Goal: Task Accomplishment & Management: Complete application form

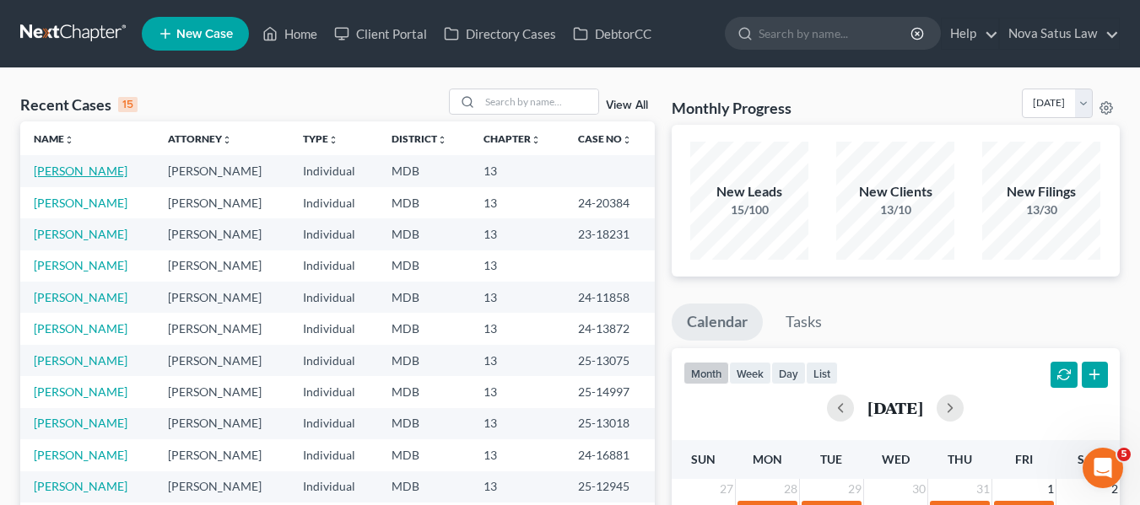
click at [61, 170] on link "[PERSON_NAME]" at bounding box center [81, 171] width 94 height 14
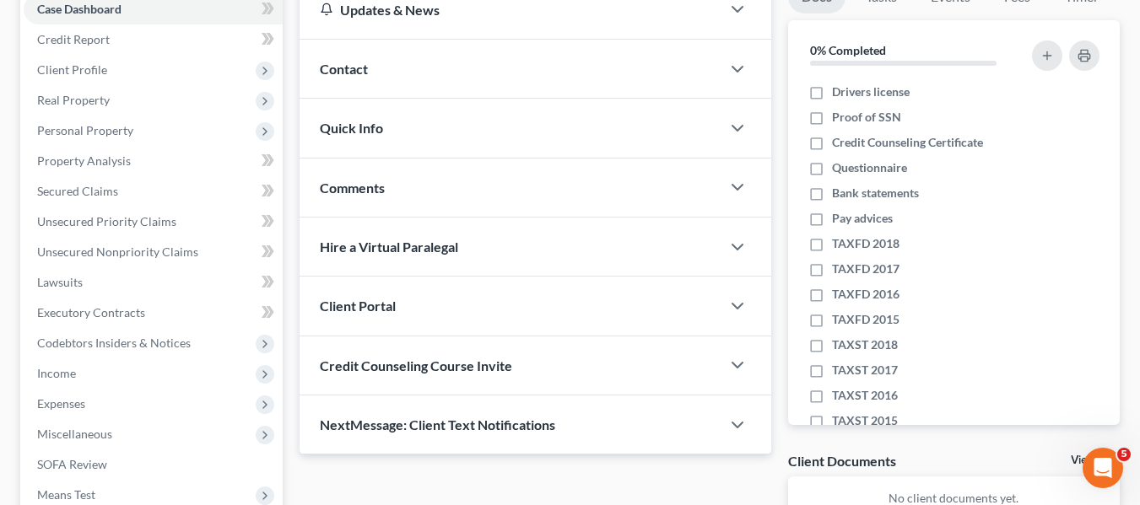
scroll to position [182, 0]
click at [64, 74] on span "Client Profile" at bounding box center [72, 69] width 70 height 14
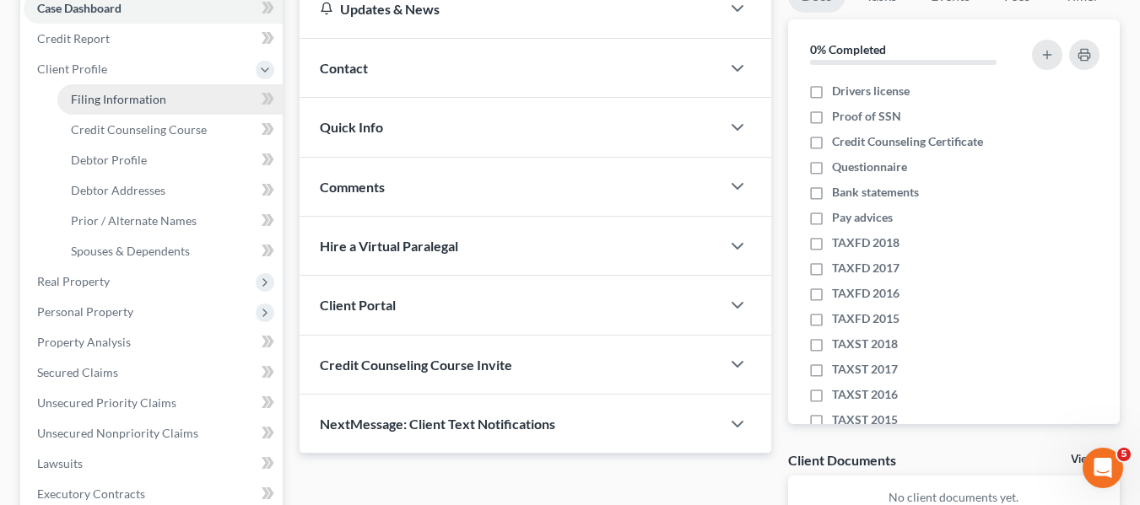
click at [84, 97] on span "Filing Information" at bounding box center [118, 99] width 95 height 14
select select "1"
select select "0"
select select "3"
select select "21"
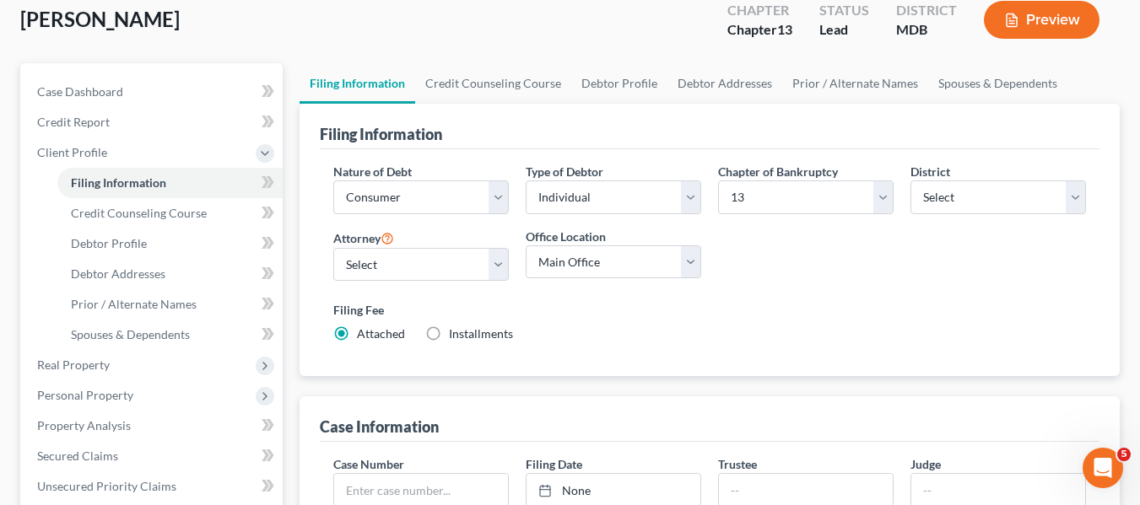
scroll to position [100, 0]
click at [132, 211] on span "Credit Counseling Course" at bounding box center [139, 212] width 136 height 14
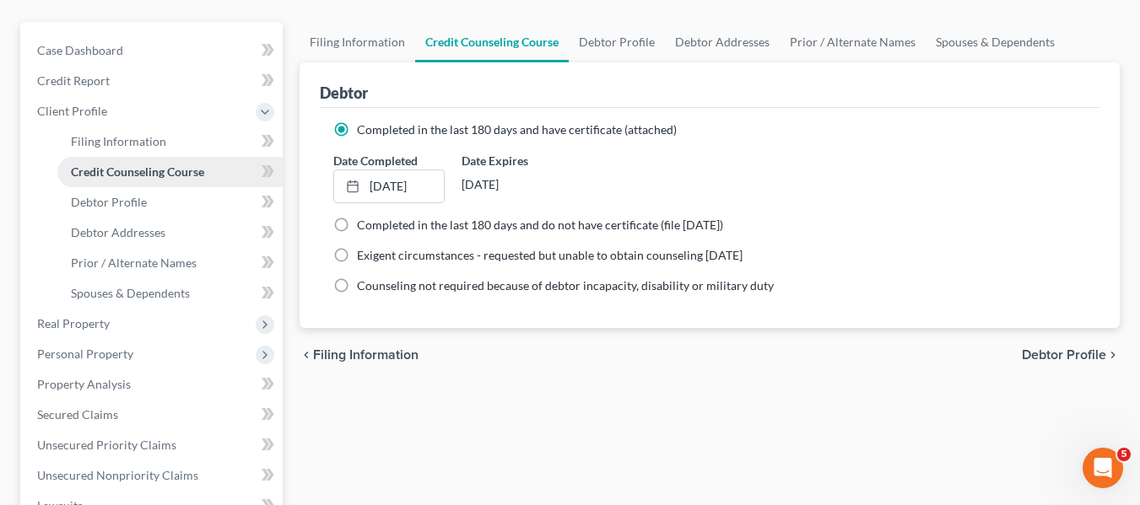
scroll to position [150, 0]
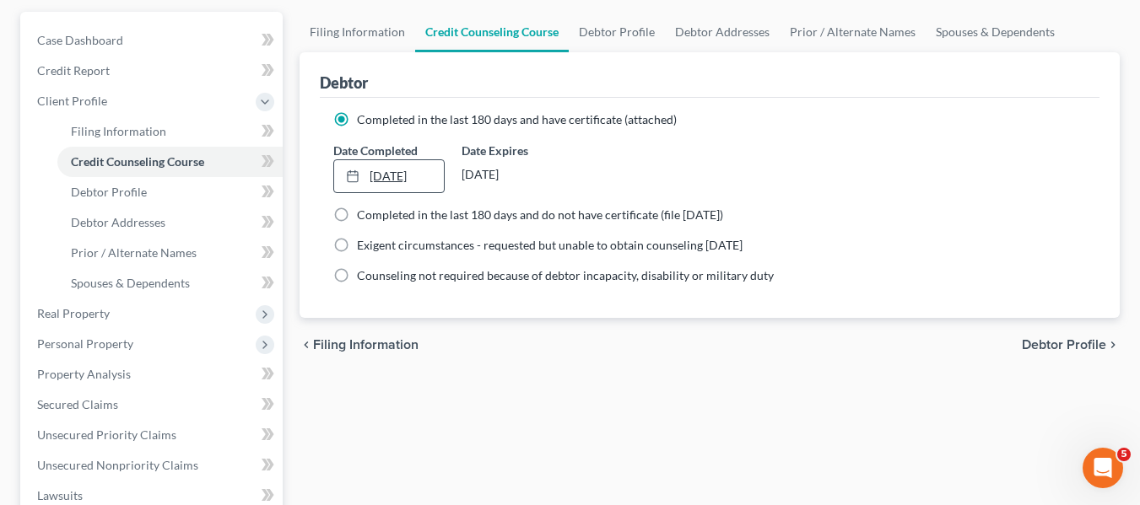
click at [392, 170] on link "[DATE]" at bounding box center [389, 176] width 110 height 32
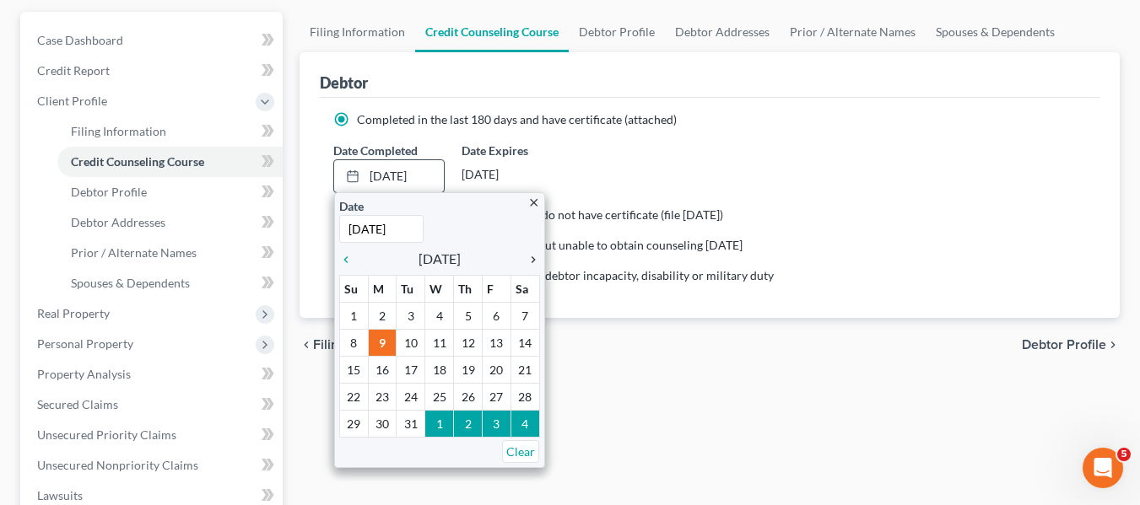
click at [531, 262] on icon "chevron_right" at bounding box center [529, 260] width 22 height 14
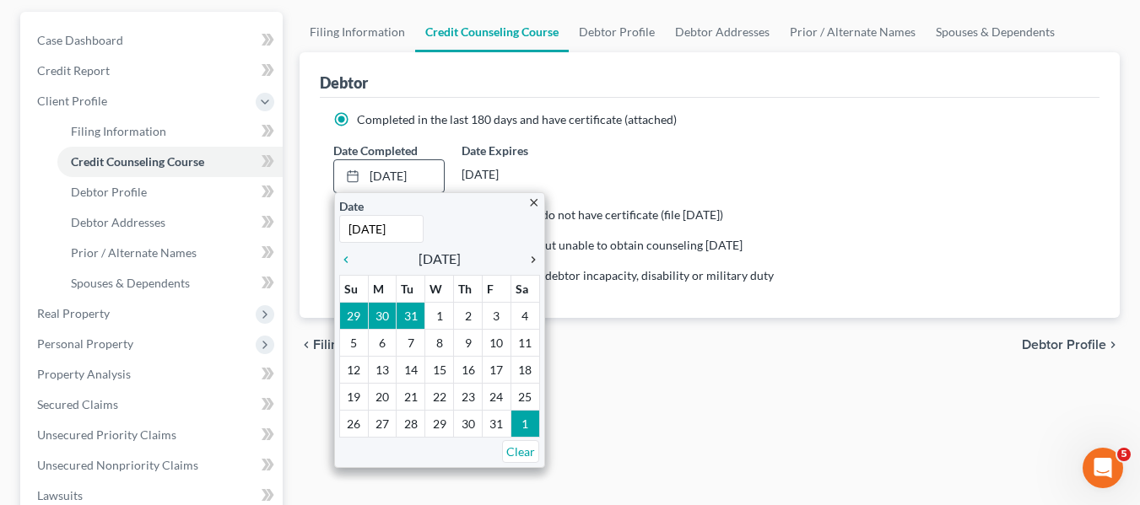
click at [531, 262] on icon "chevron_right" at bounding box center [529, 260] width 22 height 14
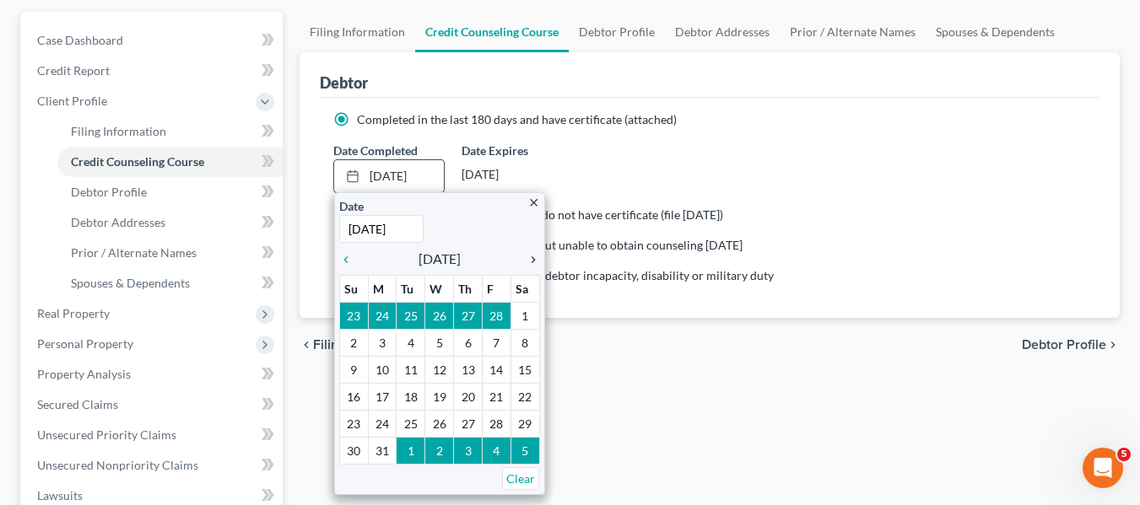
click at [531, 262] on icon "chevron_right" at bounding box center [529, 260] width 22 height 14
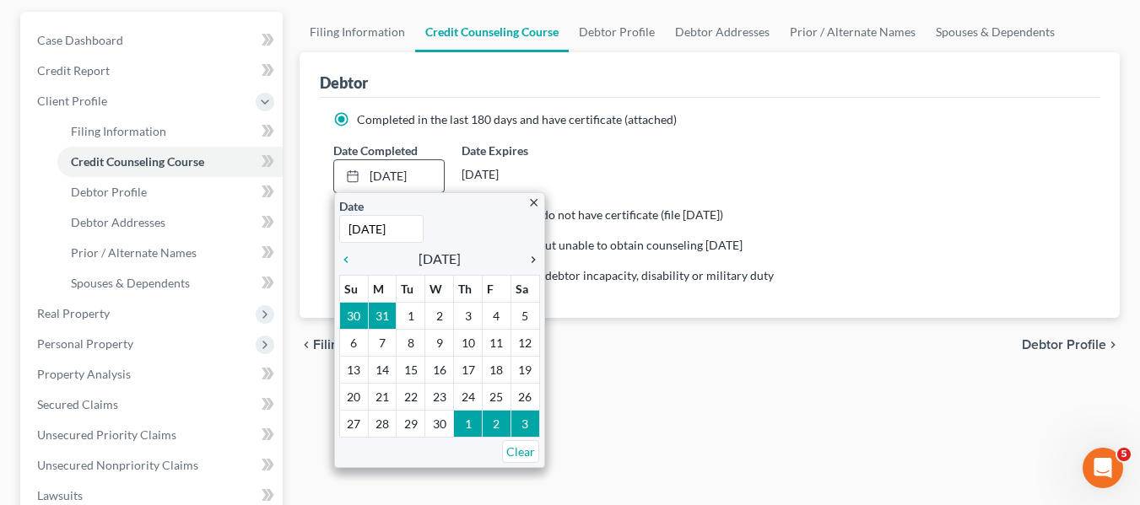
click at [531, 262] on icon "chevron_right" at bounding box center [529, 260] width 22 height 14
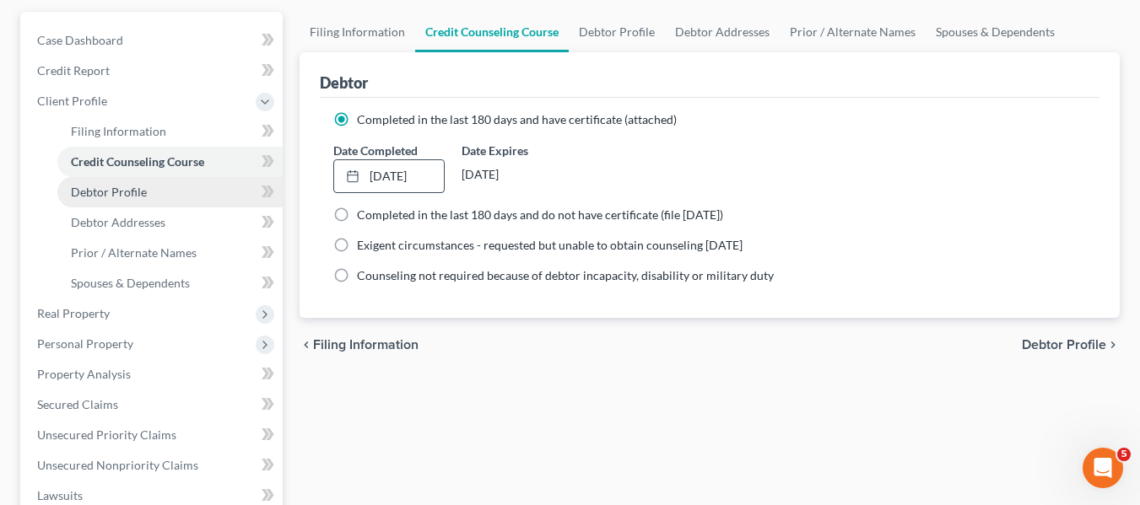
click at [126, 192] on span "Debtor Profile" at bounding box center [109, 192] width 76 height 14
select select "1"
select select "3"
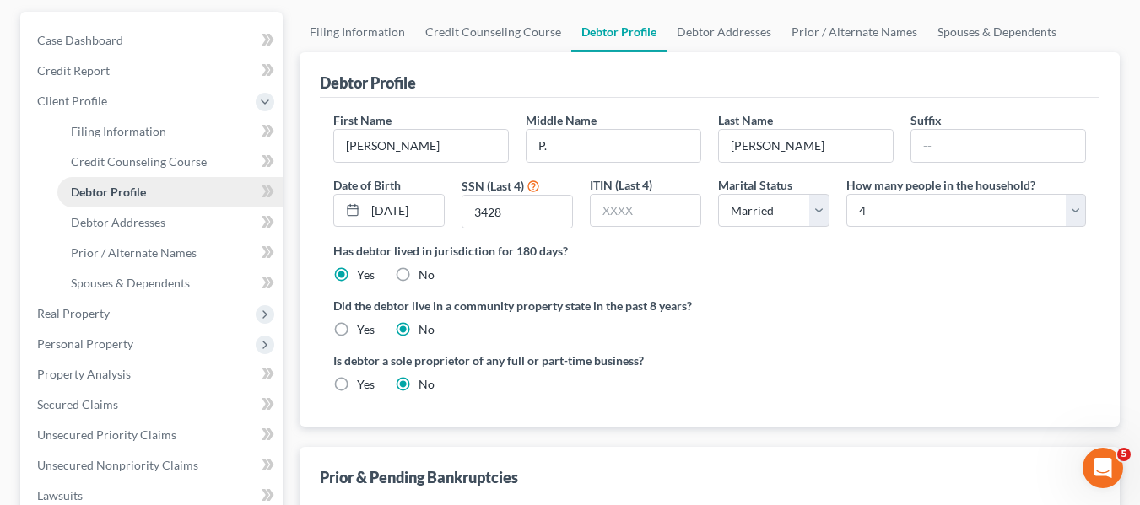
radio input "true"
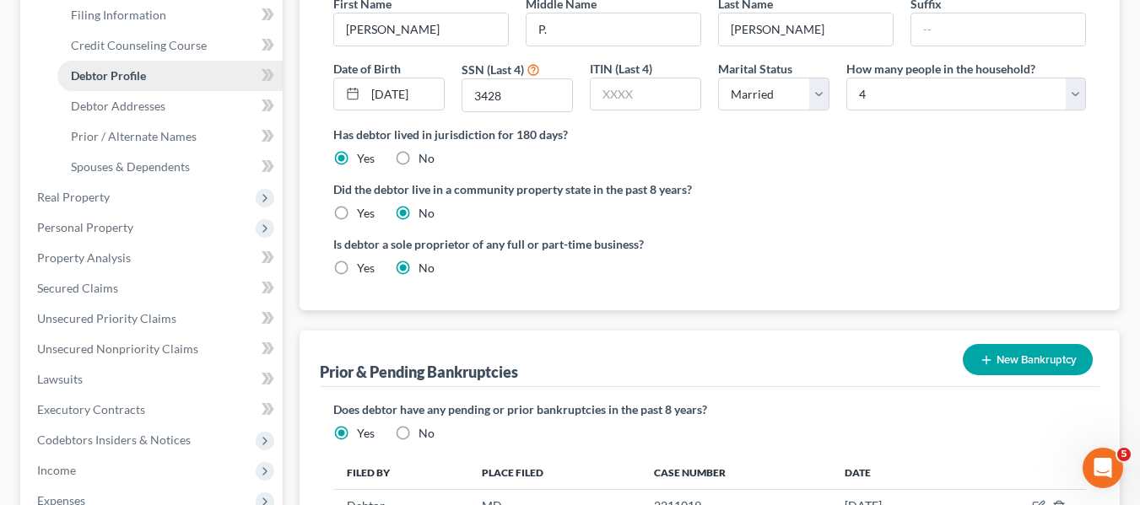
scroll to position [267, 0]
click at [103, 167] on span "Spouses & Dependents" at bounding box center [130, 166] width 119 height 14
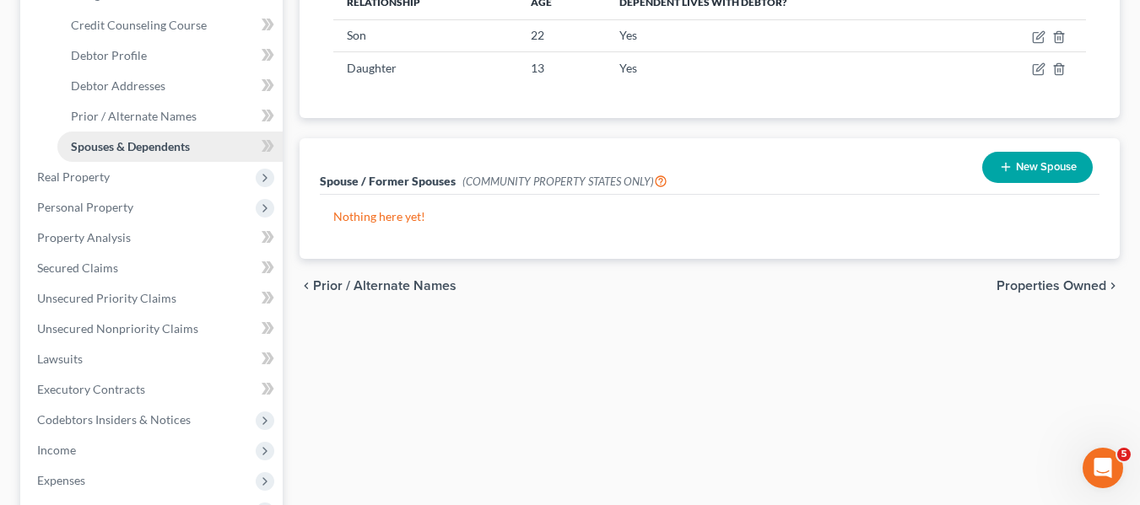
scroll to position [288, 0]
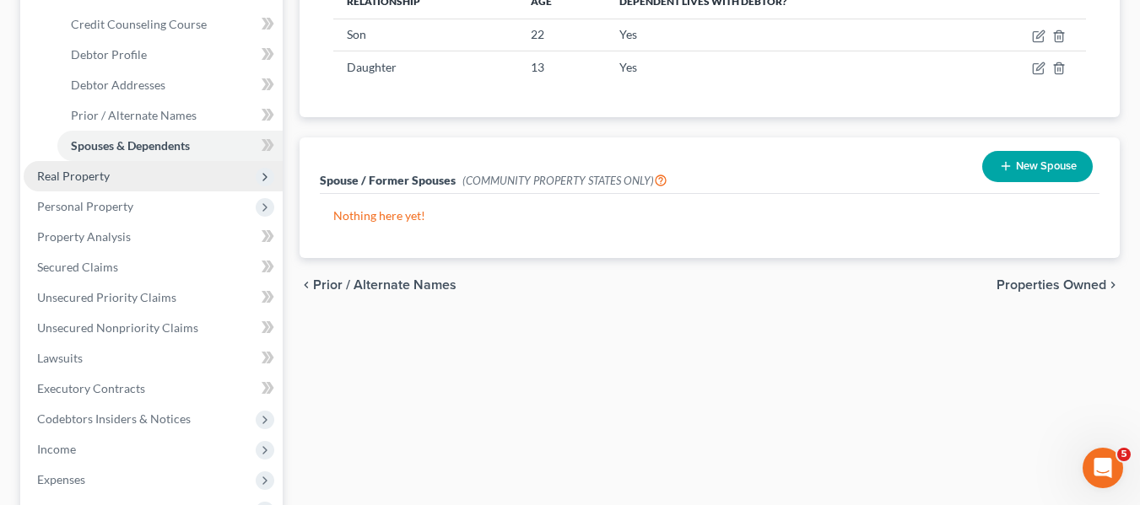
click at [80, 183] on span "Real Property" at bounding box center [153, 176] width 259 height 30
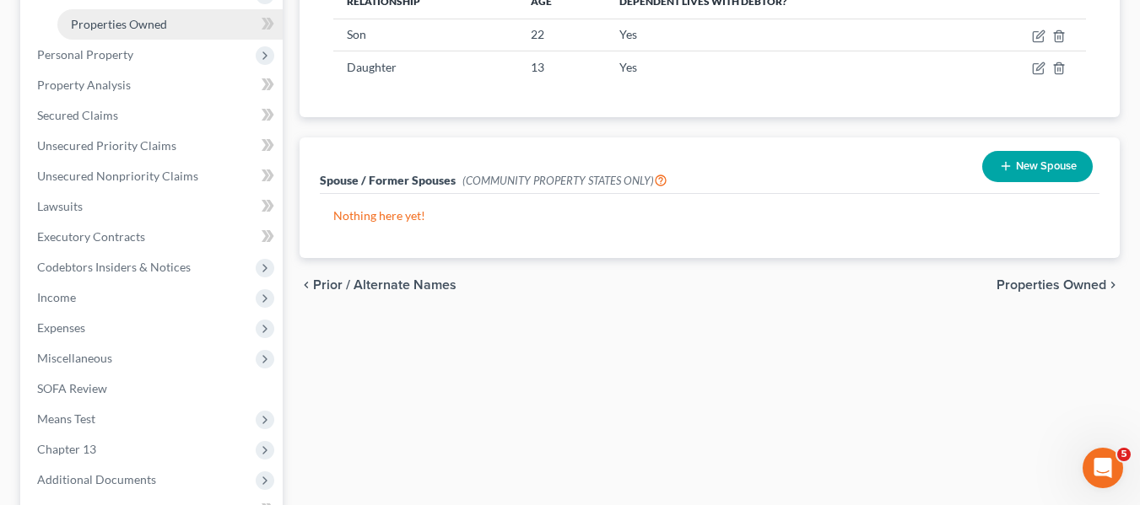
click at [90, 32] on link "Properties Owned" at bounding box center [169, 24] width 225 height 30
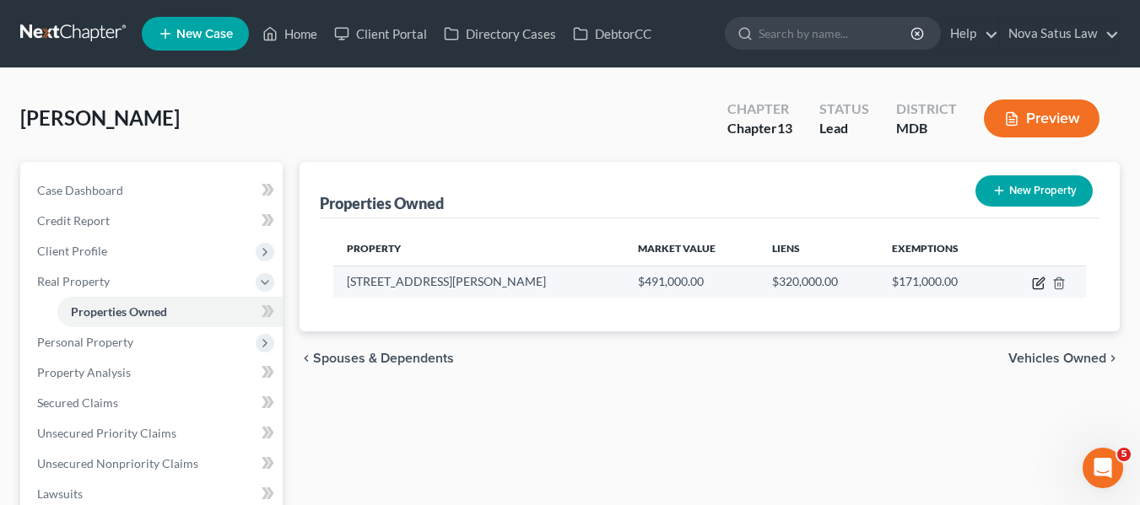
click at [1036, 284] on icon "button" at bounding box center [1039, 284] width 14 height 14
select select "21"
select select "3"
select select "5"
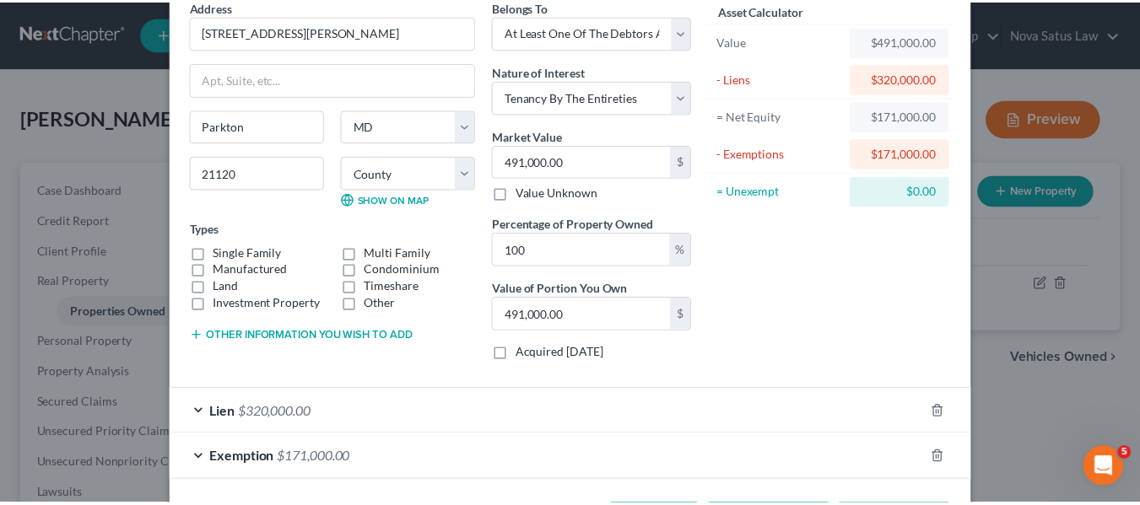
scroll to position [149, 0]
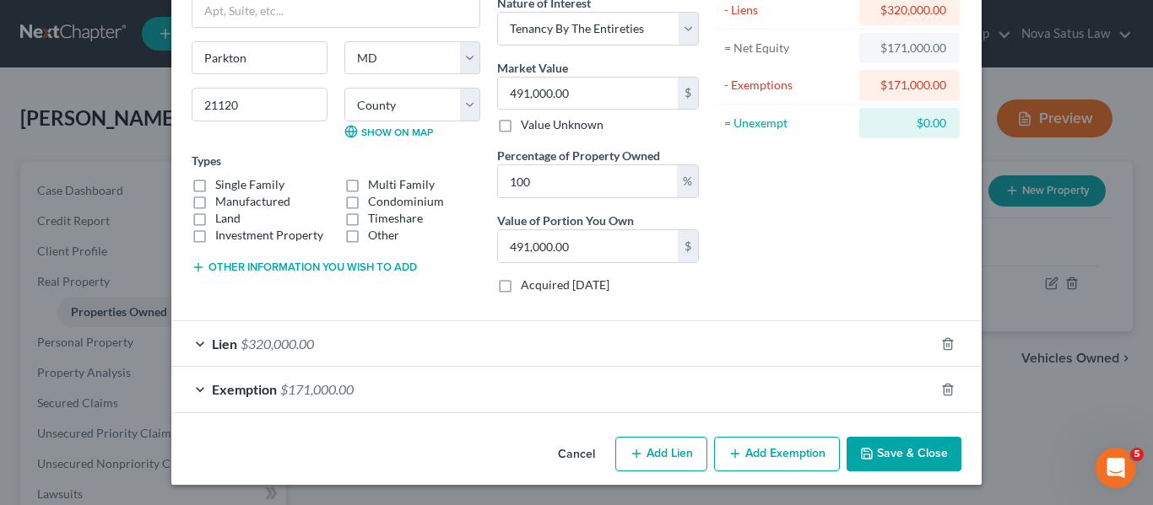
click at [864, 451] on icon "button" at bounding box center [867, 454] width 14 height 14
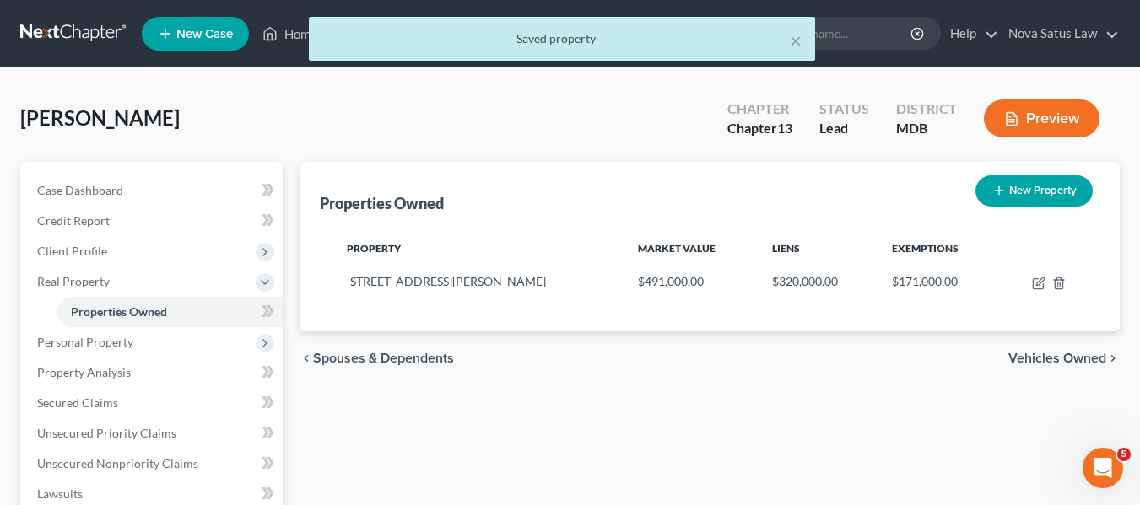
scroll to position [152, 0]
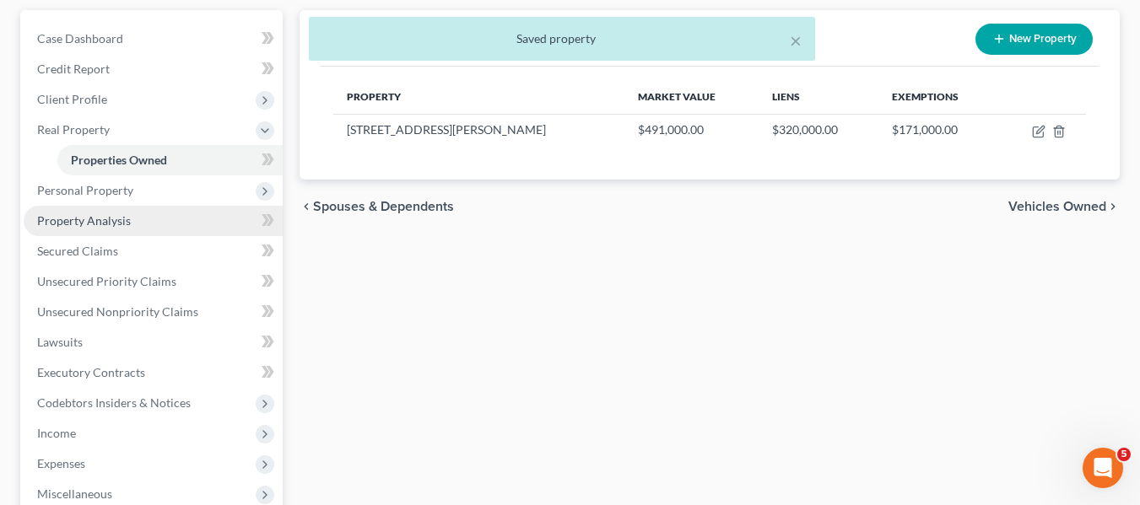
click at [135, 220] on link "Property Analysis" at bounding box center [153, 221] width 259 height 30
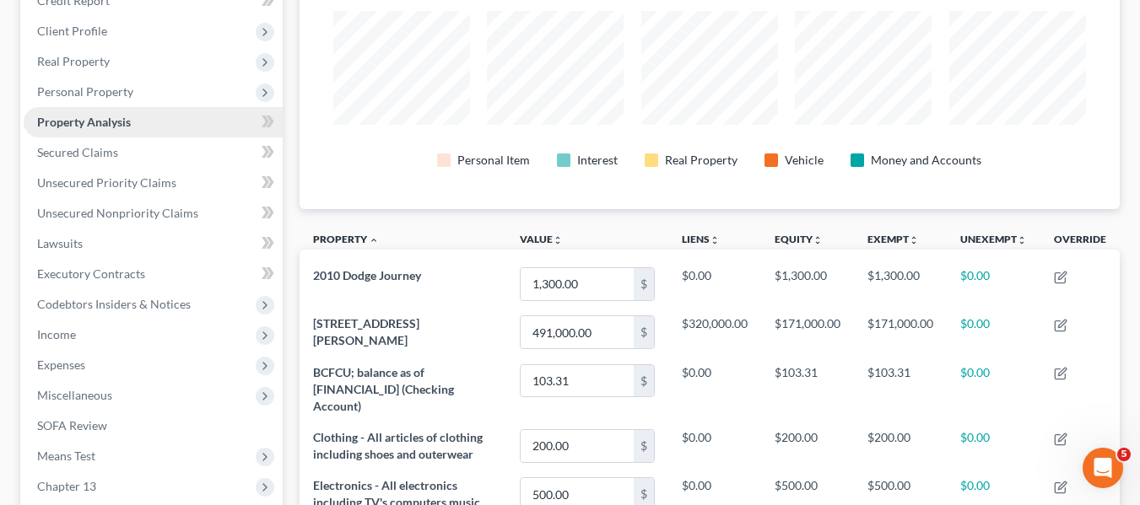
scroll to position [219, 0]
click at [80, 99] on span "Personal Property" at bounding box center [85, 92] width 96 height 14
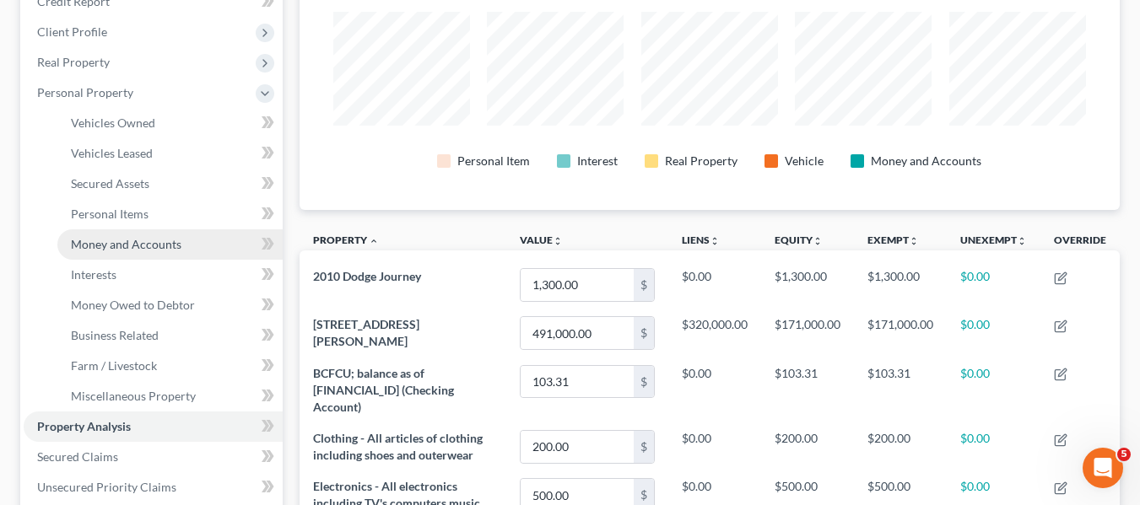
click at [127, 240] on span "Money and Accounts" at bounding box center [126, 244] width 111 height 14
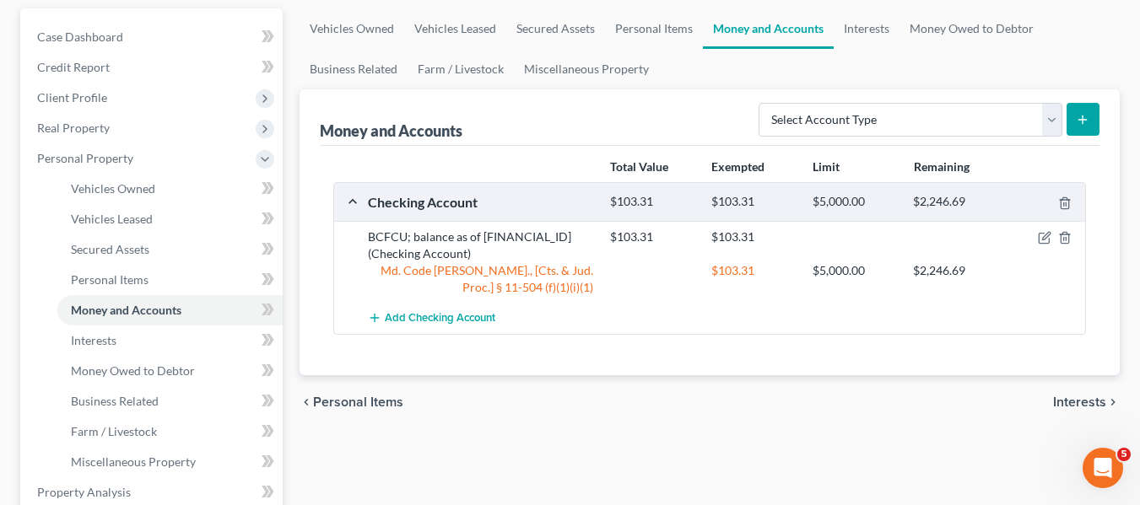
scroll to position [154, 0]
click at [1045, 234] on icon "button" at bounding box center [1045, 237] width 14 height 14
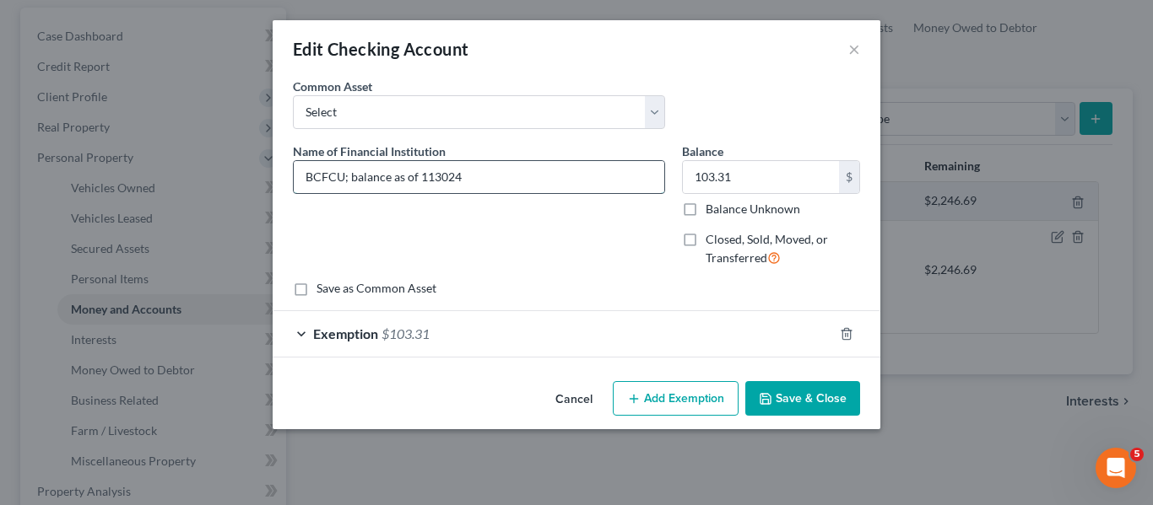
click at [551, 178] on input "BCFCU; balance as of 113024" at bounding box center [479, 177] width 370 height 32
type input "BCFCU; balance as of"
click at [743, 177] on input "103.31" at bounding box center [761, 177] width 156 height 32
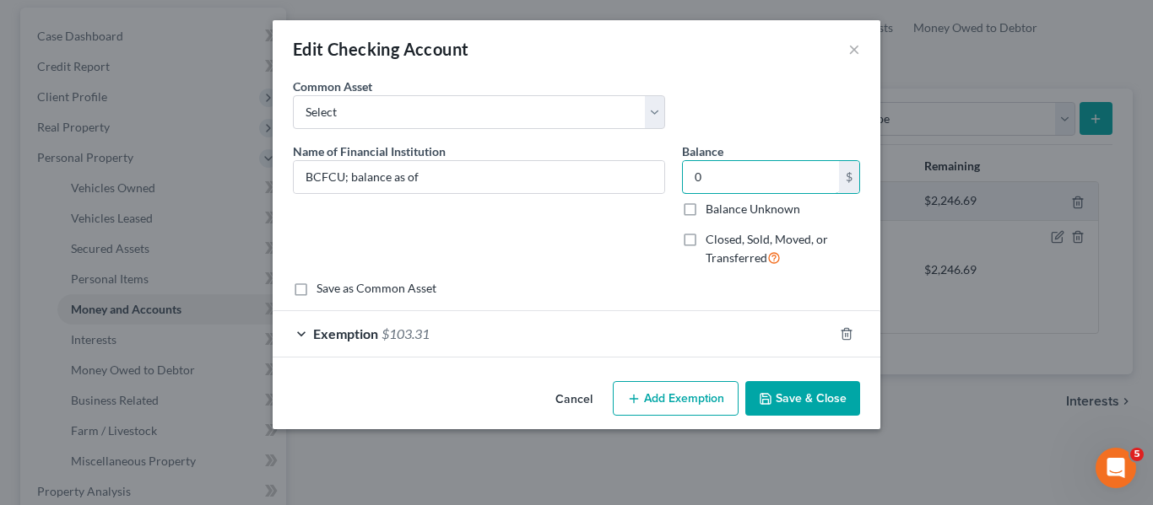
type input "0"
click at [785, 392] on button "Save & Close" at bounding box center [802, 398] width 115 height 35
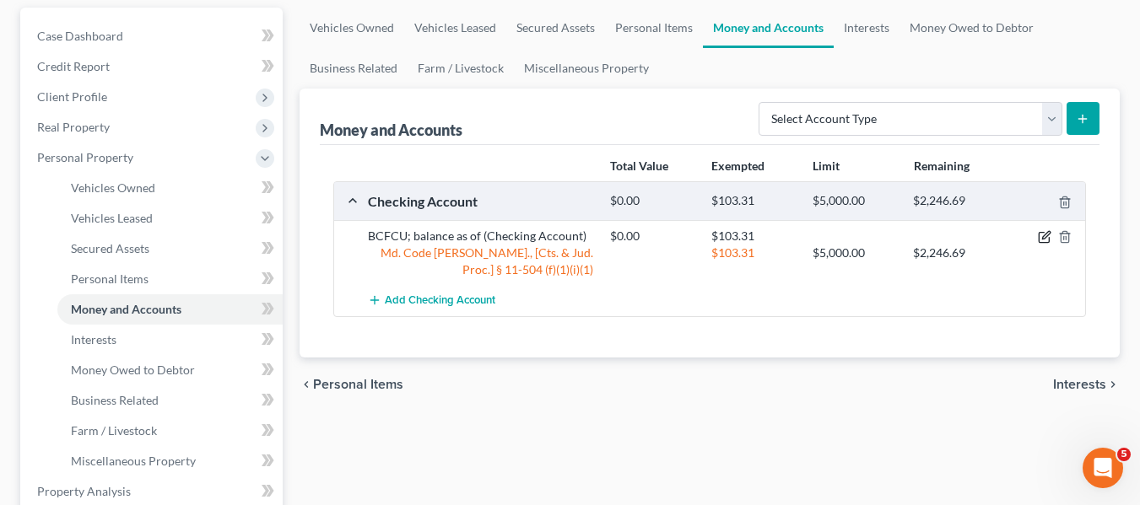
click at [1042, 241] on icon "button" at bounding box center [1045, 237] width 14 height 14
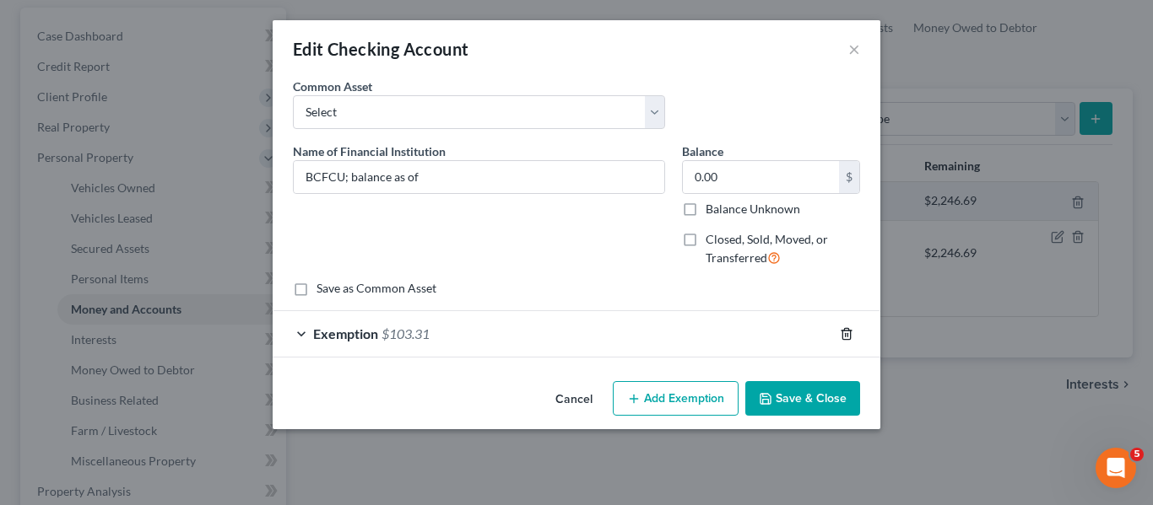
click at [846, 329] on icon "button" at bounding box center [846, 333] width 8 height 11
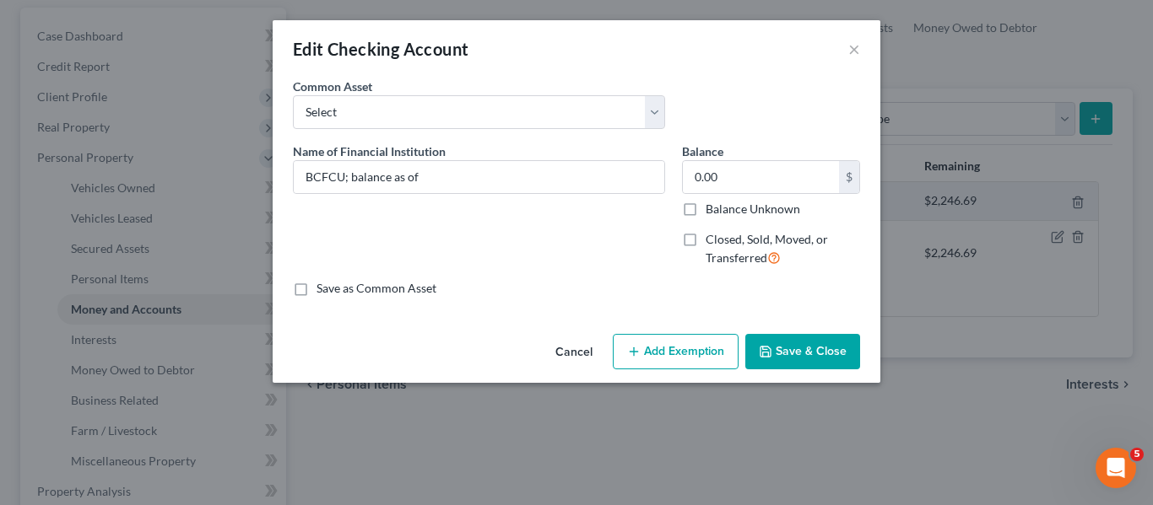
click at [798, 343] on button "Save & Close" at bounding box center [802, 351] width 115 height 35
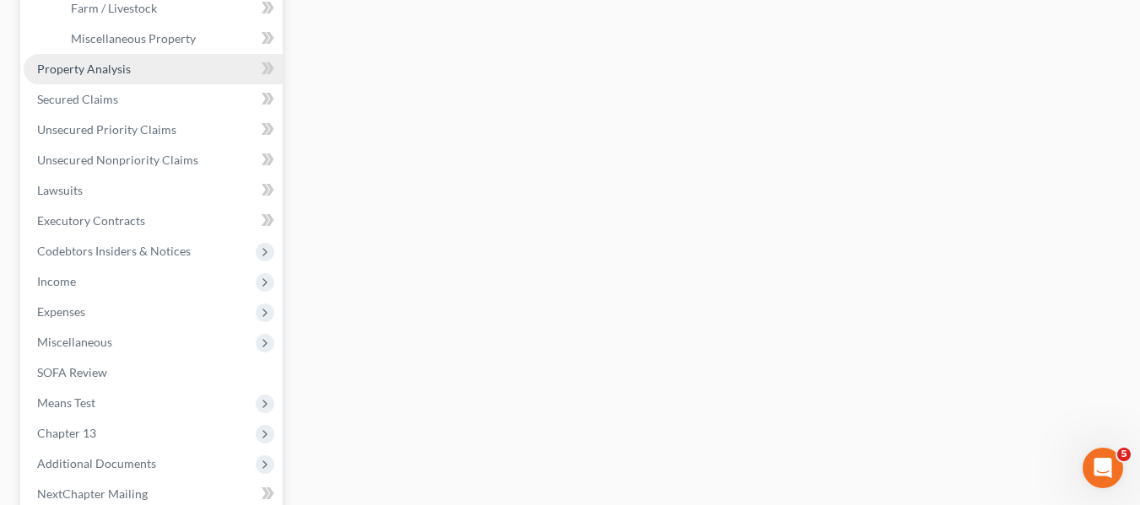
scroll to position [578, 0]
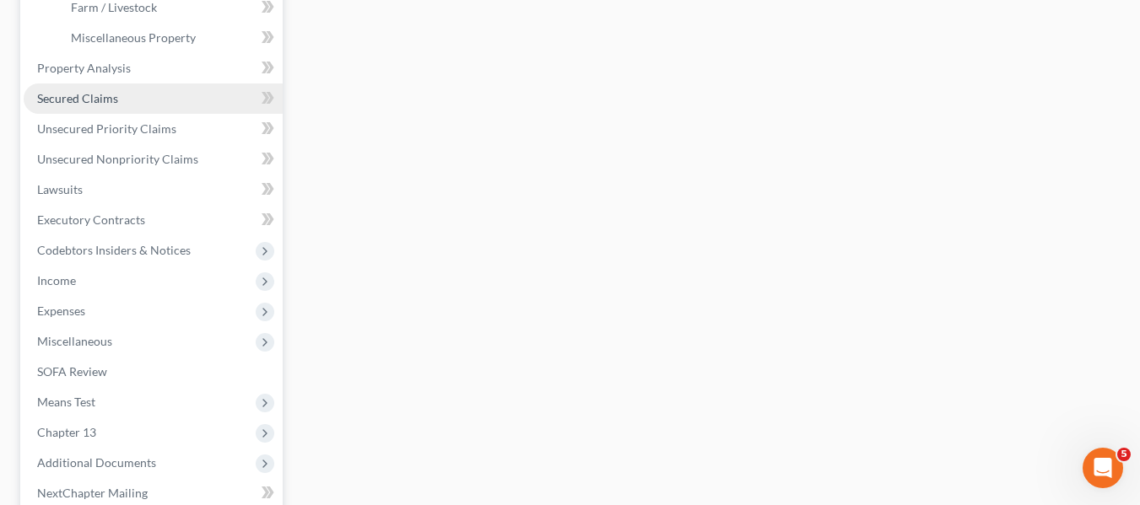
click at [134, 95] on link "Secured Claims" at bounding box center [153, 99] width 259 height 30
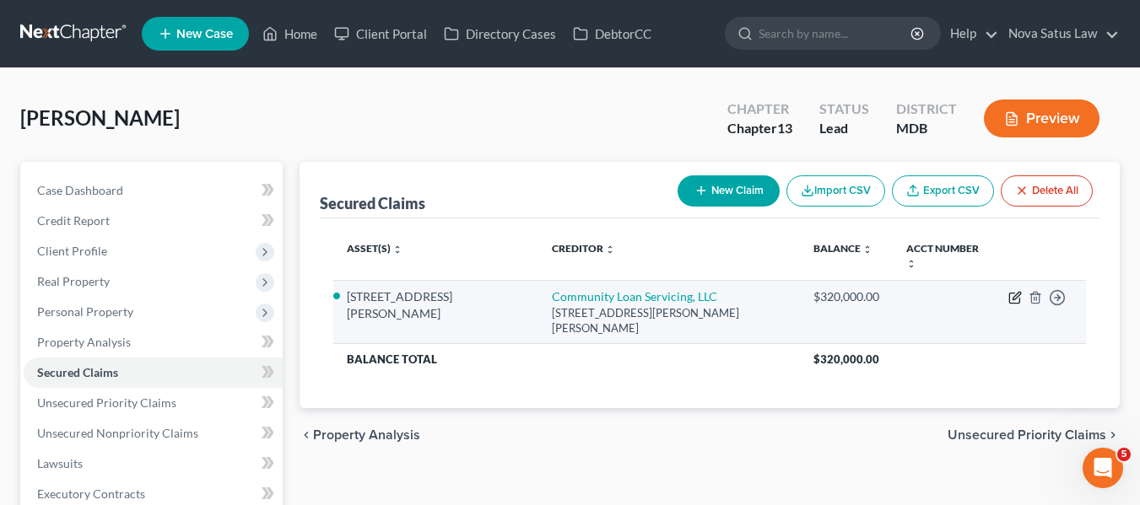
click at [1019, 294] on icon "button" at bounding box center [1014, 299] width 10 height 10
select select "9"
select select "0"
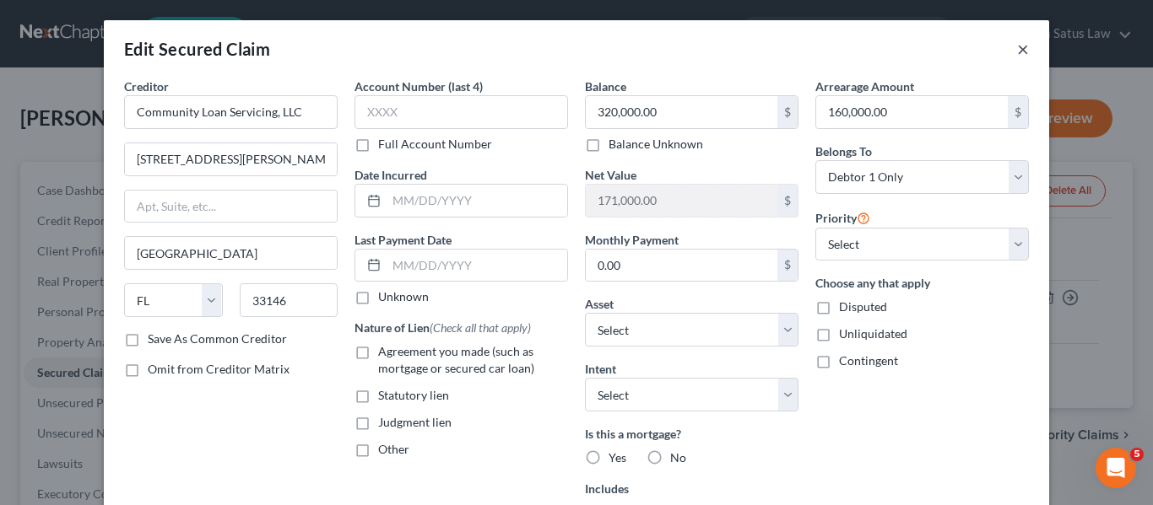
click at [1017, 56] on button "×" at bounding box center [1023, 49] width 12 height 20
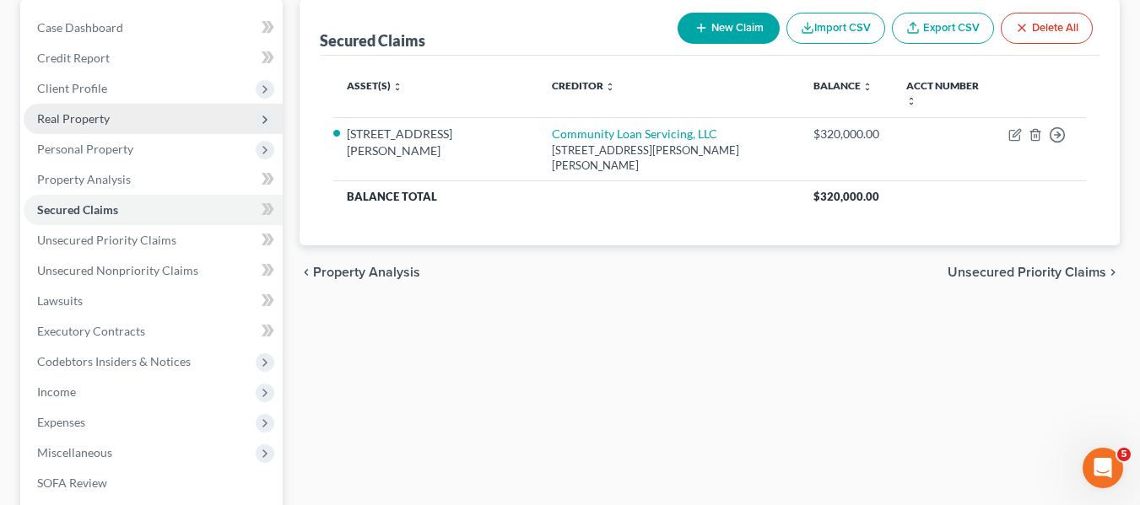
scroll to position [164, 0]
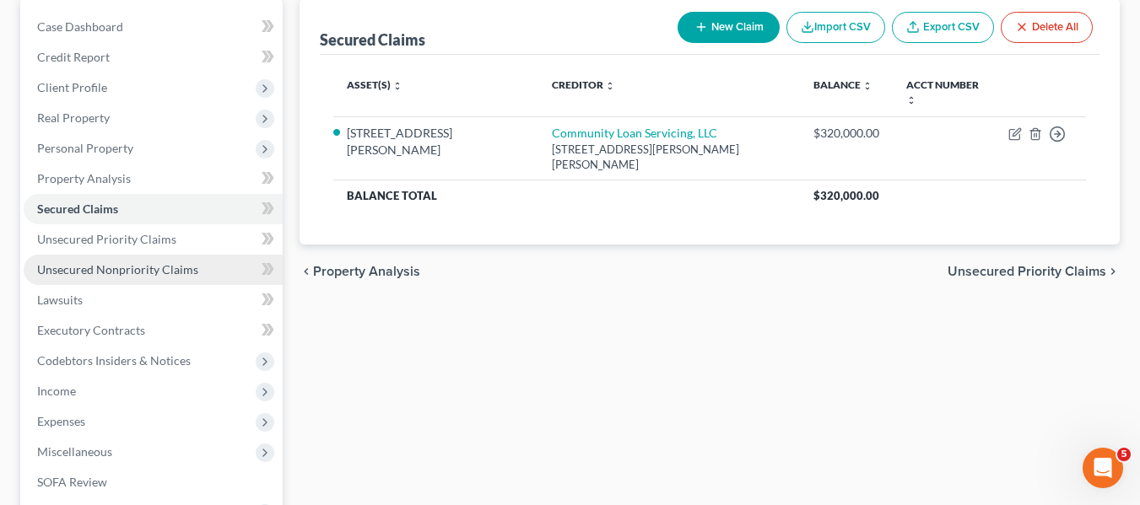
click at [88, 281] on link "Unsecured Nonpriority Claims" at bounding box center [153, 270] width 259 height 30
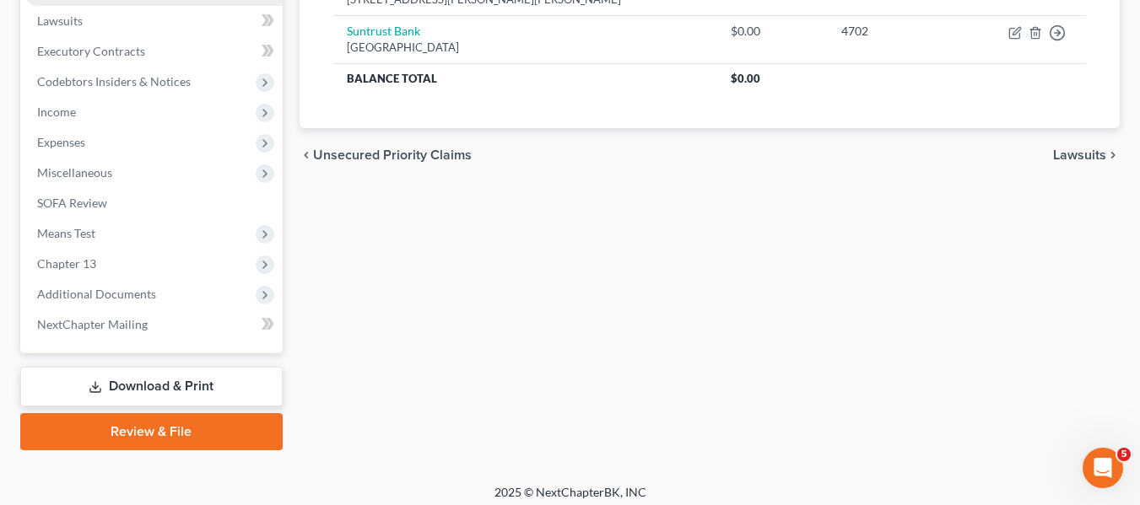
scroll to position [452, 0]
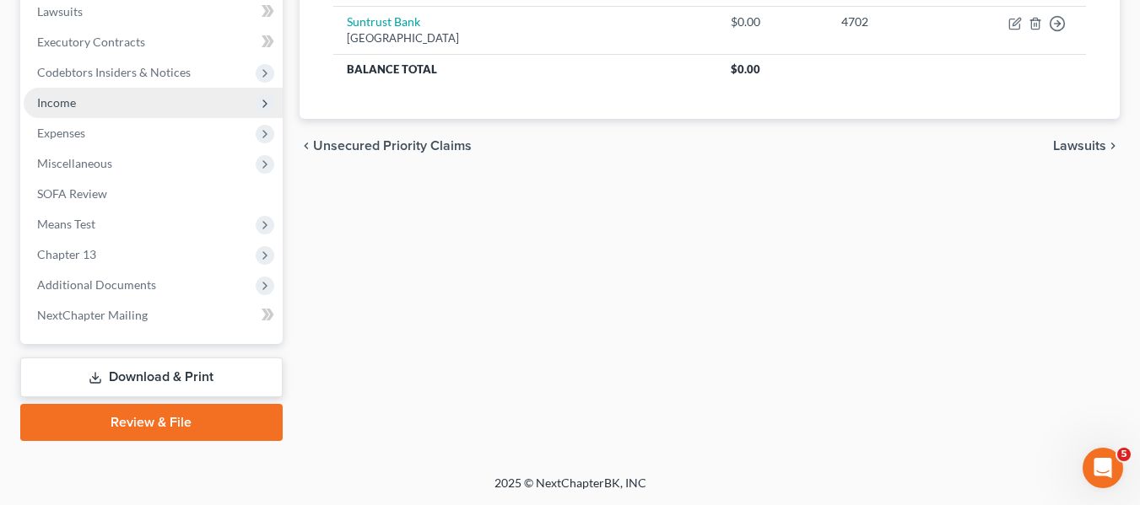
click at [62, 100] on span "Income" at bounding box center [56, 102] width 39 height 14
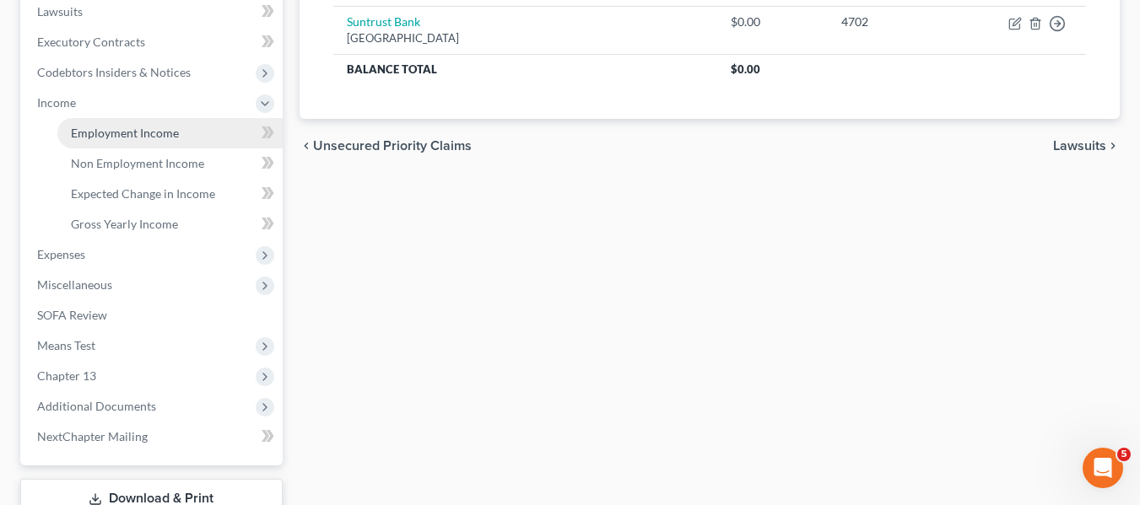
click at [106, 135] on span "Employment Income" at bounding box center [125, 133] width 108 height 14
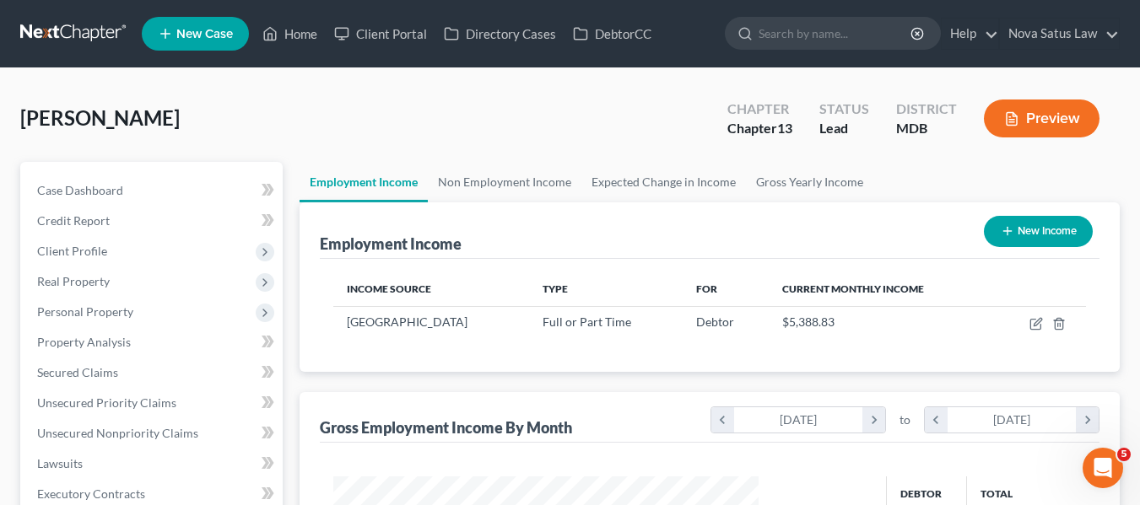
scroll to position [303, 459]
click at [517, 184] on link "Non Employment Income" at bounding box center [505, 182] width 154 height 41
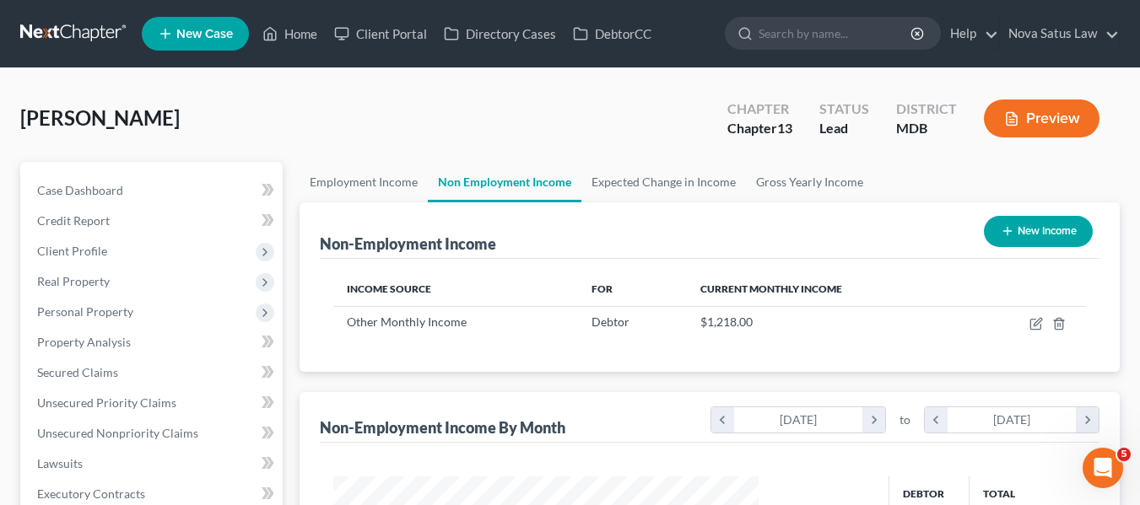
scroll to position [843527, 843370]
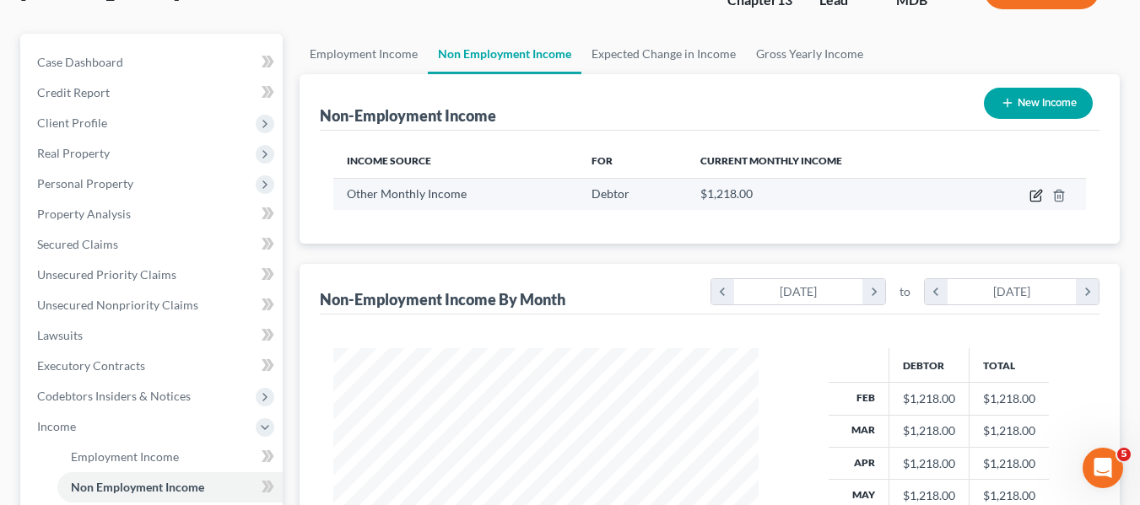
click at [1031, 196] on icon "button" at bounding box center [1035, 197] width 10 height 10
select select "13"
select select "0"
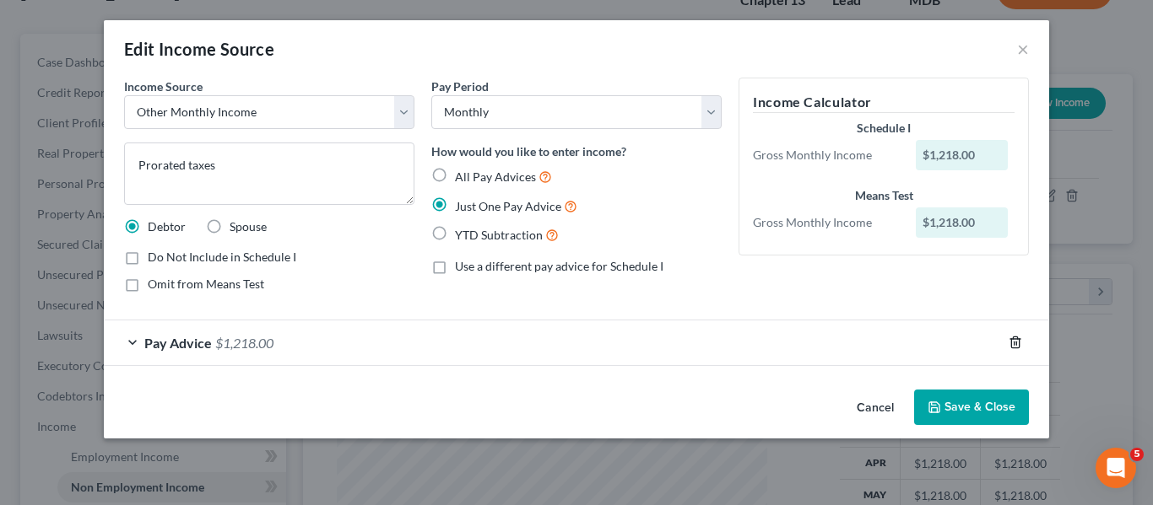
click at [1017, 338] on icon "button" at bounding box center [1015, 343] width 8 height 11
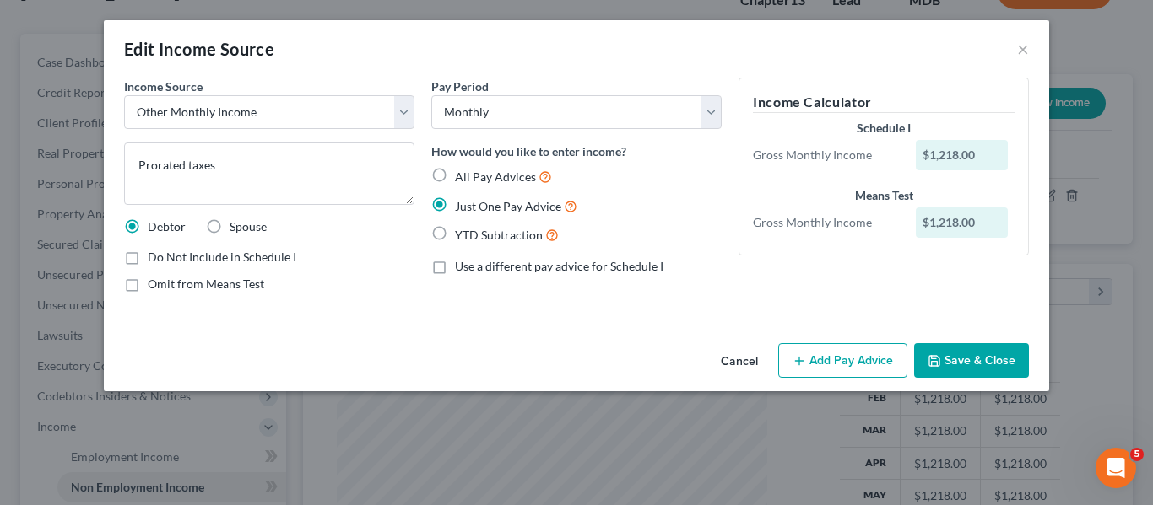
click at [983, 356] on button "Save & Close" at bounding box center [971, 360] width 115 height 35
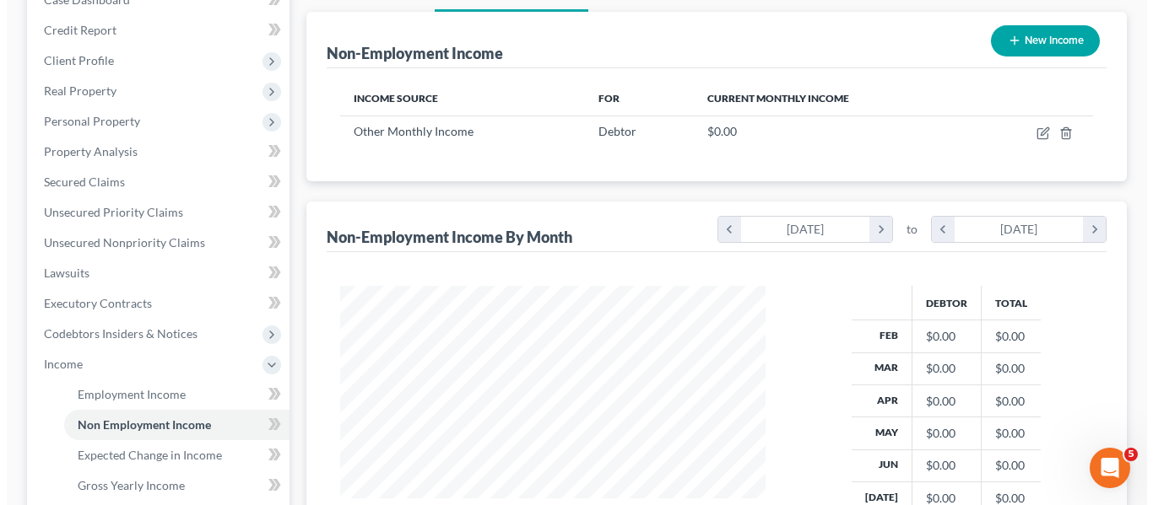
scroll to position [187, 0]
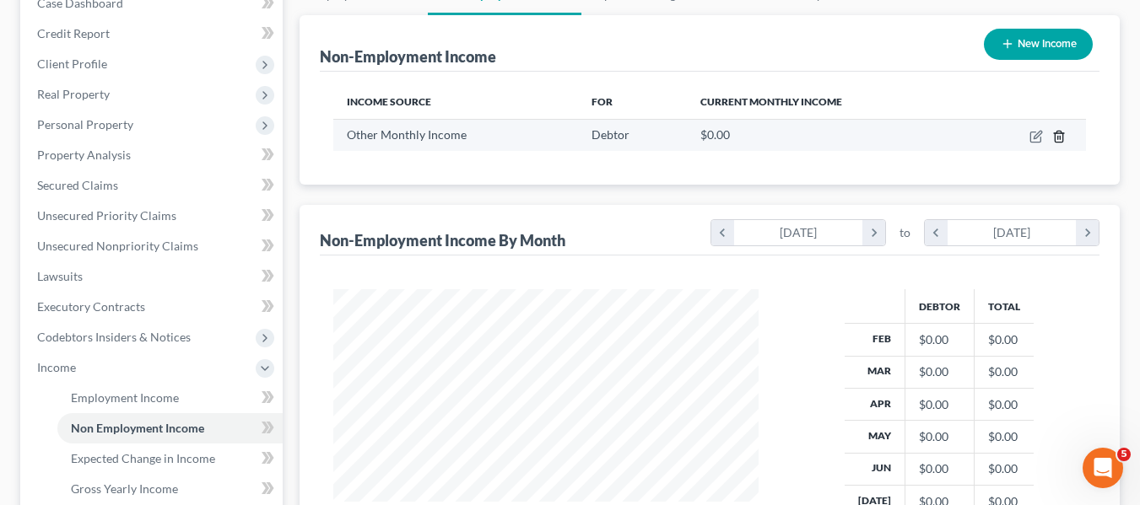
click at [1062, 133] on icon "button" at bounding box center [1059, 136] width 8 height 11
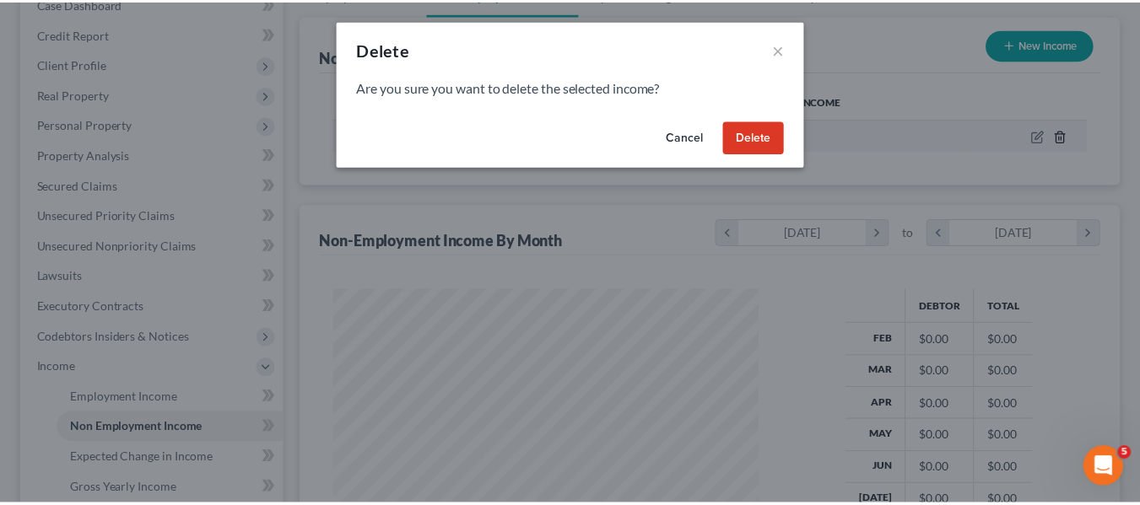
scroll to position [303, 465]
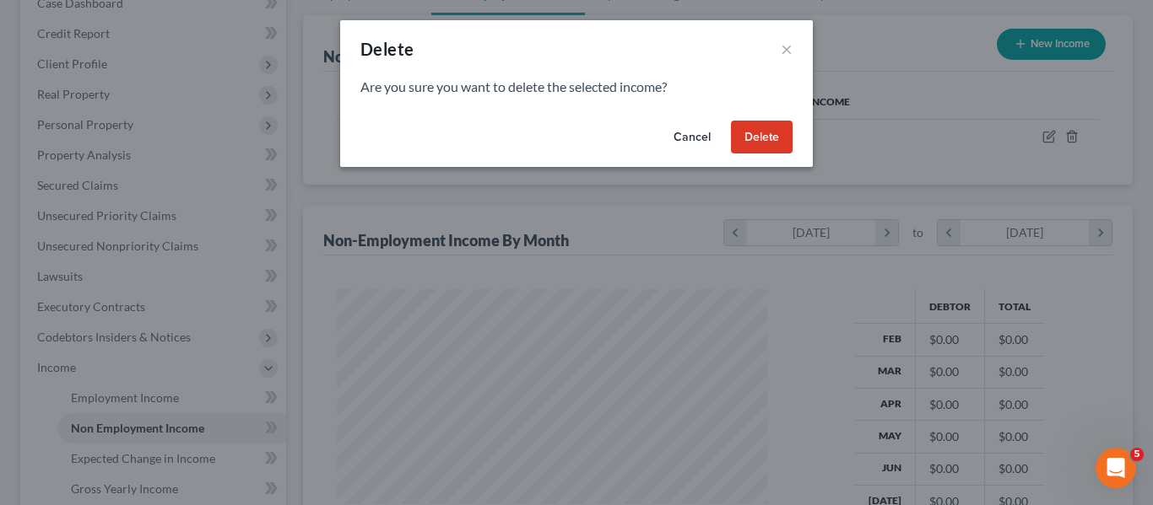
click at [760, 132] on button "Delete" at bounding box center [762, 138] width 62 height 34
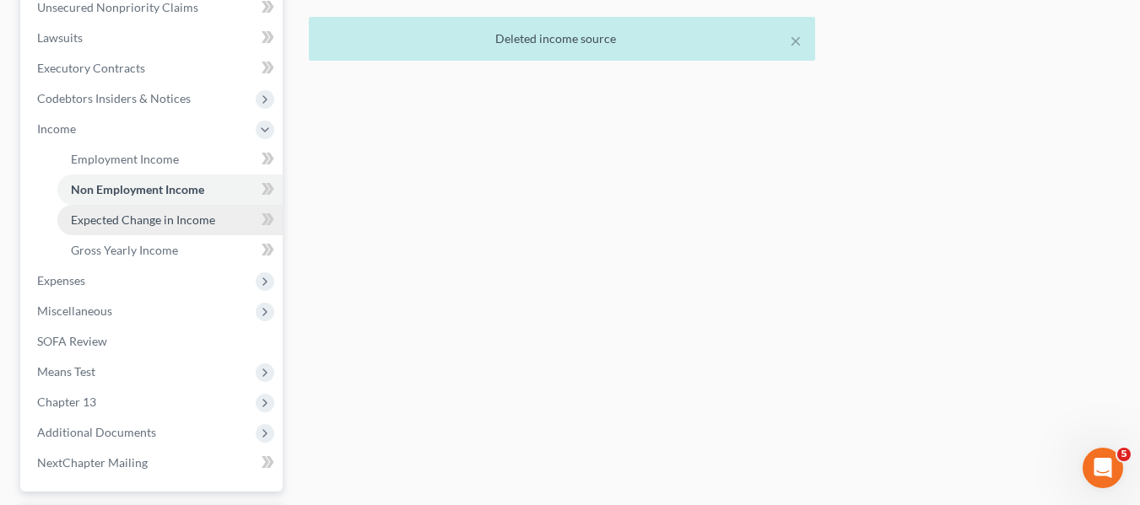
scroll to position [427, 0]
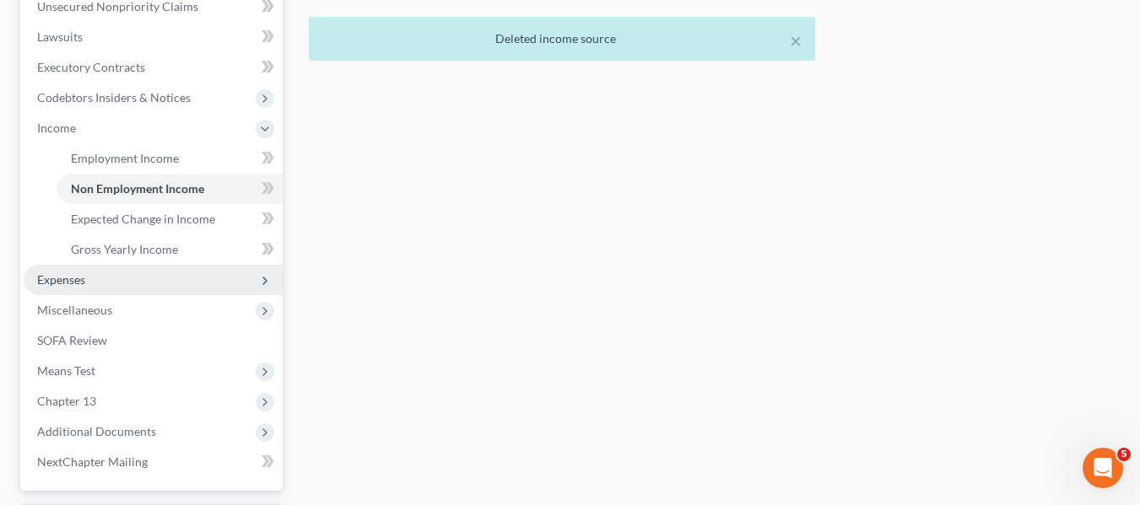
click at [132, 284] on span "Expenses" at bounding box center [153, 280] width 259 height 30
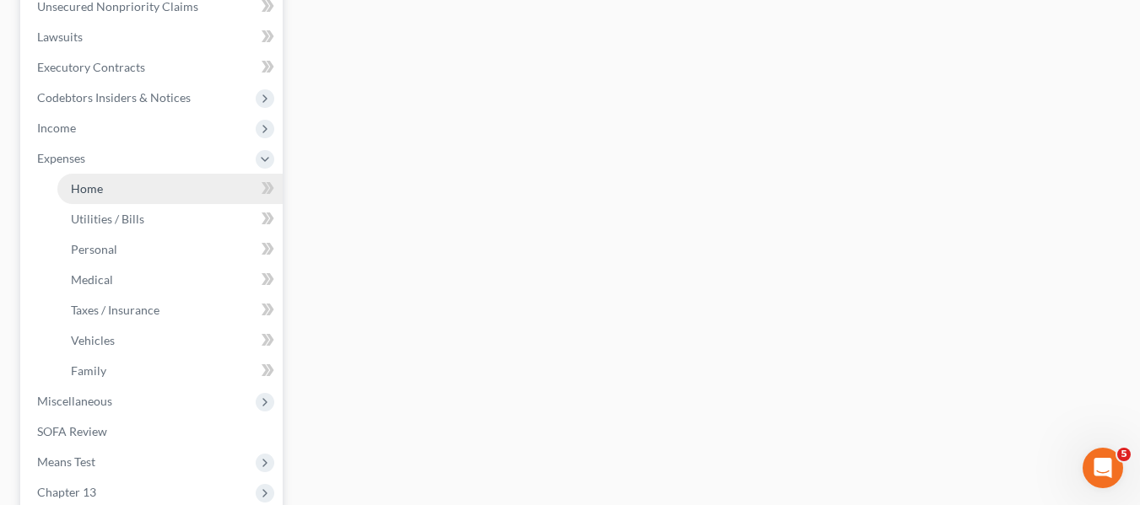
click at [92, 194] on span "Home" at bounding box center [87, 188] width 32 height 14
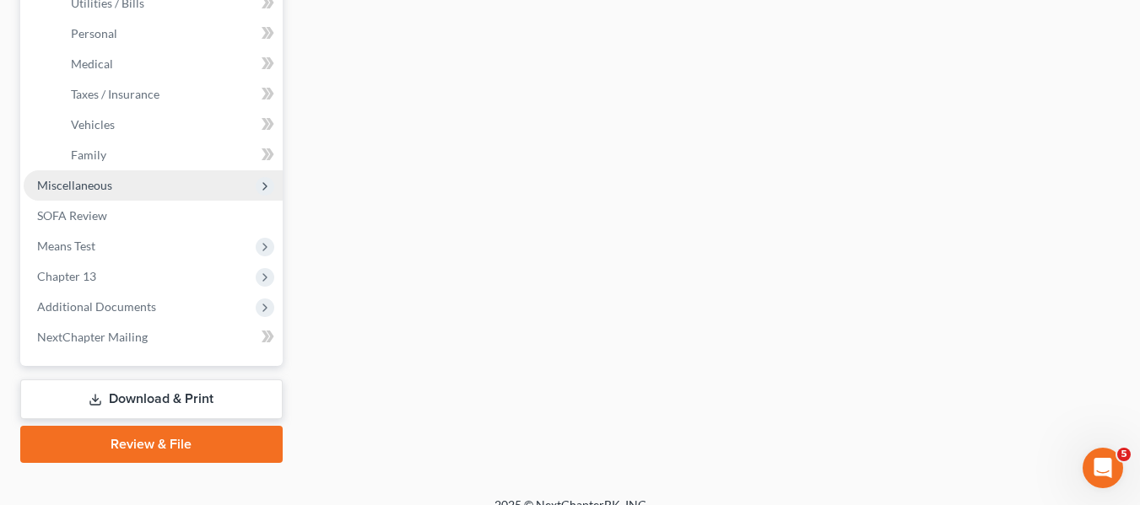
scroll to position [665, 0]
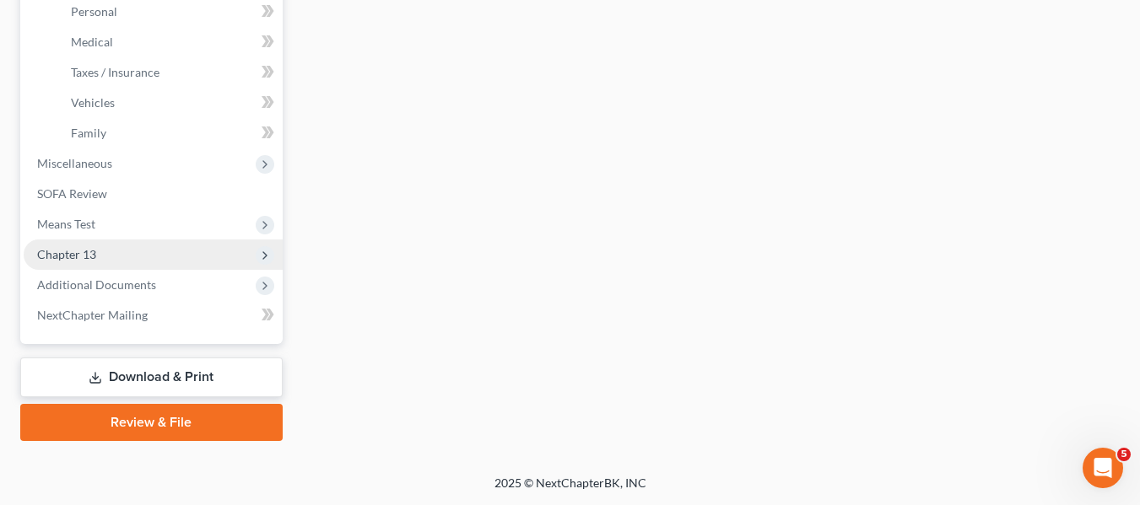
click at [97, 251] on span "Chapter 13" at bounding box center [153, 255] width 259 height 30
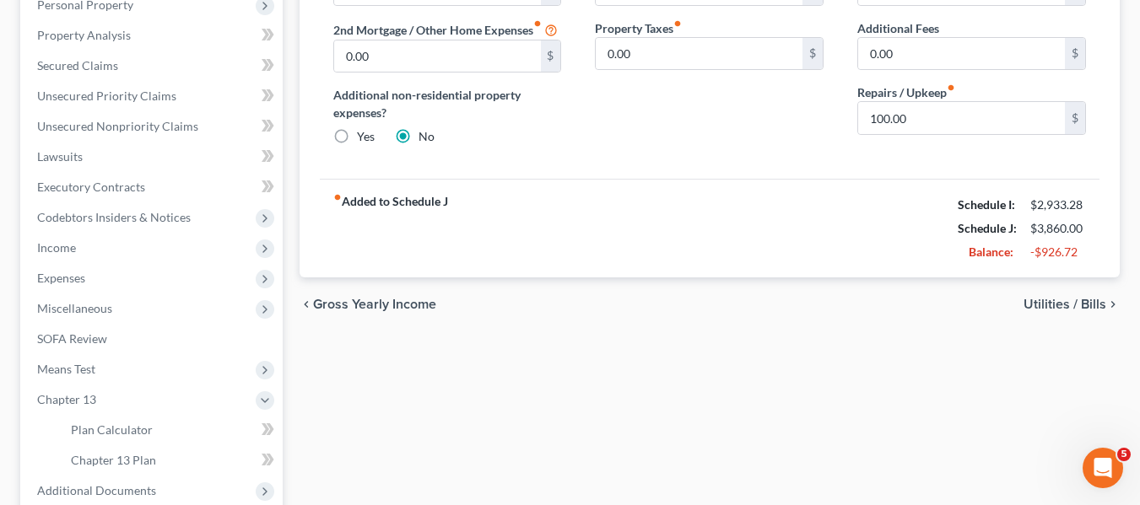
scroll to position [513, 0]
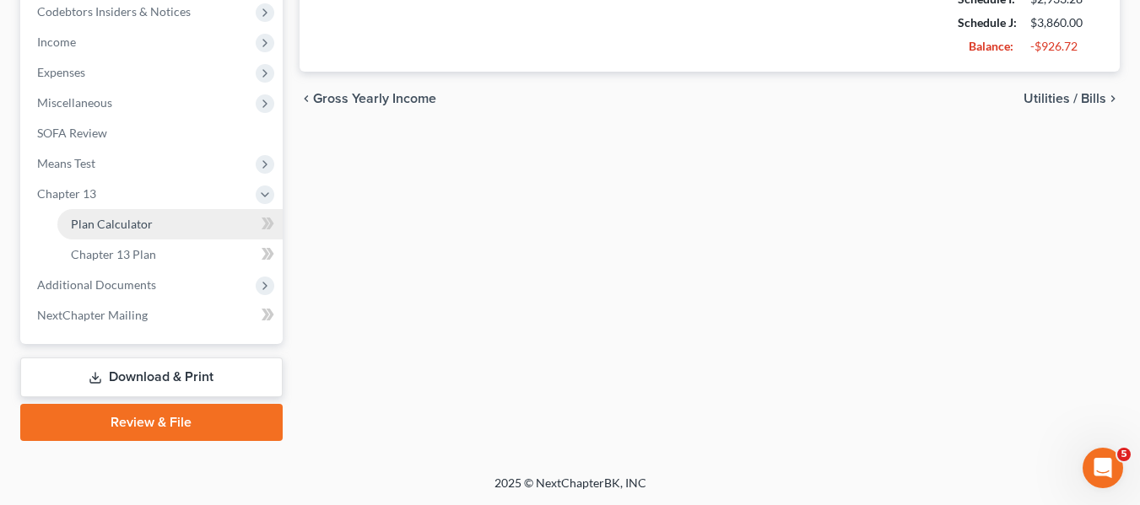
click at [78, 225] on span "Plan Calculator" at bounding box center [112, 224] width 82 height 14
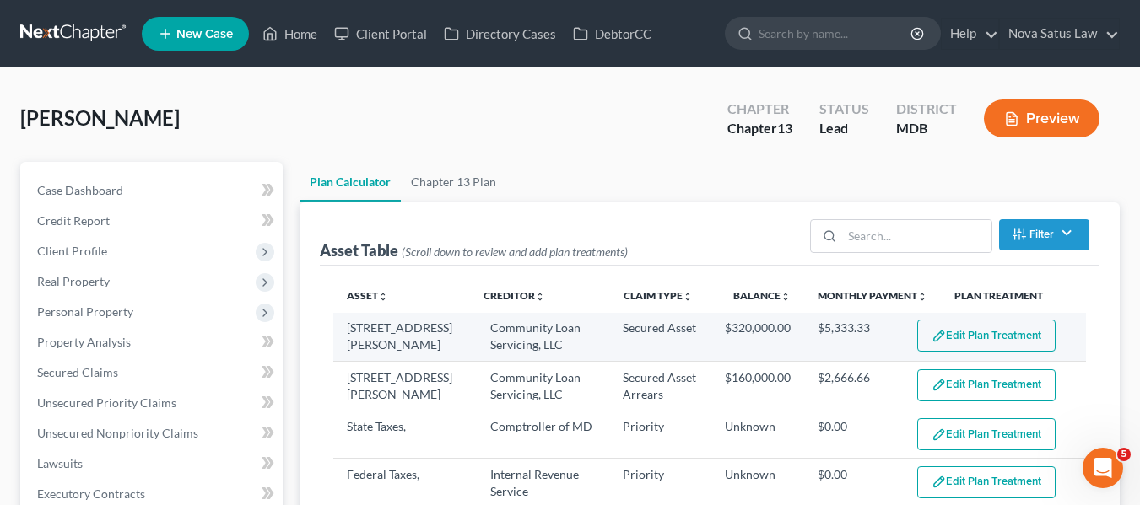
scroll to position [56, 0]
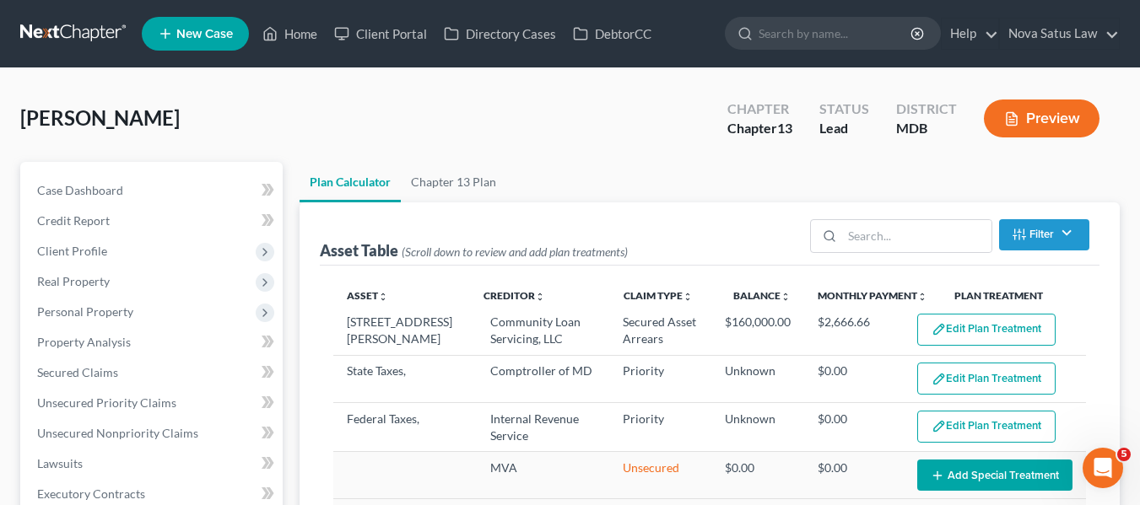
select select "59"
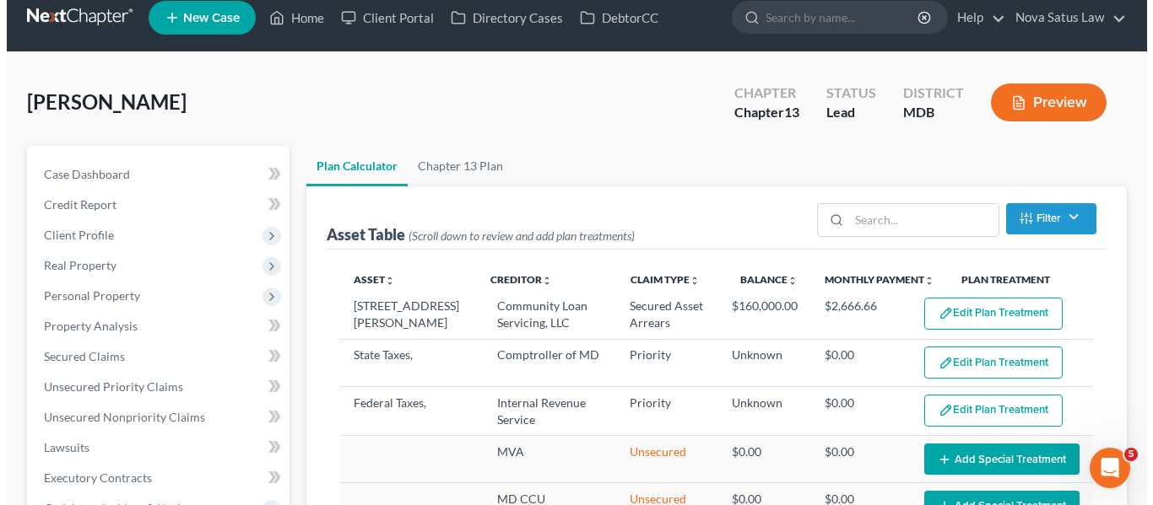
scroll to position [0, 0]
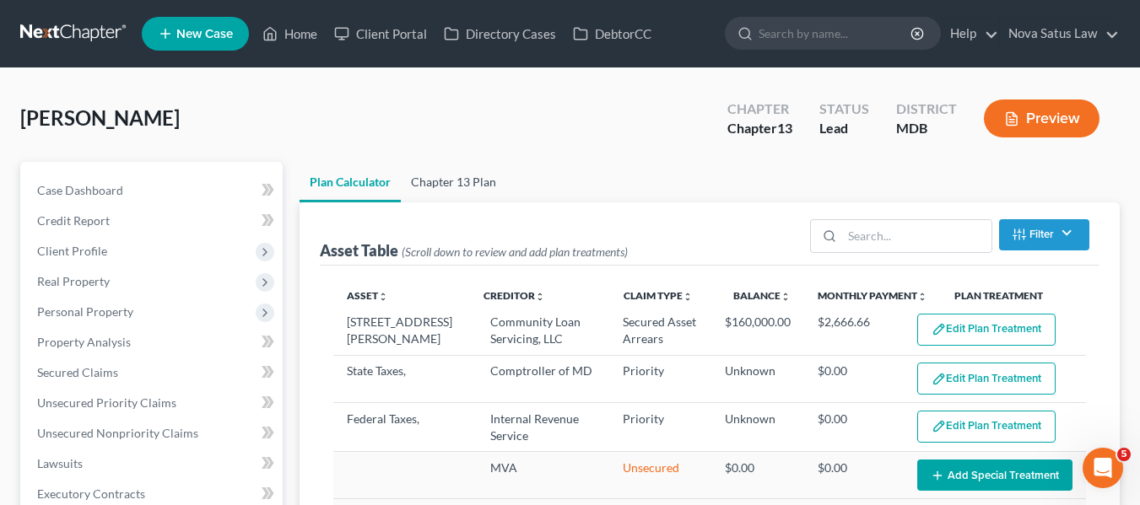
click at [440, 182] on link "Chapter 13 Plan" at bounding box center [453, 182] width 105 height 41
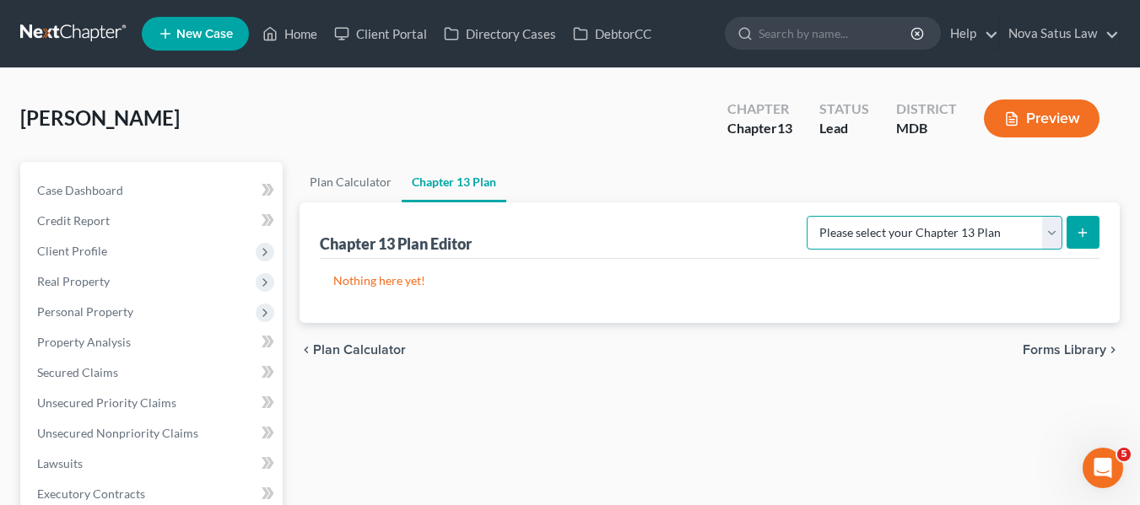
click at [1046, 238] on select "Please select your Chapter 13 Plan District of [US_STATE][GEOGRAPHIC_DATA] of […" at bounding box center [935, 233] width 256 height 34
select select "1"
click at [813, 216] on select "Please select your Chapter 13 Plan District of [US_STATE][GEOGRAPHIC_DATA] of […" at bounding box center [935, 233] width 256 height 34
click at [1090, 229] on button "submit" at bounding box center [1083, 232] width 33 height 33
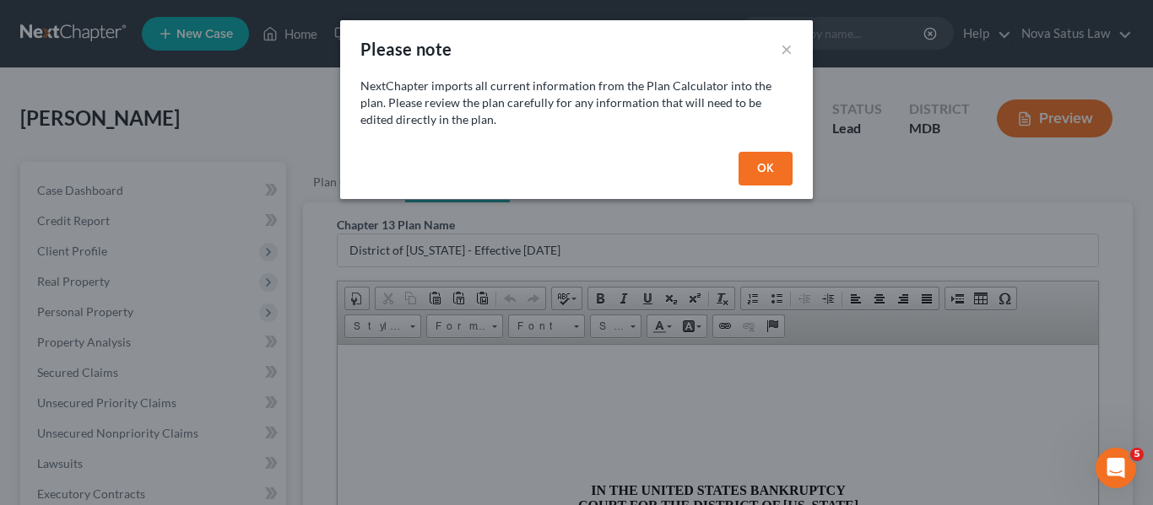
click at [765, 167] on button "OK" at bounding box center [765, 169] width 54 height 34
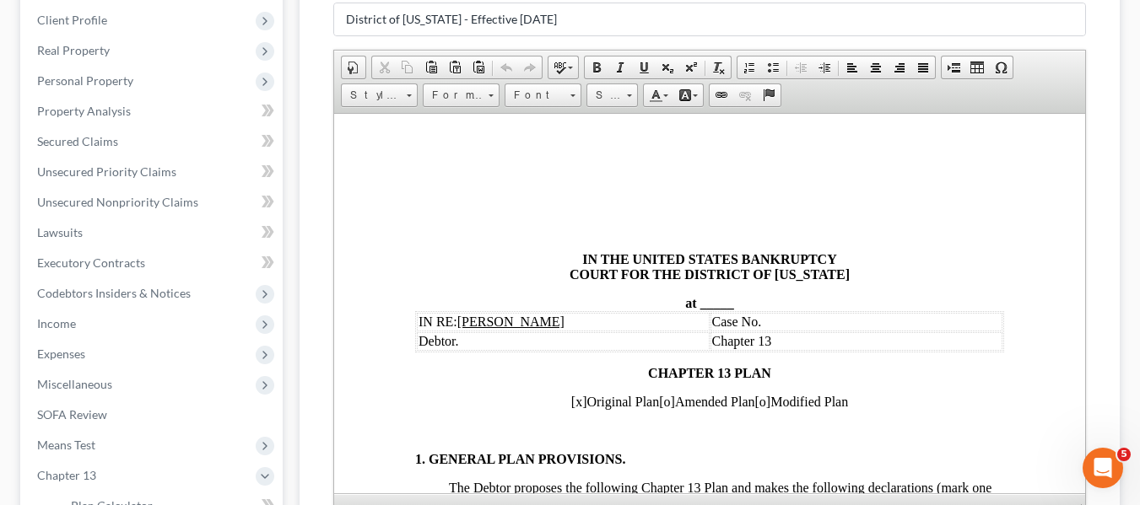
scroll to position [232, 0]
click at [696, 300] on span at bounding box center [697, 301] width 3 height 14
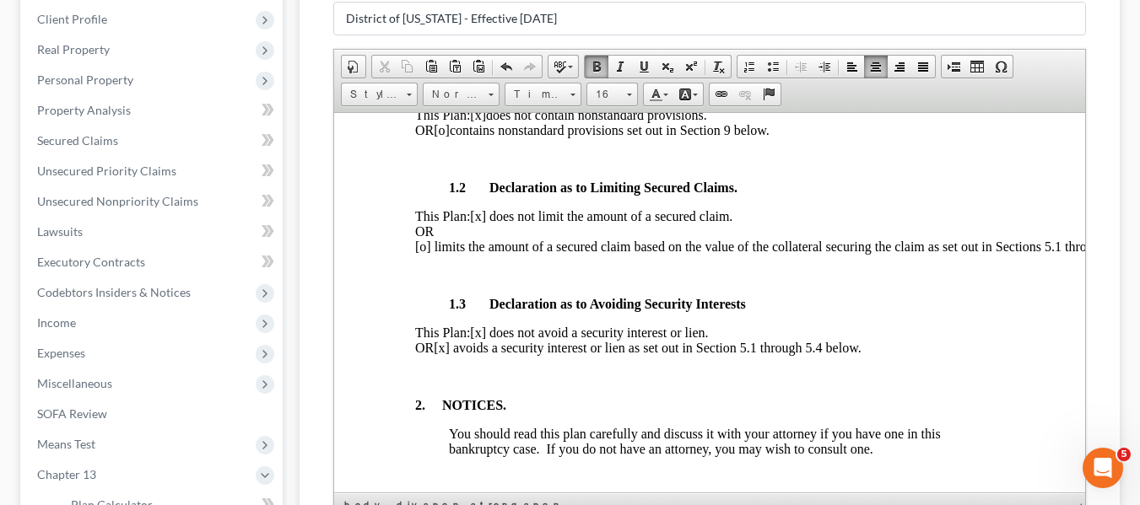
scroll to position [507, 0]
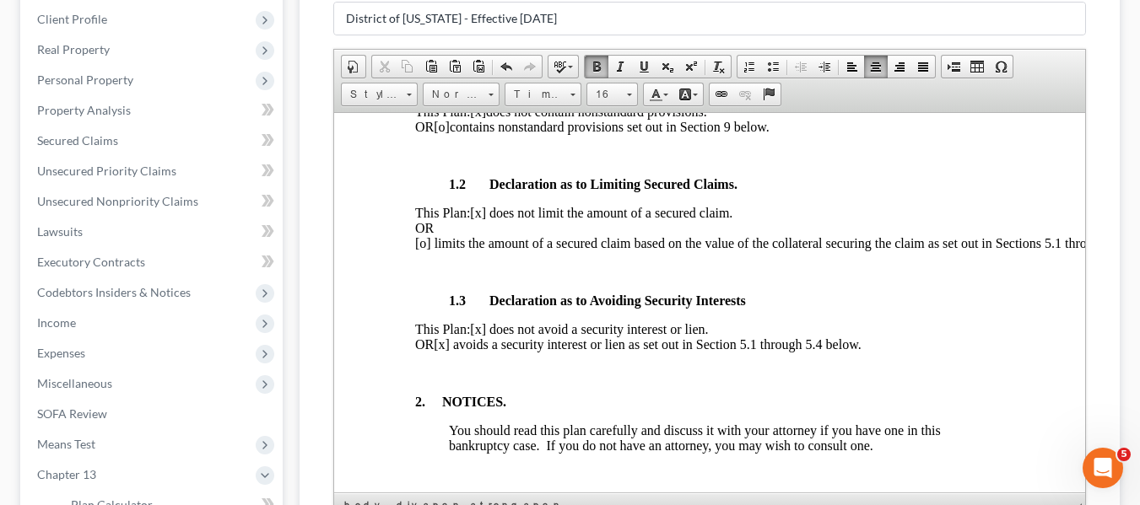
click at [493, 351] on span "[x] avoids a security interest or lien as set out in Section 5.1 through 5.4 be…" at bounding box center [646, 344] width 427 height 14
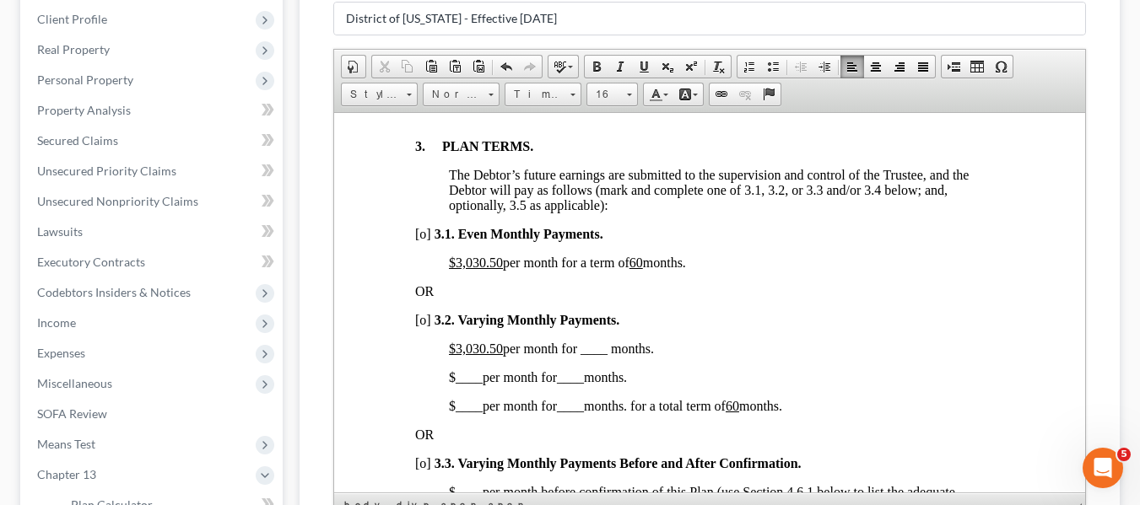
scroll to position [1189, 0]
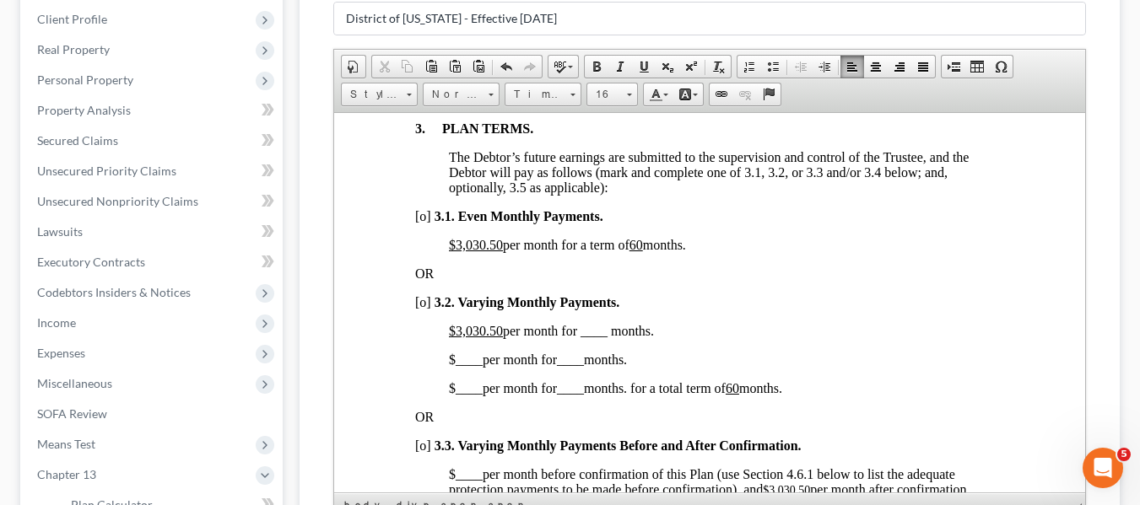
click at [456, 251] on u "$3,030.50" at bounding box center [475, 244] width 54 height 14
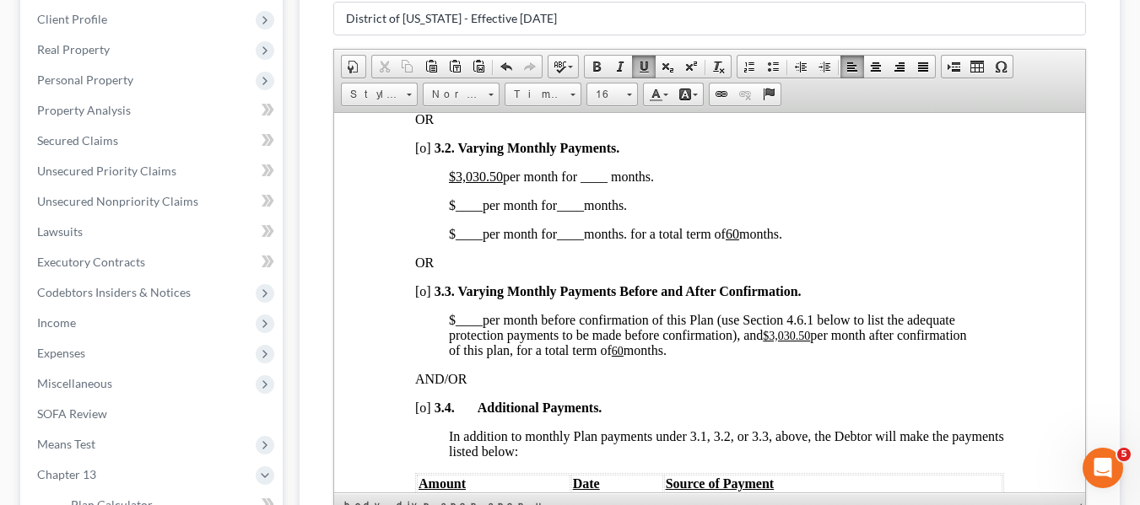
scroll to position [1345, 0]
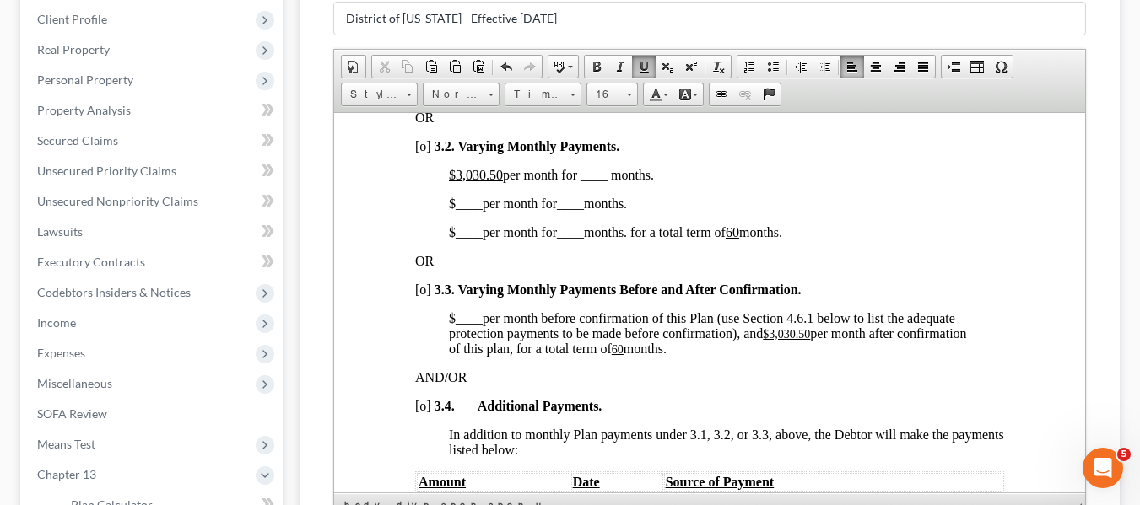
click at [421, 153] on span "[o]" at bounding box center [422, 145] width 16 height 14
click at [456, 181] on u "$3,030.50" at bounding box center [475, 174] width 54 height 14
click at [570, 181] on span "$400.00 per month for ____ months." at bounding box center [545, 174] width 195 height 14
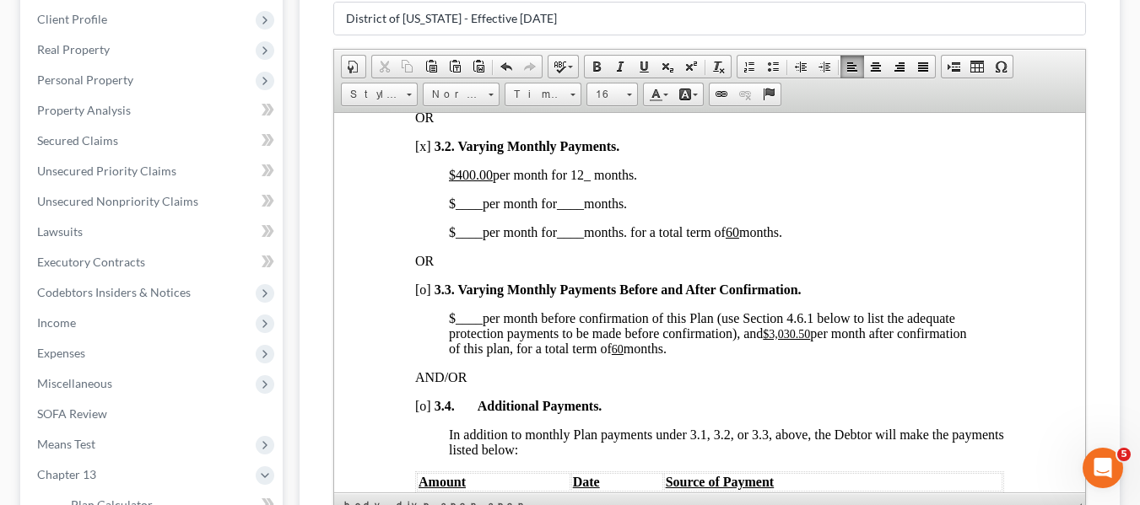
click at [456, 210] on span "____" at bounding box center [468, 203] width 27 height 14
click at [503, 210] on span "____" at bounding box center [515, 203] width 27 height 14
click at [585, 210] on span "____" at bounding box center [589, 203] width 27 height 14
click at [449, 239] on span "$ ____ per month for ____ months. for a total term of 60 months." at bounding box center [614, 231] width 333 height 14
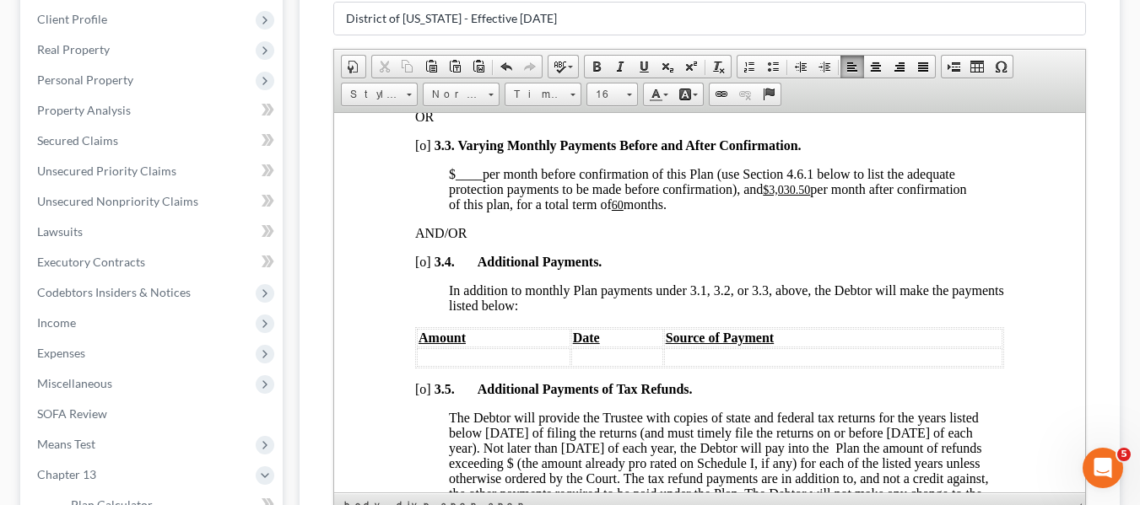
scroll to position [1491, 0]
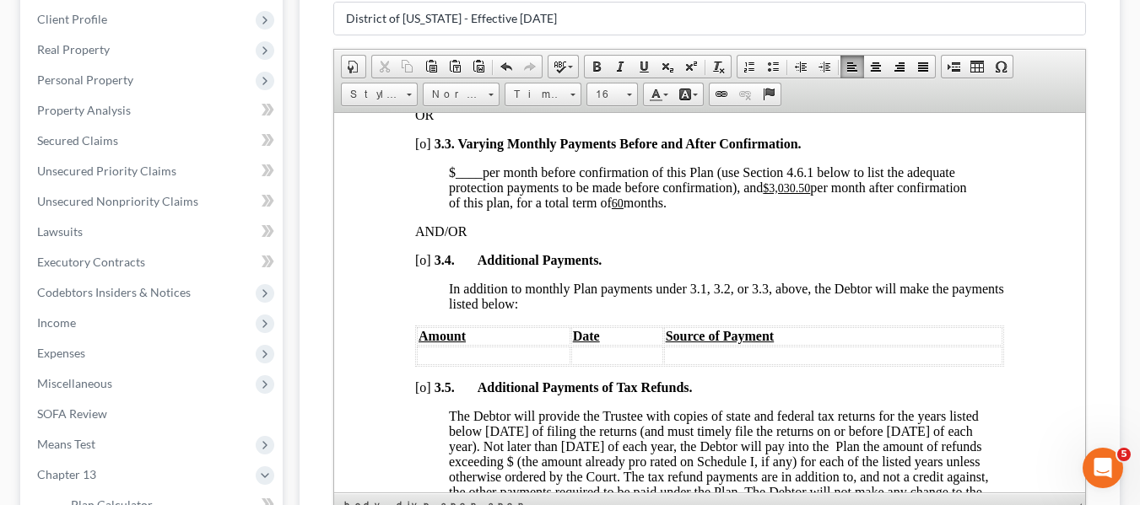
click at [770, 194] on u "$3,030.50" at bounding box center [785, 187] width 47 height 13
click at [616, 209] on span "$ ____ per month before confirmation of this Plan (use Section 4.6.1 below to l…" at bounding box center [720, 187] width 544 height 45
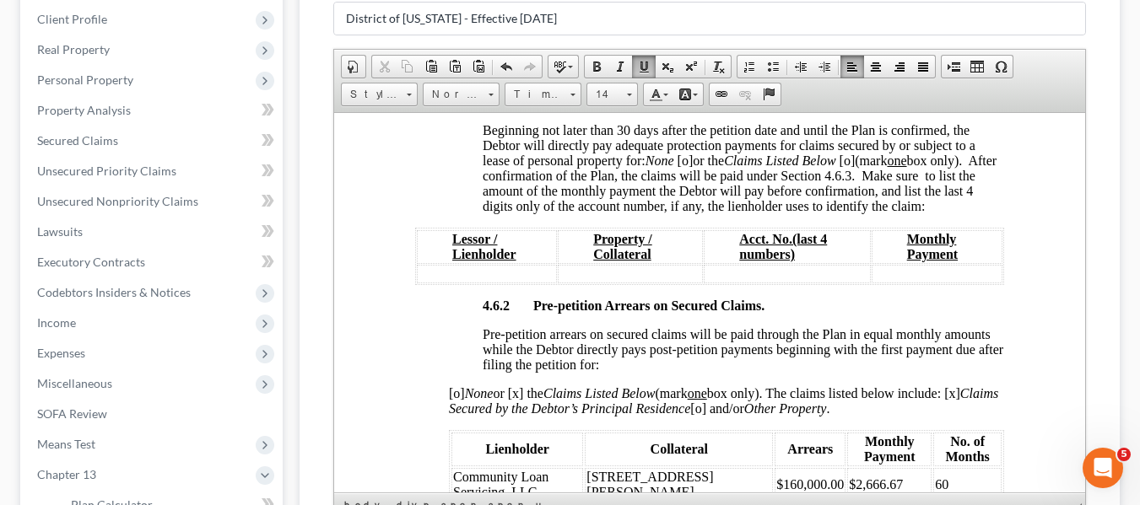
scroll to position [2865, 0]
click at [687, 166] on span "[o]" at bounding box center [685, 159] width 16 height 14
click at [567, 20] on input "District of [US_STATE] - Effective [DATE]" at bounding box center [709, 19] width 751 height 32
type input "D"
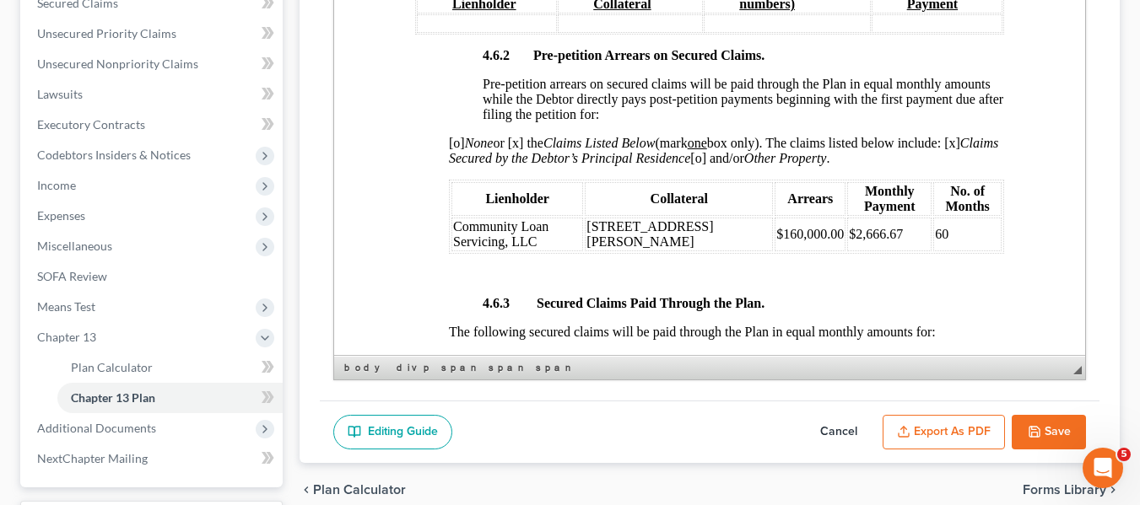
scroll to position [2981, 0]
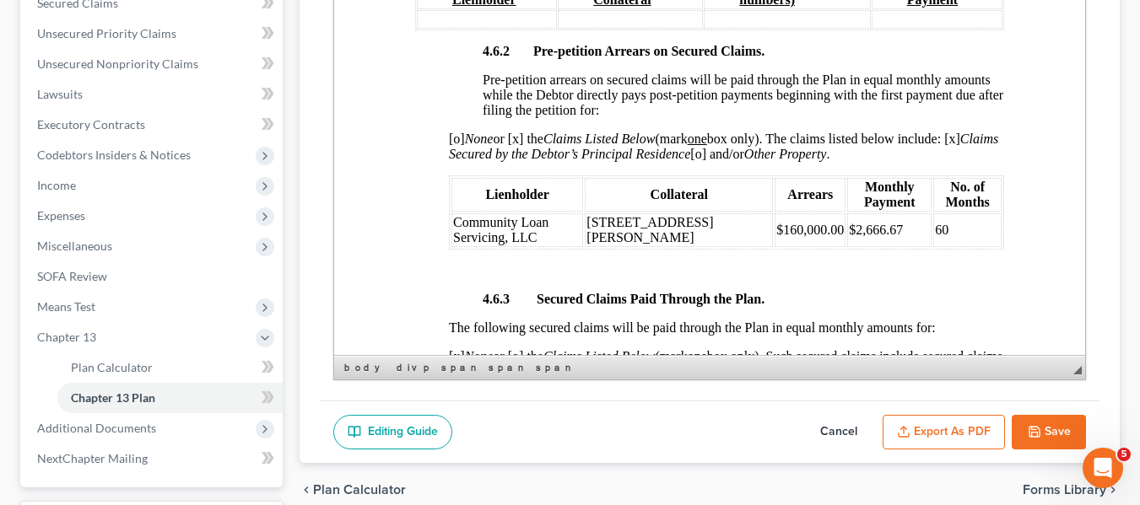
type input "original plan"
click at [858, 247] on td "$2,666.67" at bounding box center [888, 230] width 84 height 34
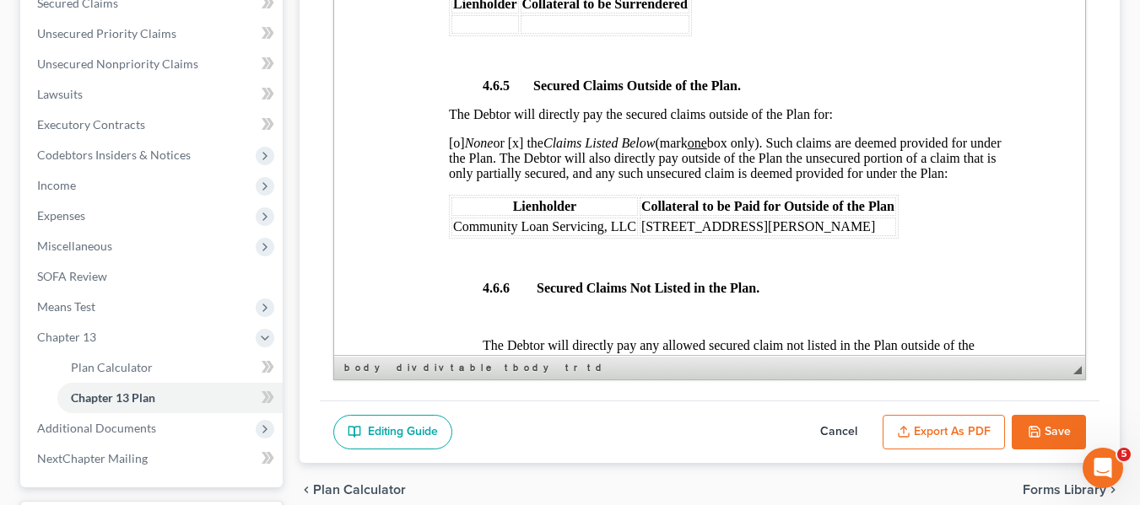
scroll to position [3677, 0]
click at [453, 178] on span "[o] None or [x] the Claims Listed Below (mark one box only). Such claims are de…" at bounding box center [724, 157] width 553 height 45
click at [518, 174] on span "[x] None or [x] the Claims Listed Below (mark one box only). Such claims are de…" at bounding box center [724, 157] width 553 height 45
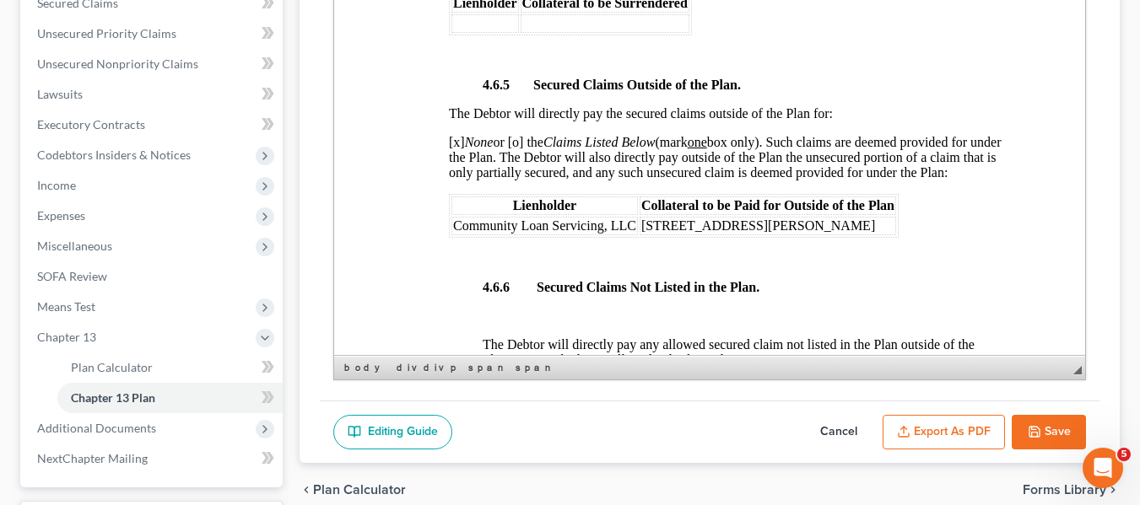
click at [455, 233] on span "Community Loan Servicing, LLC" at bounding box center [543, 226] width 183 height 14
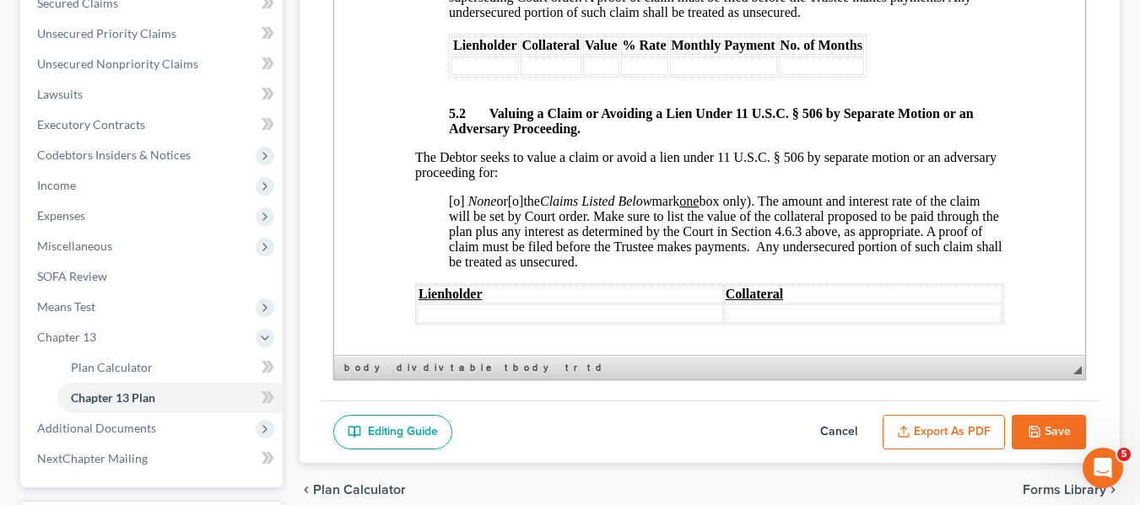
scroll to position [4812, 0]
click at [453, 208] on span "[o]" at bounding box center [456, 200] width 16 height 14
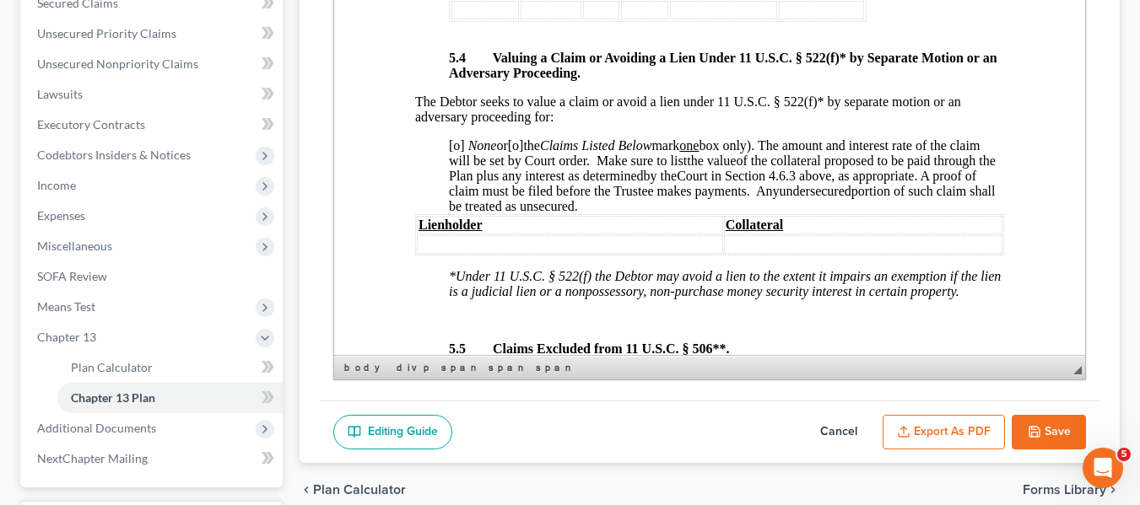
scroll to position [5379, 0]
click at [453, 152] on span "[o]" at bounding box center [456, 145] width 16 height 14
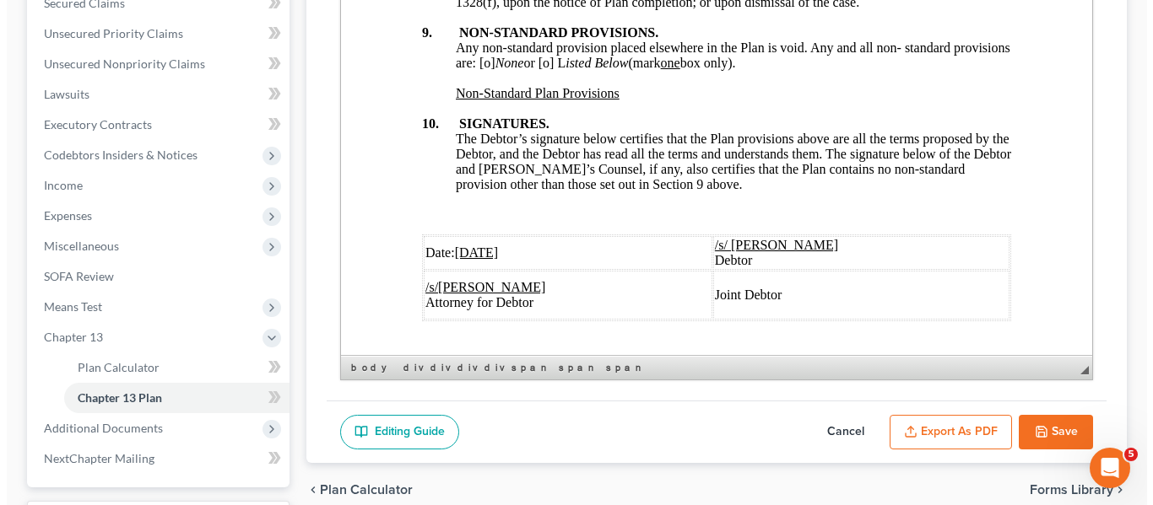
scroll to position [6448, 0]
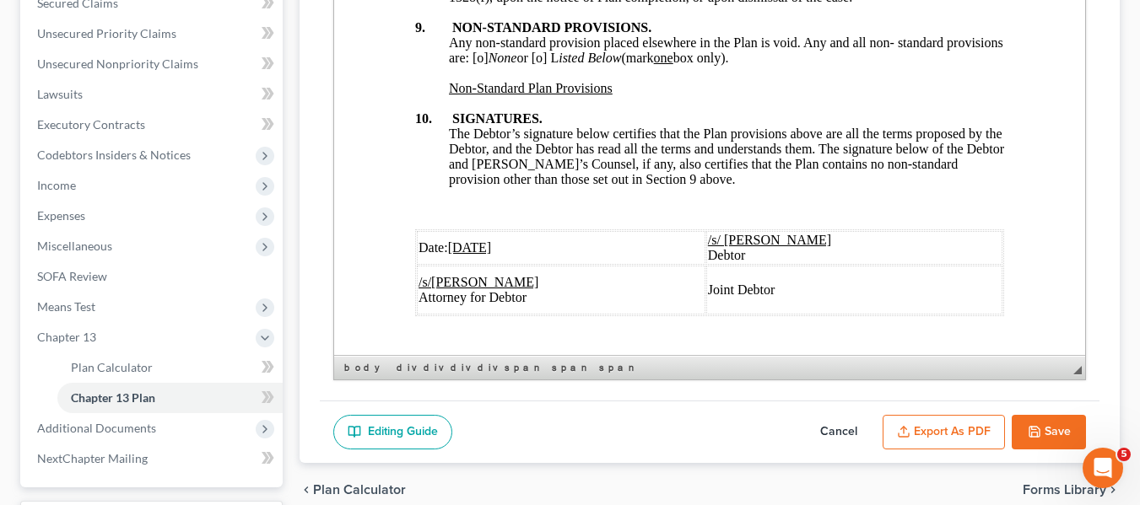
click at [538, 65] on span "Any non-standard provision placed elsewhere in the Plan is void. Any and all no…" at bounding box center [725, 50] width 554 height 30
click at [913, 424] on button "Export as PDF" at bounding box center [944, 432] width 122 height 35
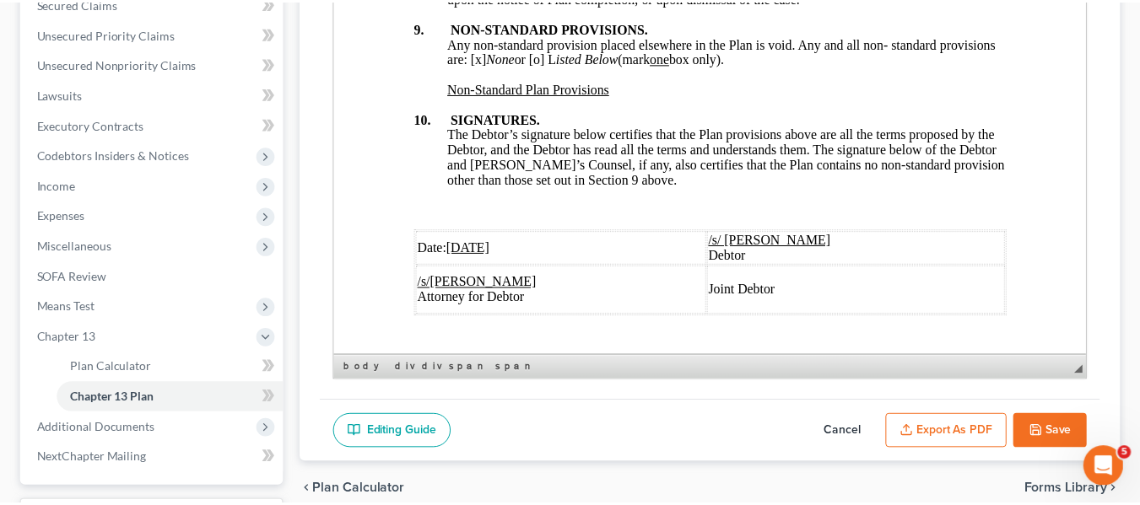
scroll to position [6387, 0]
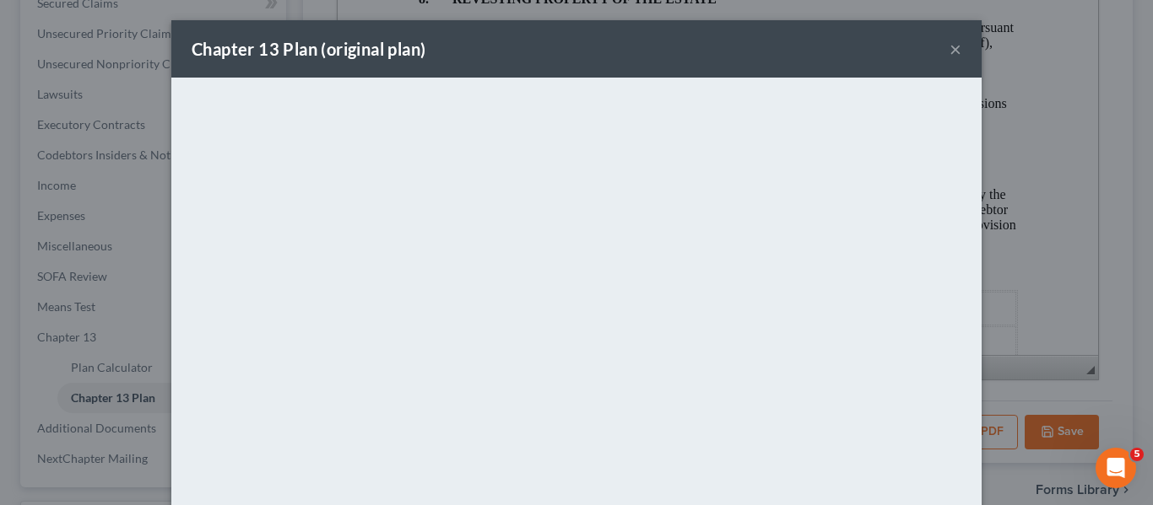
click at [668, 71] on div "Chapter 13 Plan (original plan) ×" at bounding box center [576, 48] width 810 height 57
click at [949, 46] on button "×" at bounding box center [955, 49] width 12 height 20
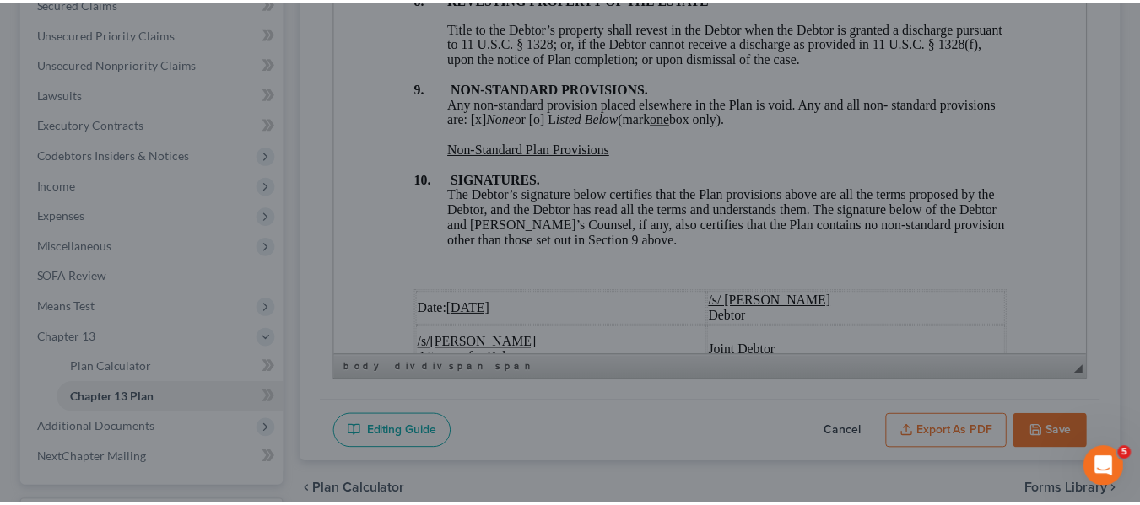
scroll to position [6448, 0]
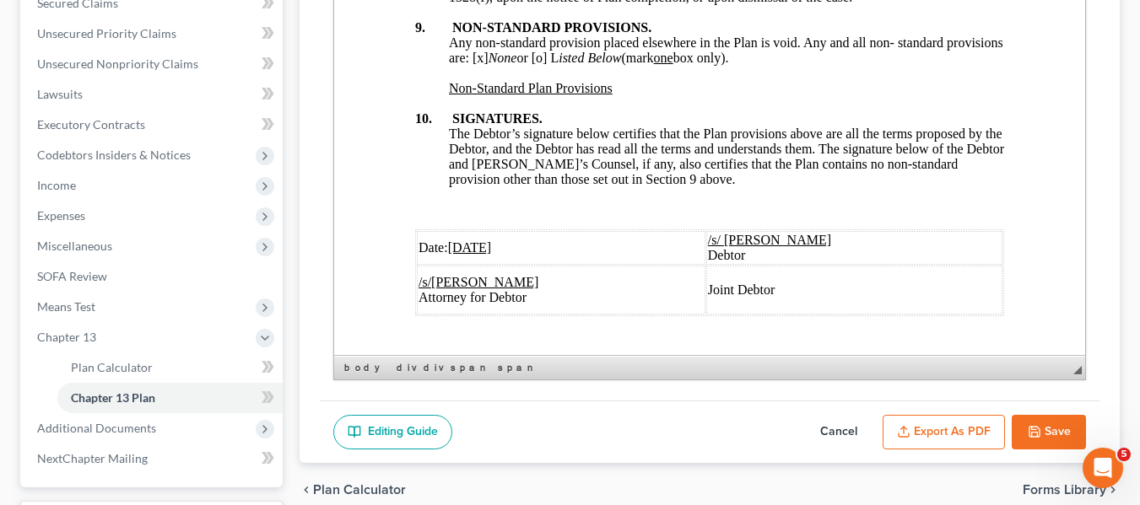
click at [1037, 419] on button "Save" at bounding box center [1049, 432] width 74 height 35
select select "1"
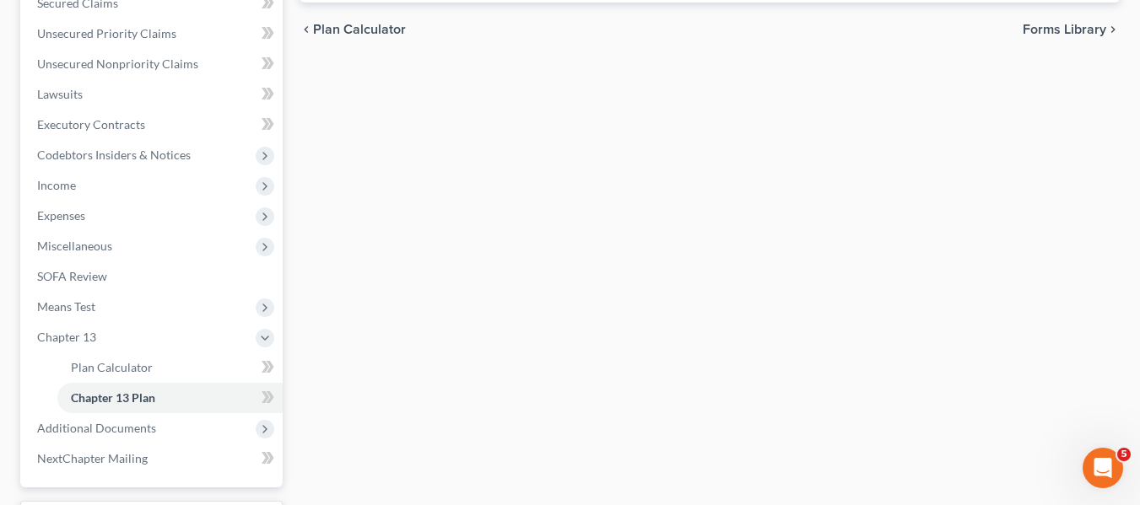
scroll to position [513, 0]
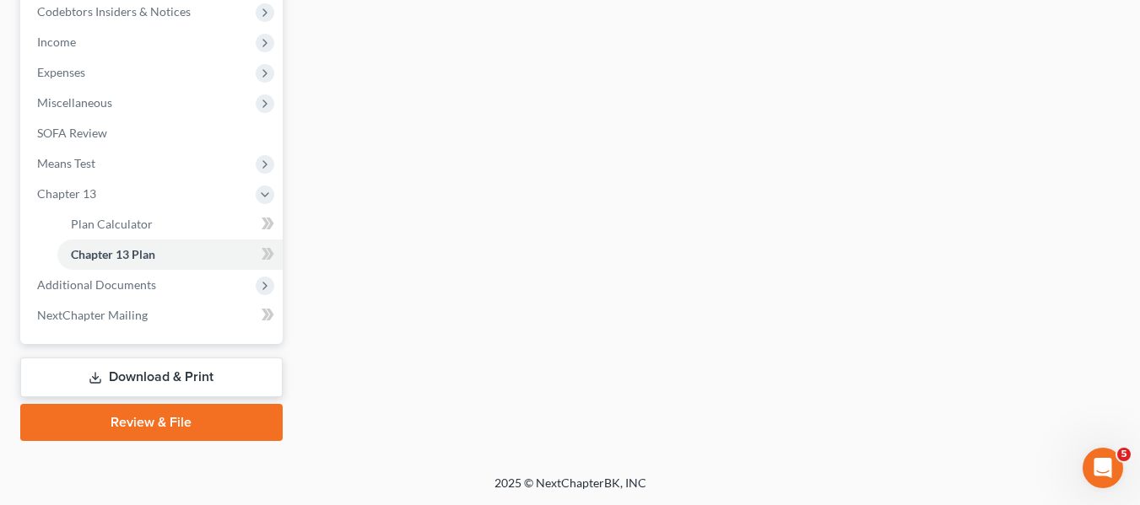
click at [170, 364] on link "Download & Print" at bounding box center [151, 378] width 262 height 40
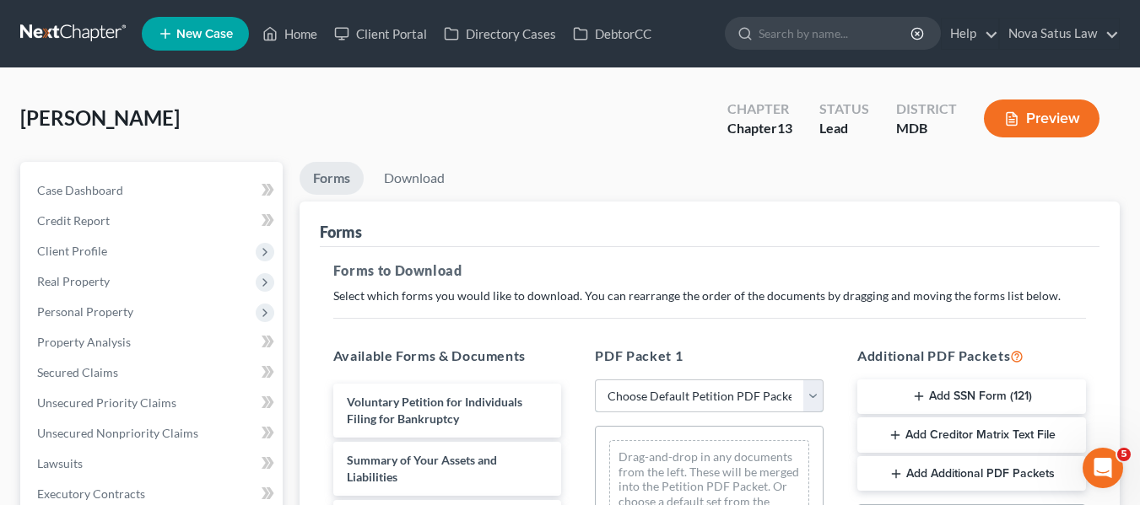
click at [680, 397] on select "Choose Default Petition PDF Packet Complete Bankruptcy Petition (all forms and …" at bounding box center [709, 397] width 229 height 34
select select "0"
click at [595, 380] on select "Choose Default Petition PDF Packet Complete Bankruptcy Petition (all forms and …" at bounding box center [709, 397] width 229 height 34
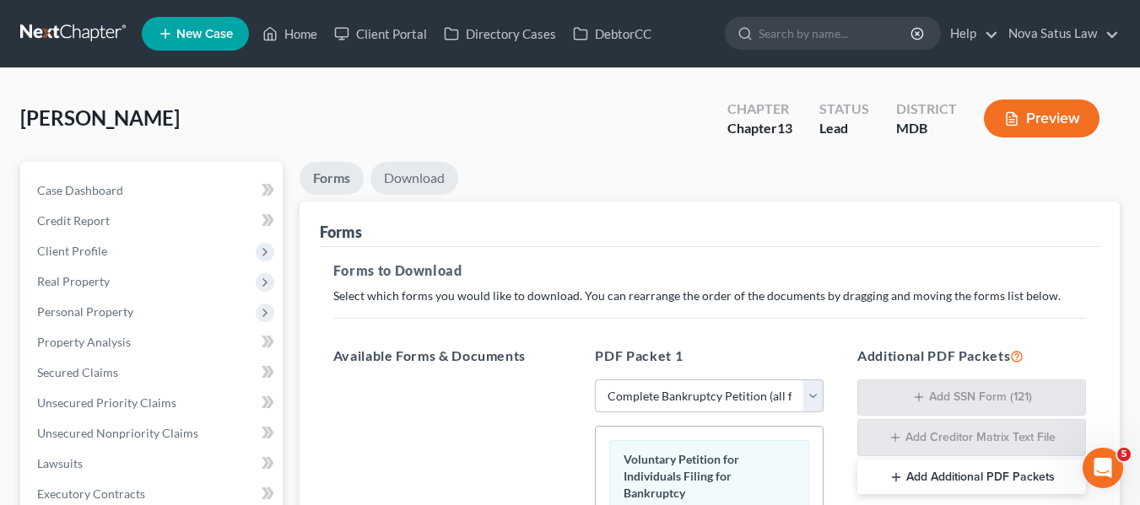
click at [408, 176] on link "Download" at bounding box center [414, 178] width 88 height 33
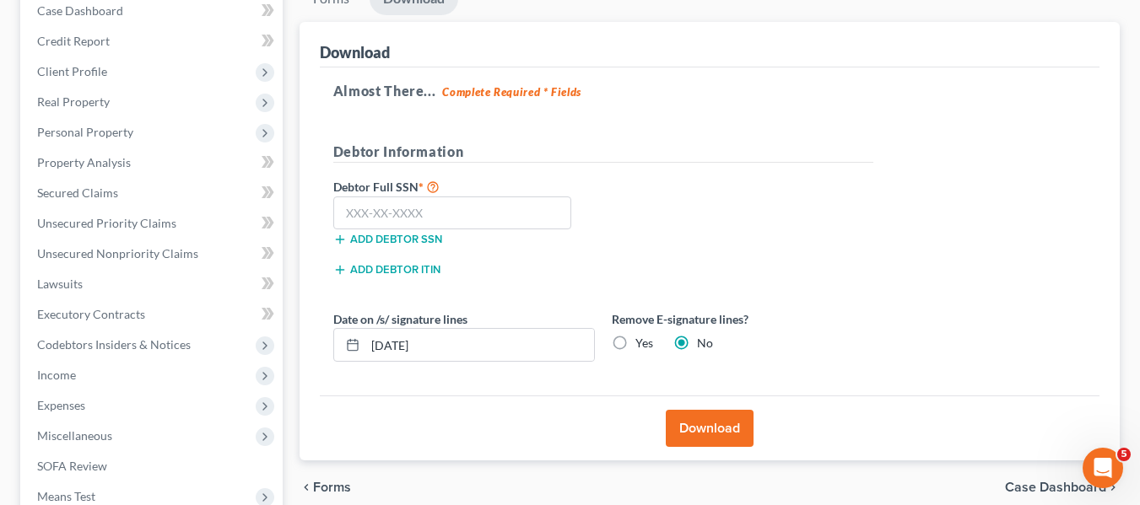
scroll to position [181, 0]
click at [348, 203] on input "text" at bounding box center [452, 213] width 239 height 34
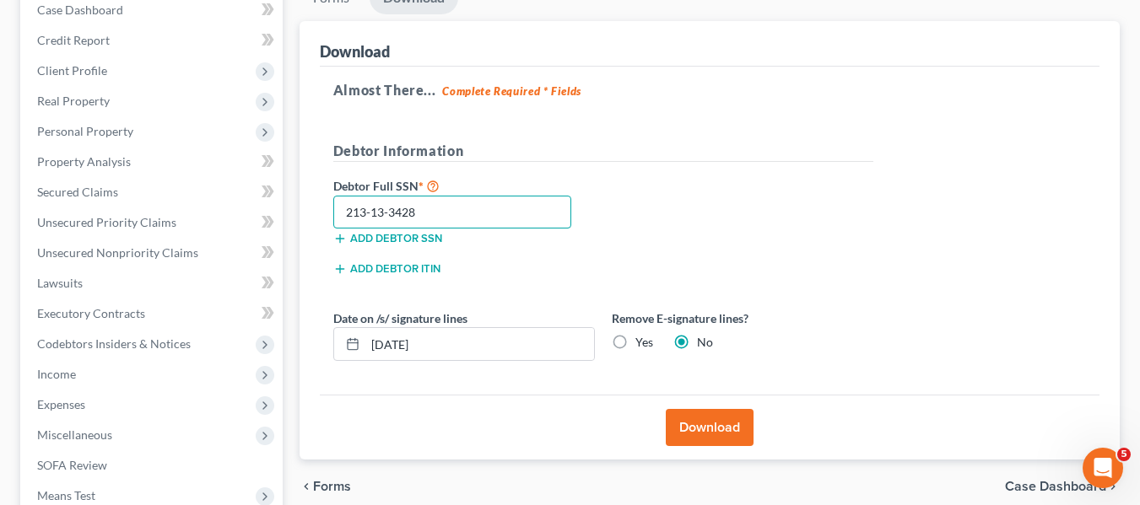
type input "213-13-3428"
click at [727, 421] on button "Download" at bounding box center [710, 427] width 88 height 37
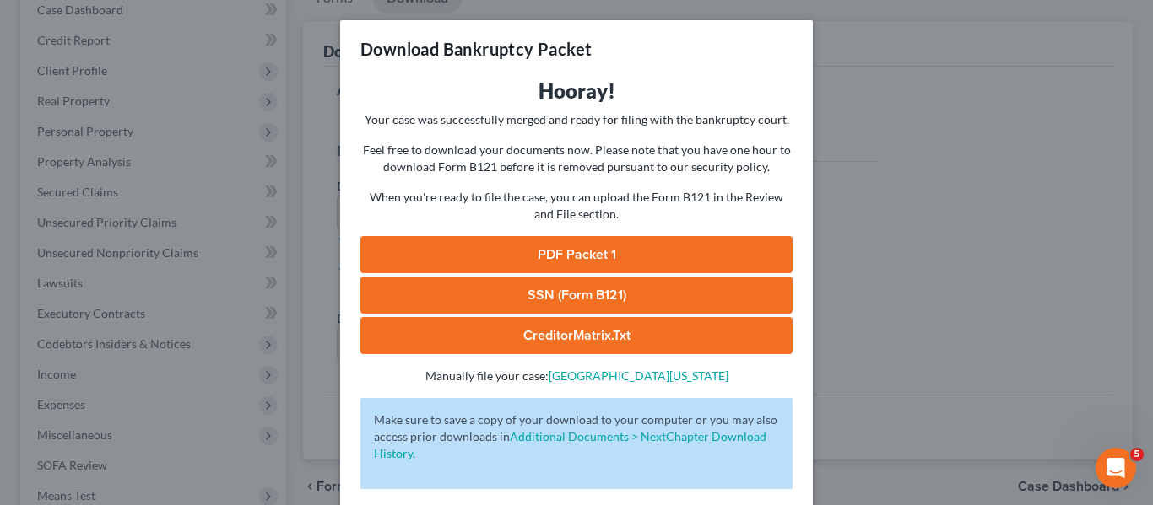
click at [575, 265] on link "PDF Packet 1" at bounding box center [576, 254] width 432 height 37
click at [556, 311] on link "SSN (Form B121)" at bounding box center [576, 295] width 432 height 37
click at [863, 87] on div "Download Bankruptcy Packet Hooray! Your case was successfully merged and ready …" at bounding box center [576, 252] width 1153 height 505
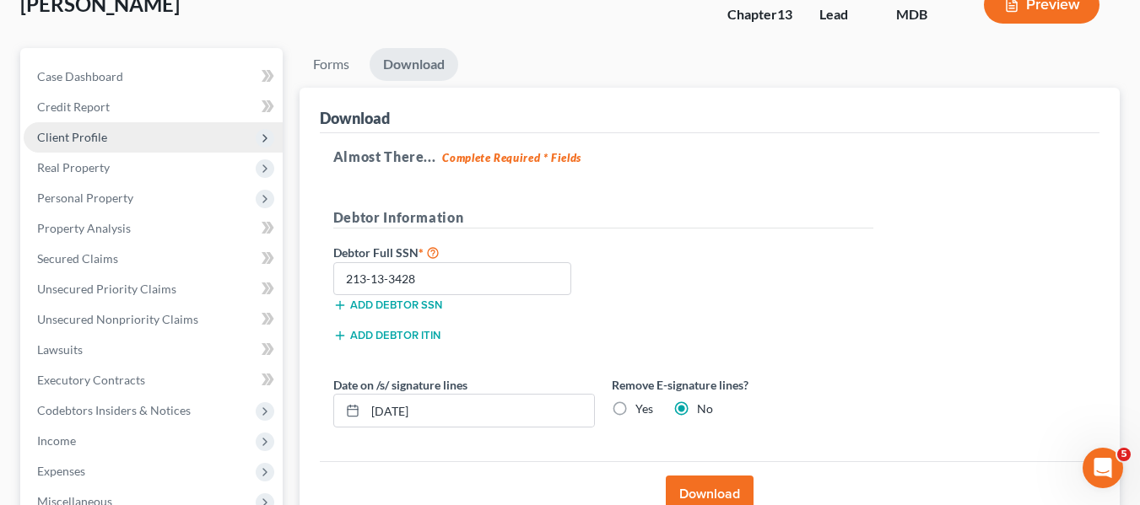
scroll to position [111, 0]
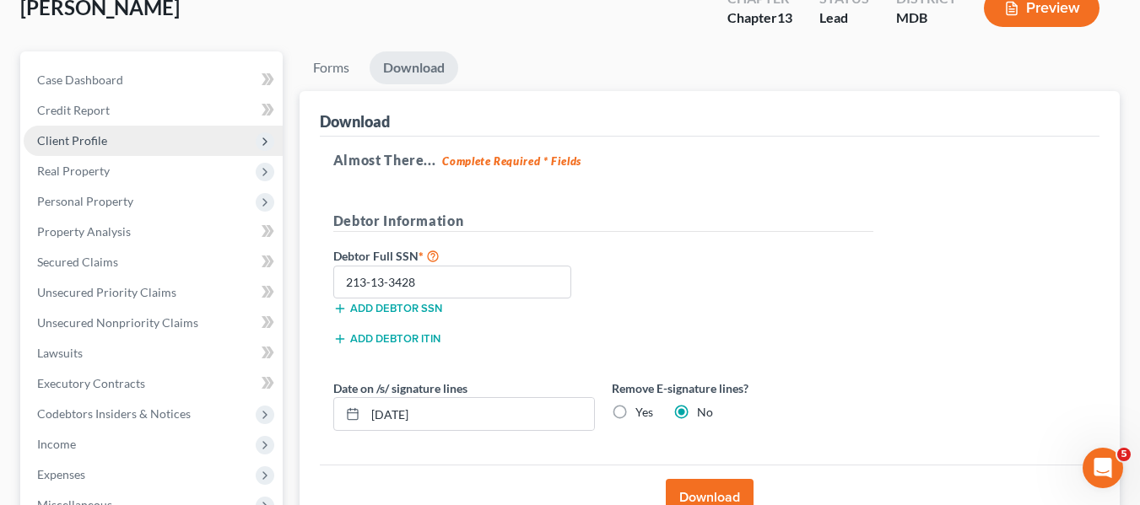
click at [115, 144] on span "Client Profile" at bounding box center [153, 141] width 259 height 30
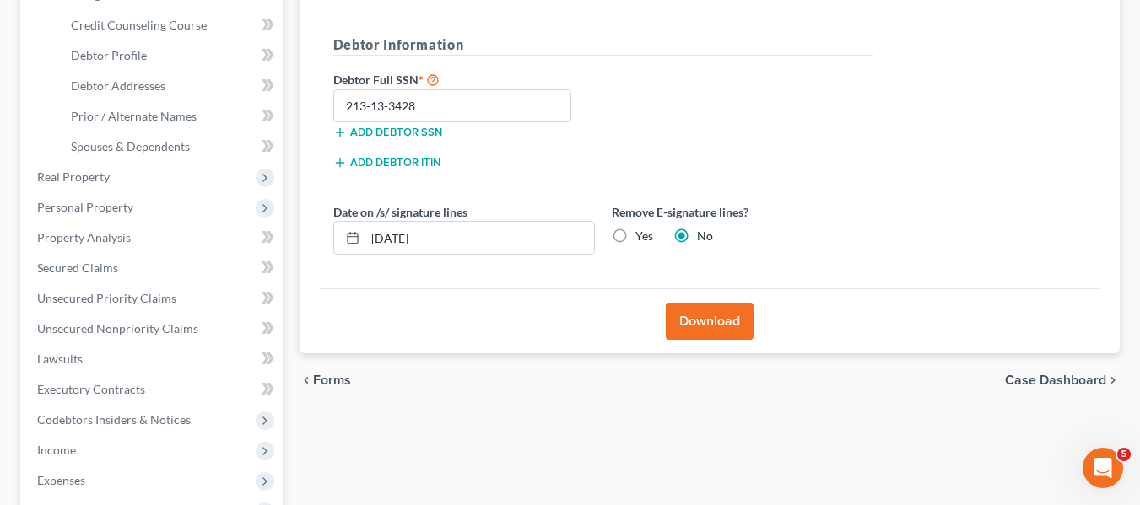
scroll to position [288, 0]
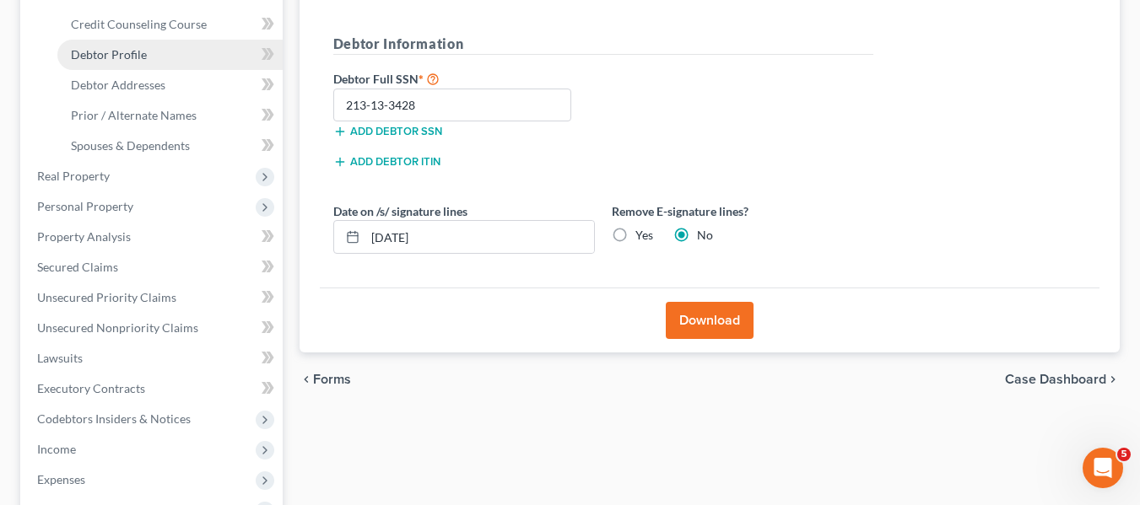
click at [149, 54] on link "Debtor Profile" at bounding box center [169, 55] width 225 height 30
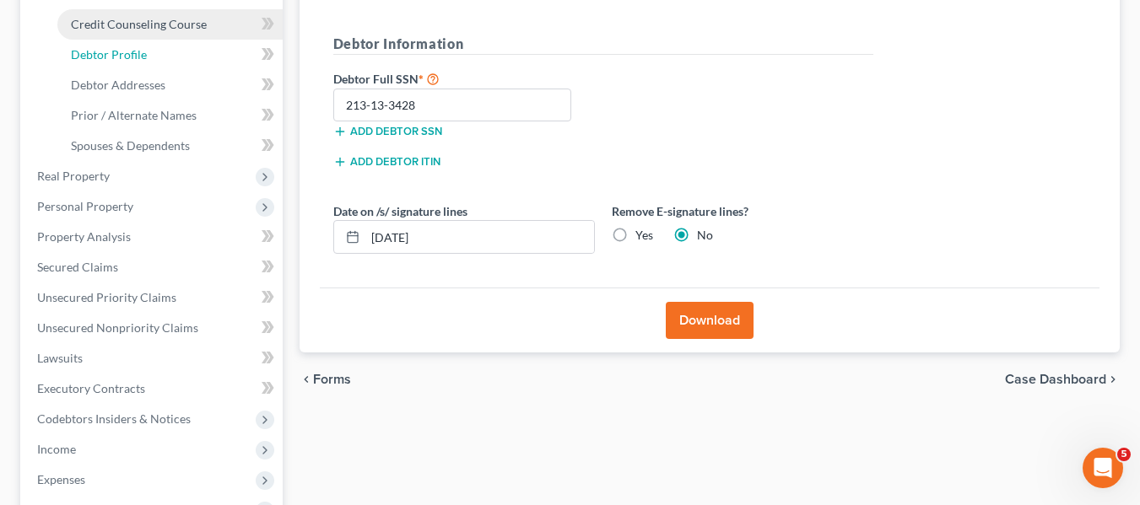
select select "1"
select select "3"
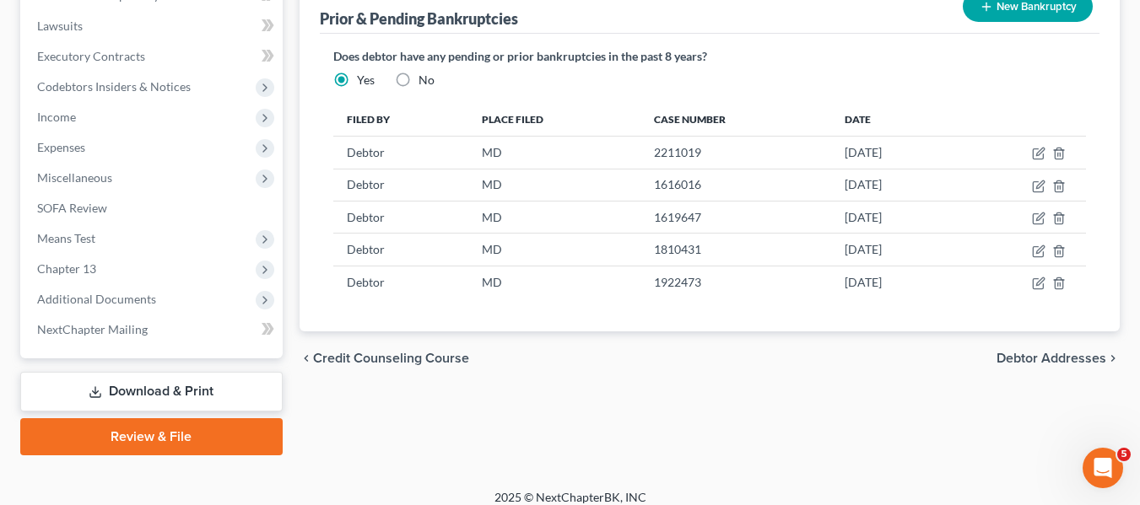
scroll to position [567, 0]
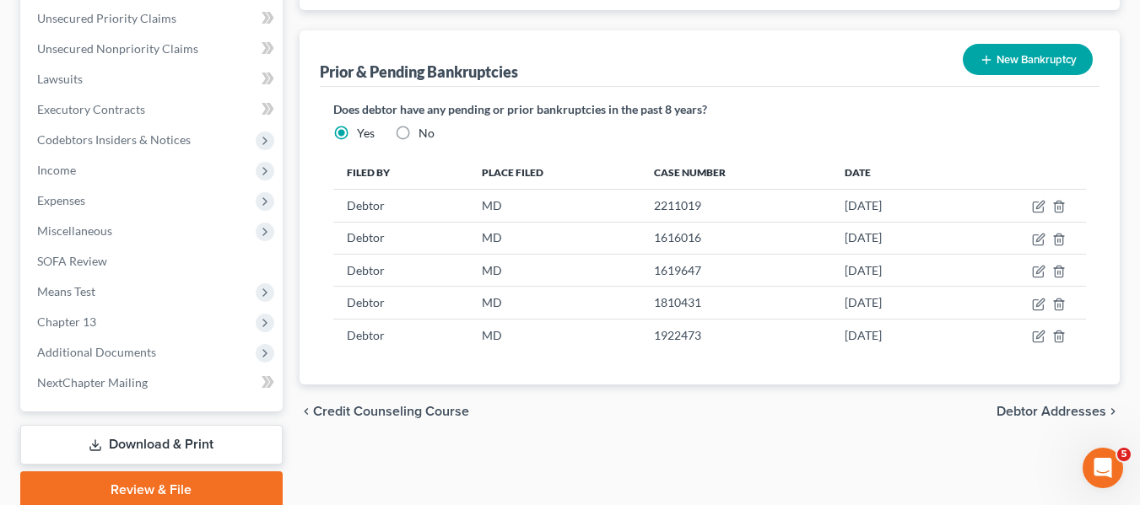
click at [970, 62] on button "New Bankruptcy" at bounding box center [1028, 59] width 130 height 31
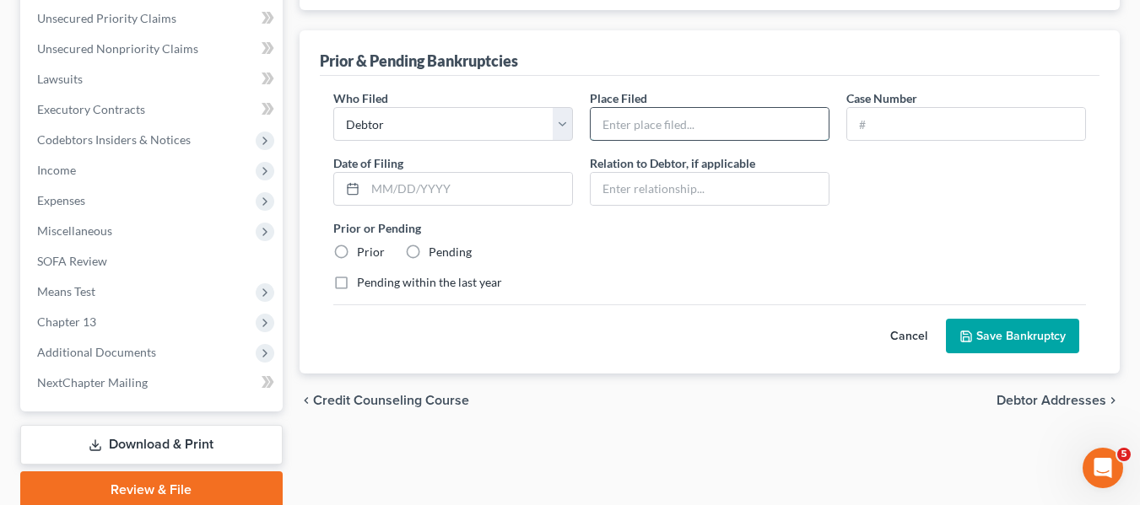
click at [667, 132] on input "text" at bounding box center [710, 124] width 238 height 32
type input "MD"
click at [890, 107] on div at bounding box center [966, 124] width 240 height 34
click at [894, 119] on input "text" at bounding box center [966, 124] width 238 height 32
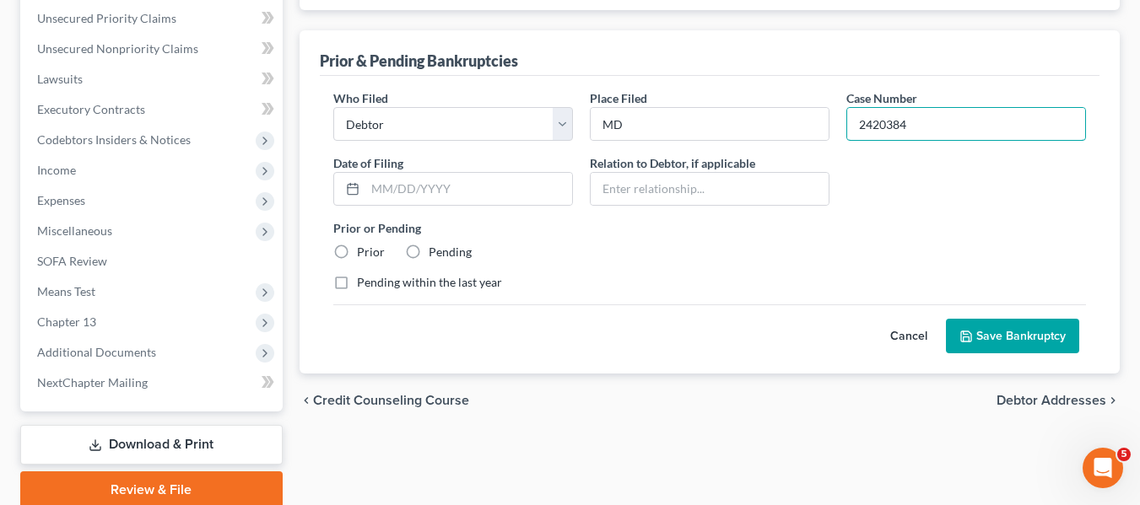
type input "2420384"
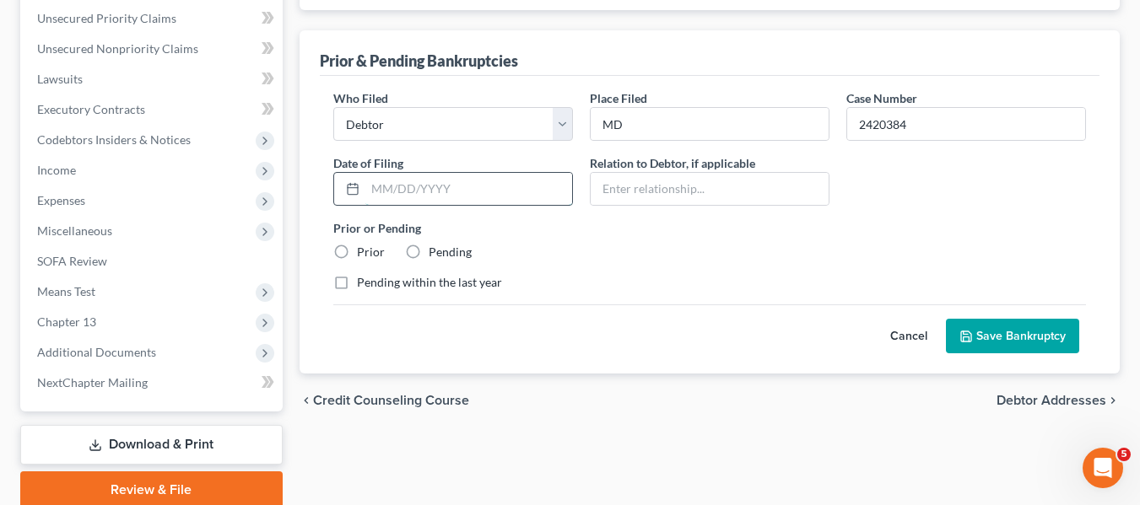
click at [383, 179] on input "text" at bounding box center [468, 189] width 207 height 32
type input "[DATE]"
click at [357, 253] on label "Prior" at bounding box center [371, 252] width 28 height 17
click at [364, 253] on input "Prior" at bounding box center [369, 249] width 11 height 11
radio input "true"
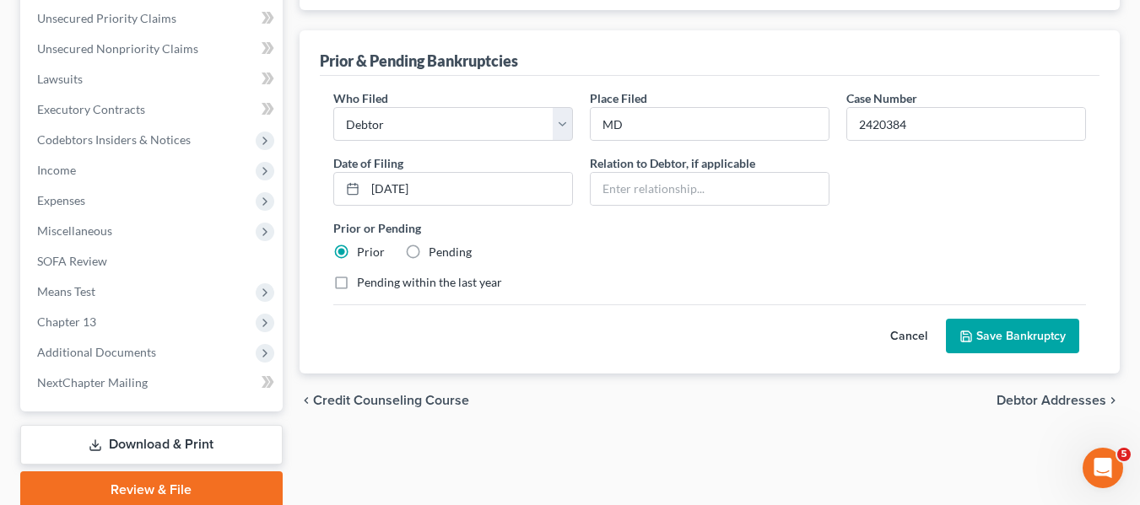
scroll to position [635, 0]
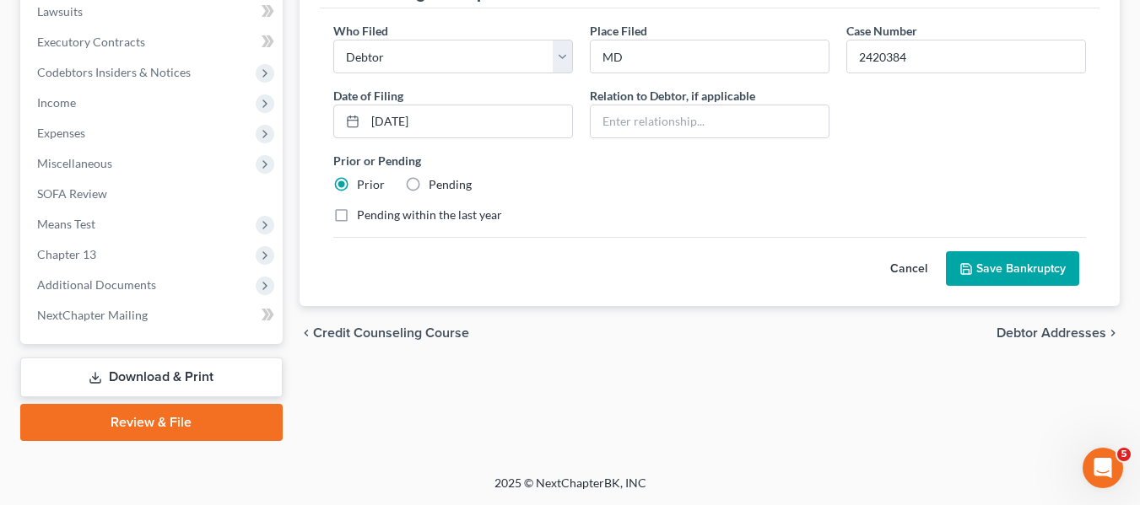
click at [973, 267] on icon "submit" at bounding box center [966, 269] width 14 height 14
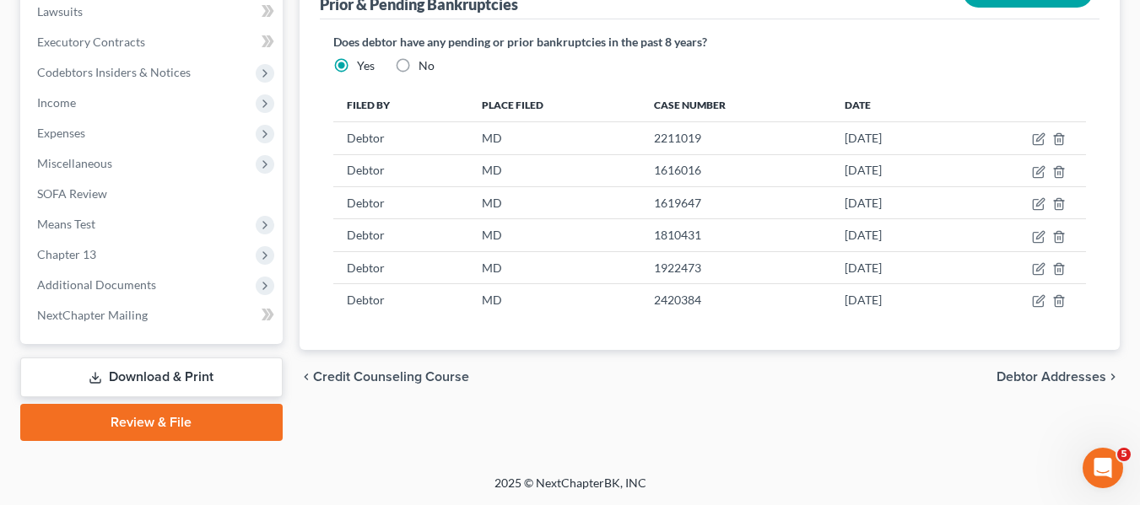
click at [188, 421] on link "Review & File" at bounding box center [151, 422] width 262 height 37
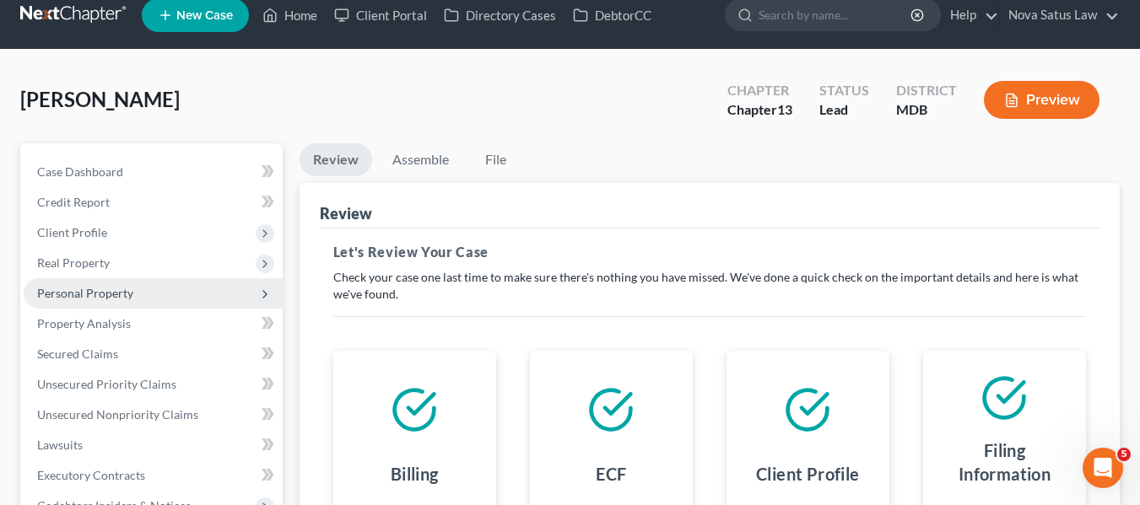
scroll to position [17, 0]
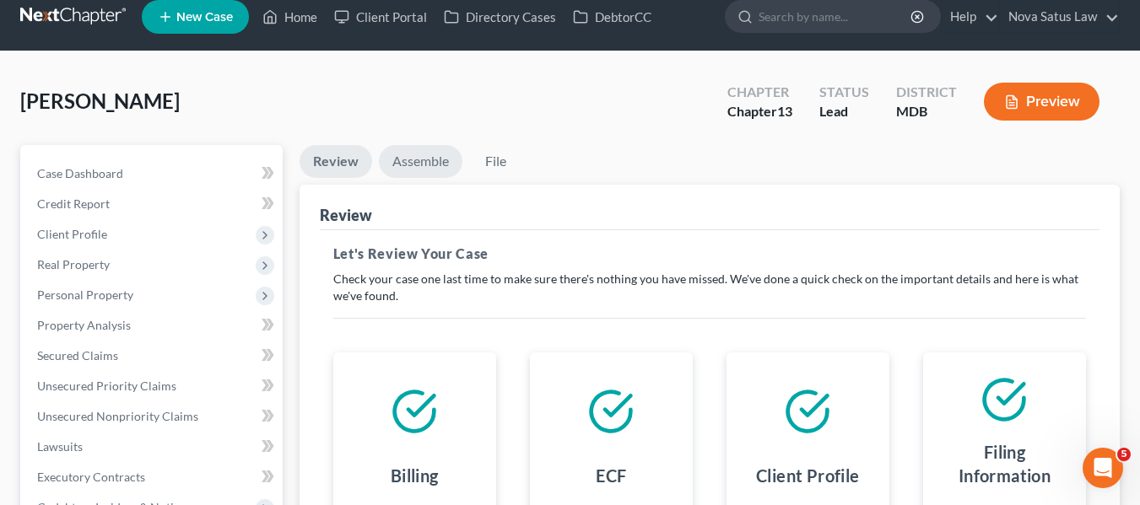
click at [411, 168] on link "Assemble" at bounding box center [421, 161] width 84 height 33
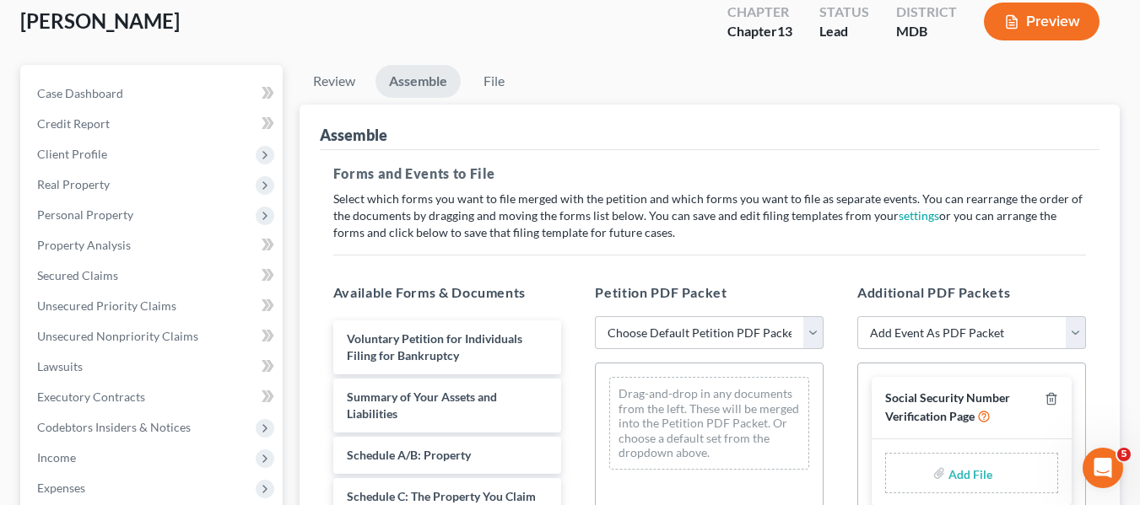
scroll to position [98, 0]
click at [693, 327] on select "Choose Default Petition PDF Packet Emergency Filing (Voluntary Petition and Cre…" at bounding box center [709, 333] width 229 height 34
select select "1"
click at [595, 316] on select "Choose Default Petition PDF Packet Emergency Filing (Voluntary Petition and Cre…" at bounding box center [709, 333] width 229 height 34
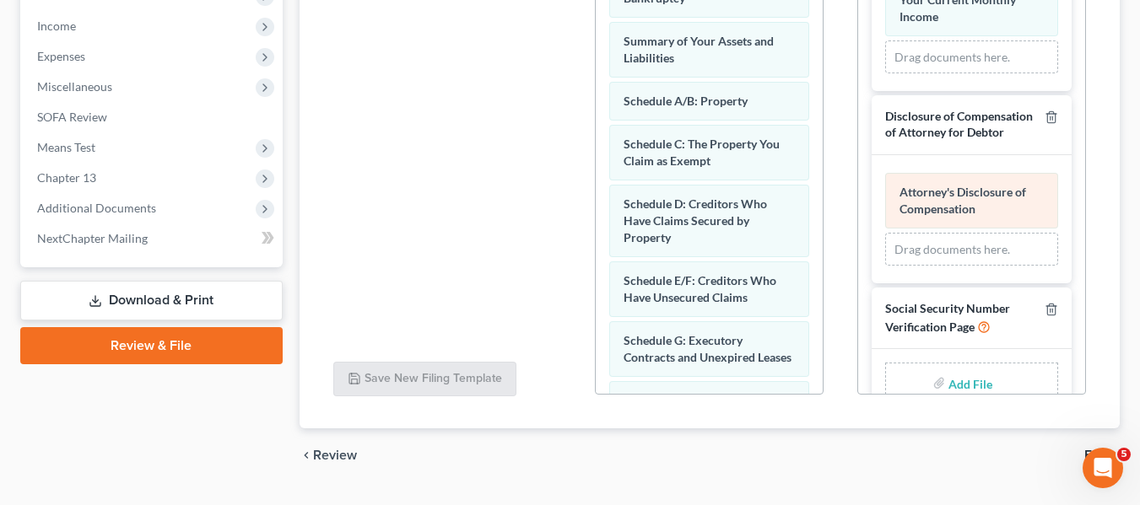
scroll to position [111, 0]
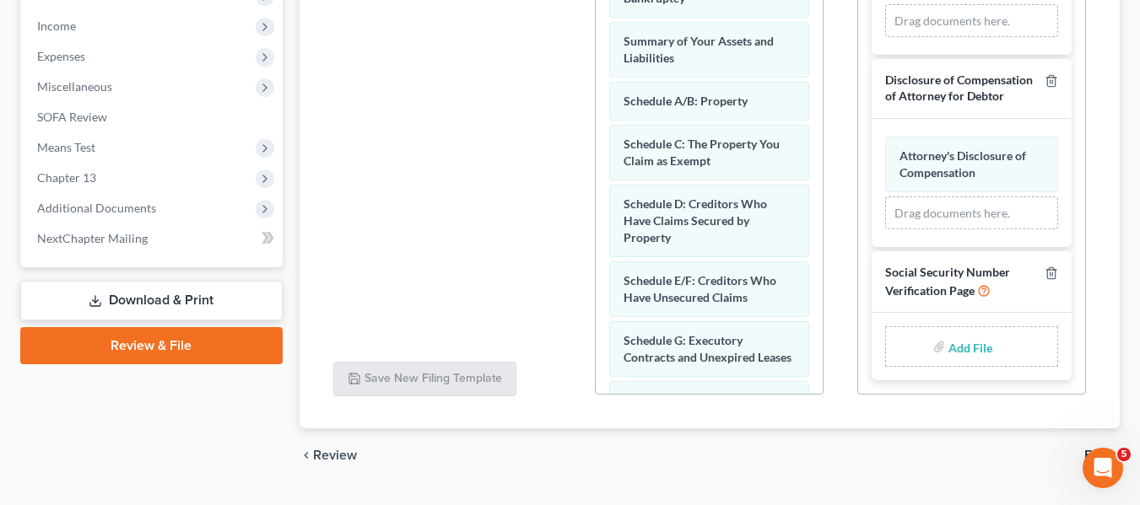
click at [964, 346] on input "file" at bounding box center [968, 347] width 41 height 30
type input "C:\fakepath\SSN.pdf"
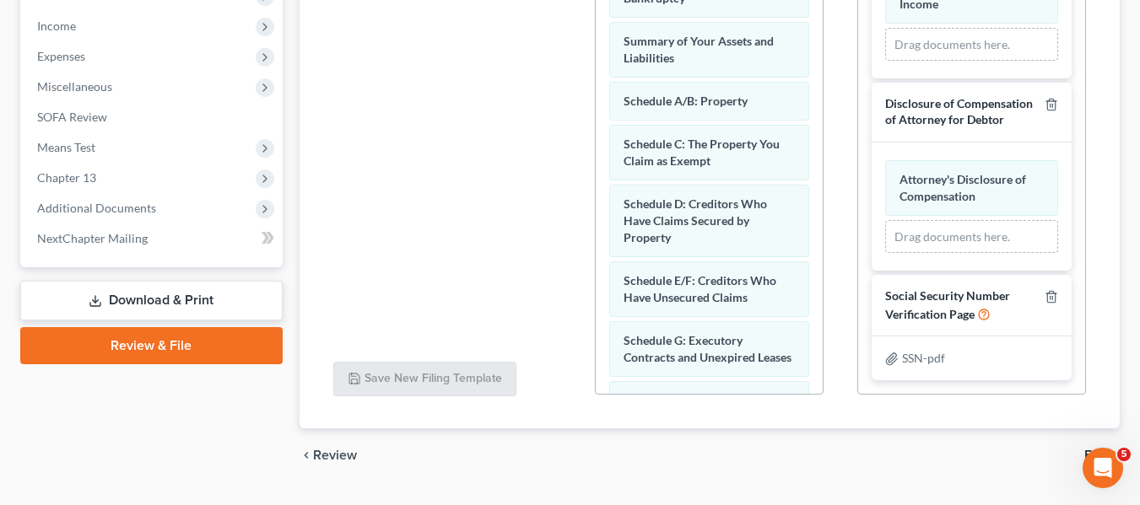
scroll to position [0, 0]
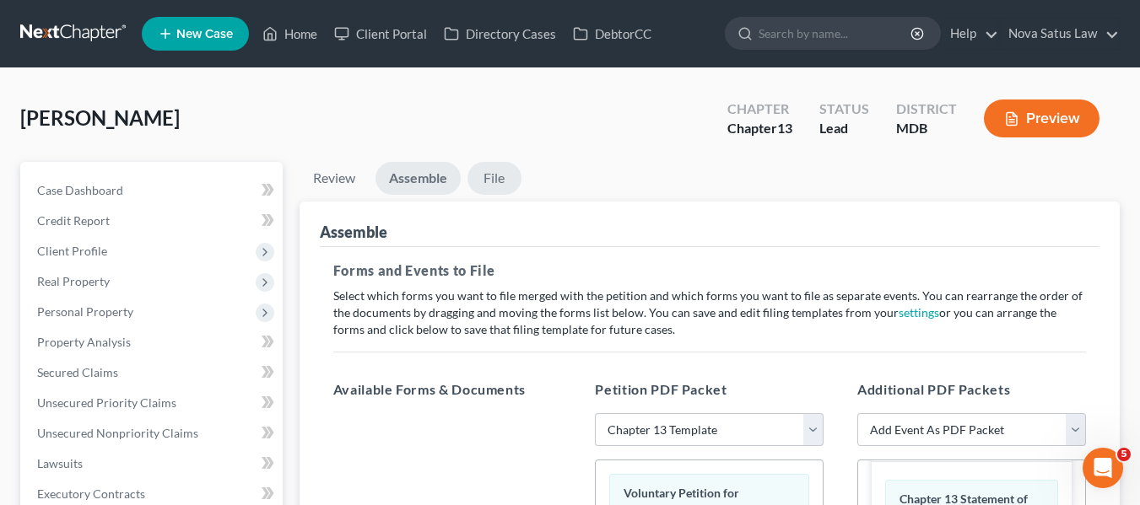
click at [501, 174] on link "File" at bounding box center [494, 178] width 54 height 33
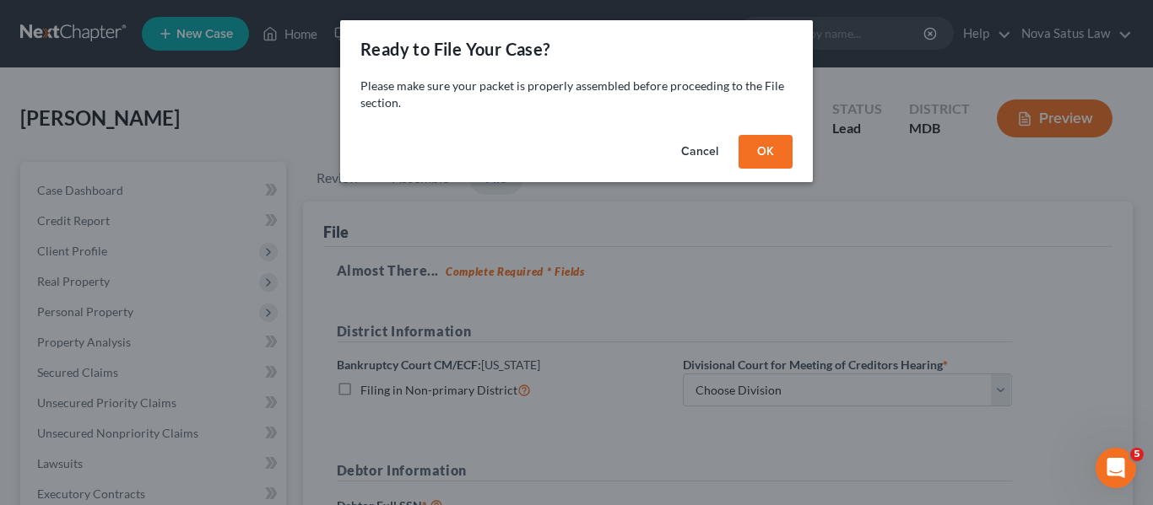
click at [774, 152] on button "OK" at bounding box center [765, 152] width 54 height 34
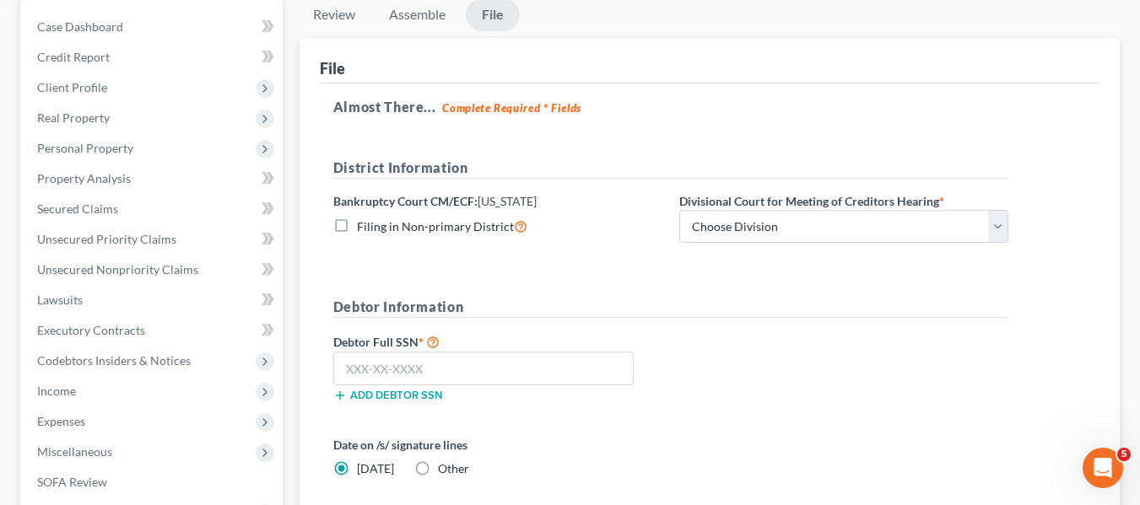
scroll to position [165, 0]
click at [788, 221] on select "Choose Division Baltimore Greenbelt" at bounding box center [843, 226] width 329 height 34
select select "0"
click at [679, 209] on select "Choose Division Baltimore Greenbelt" at bounding box center [843, 226] width 329 height 34
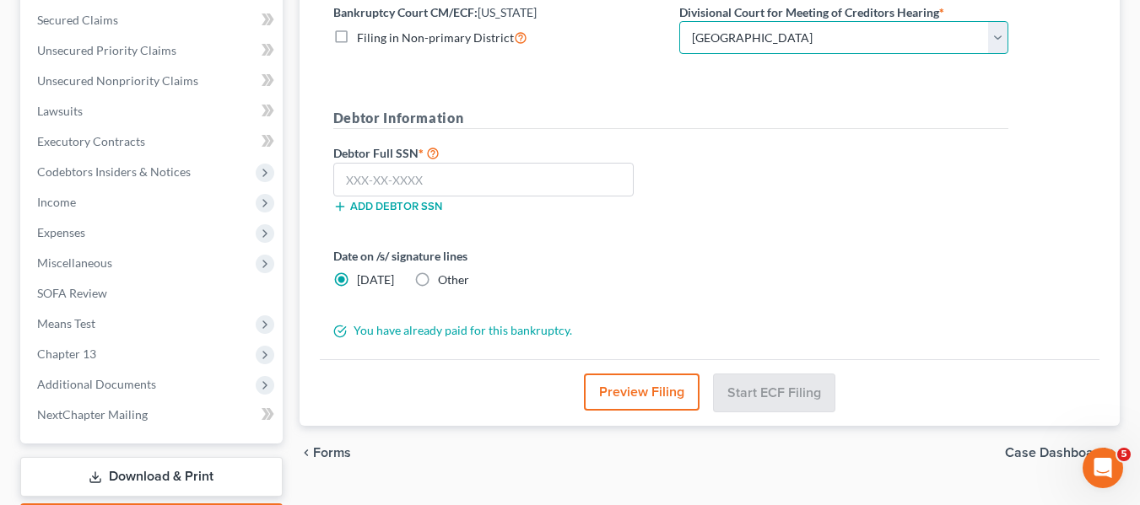
scroll to position [354, 0]
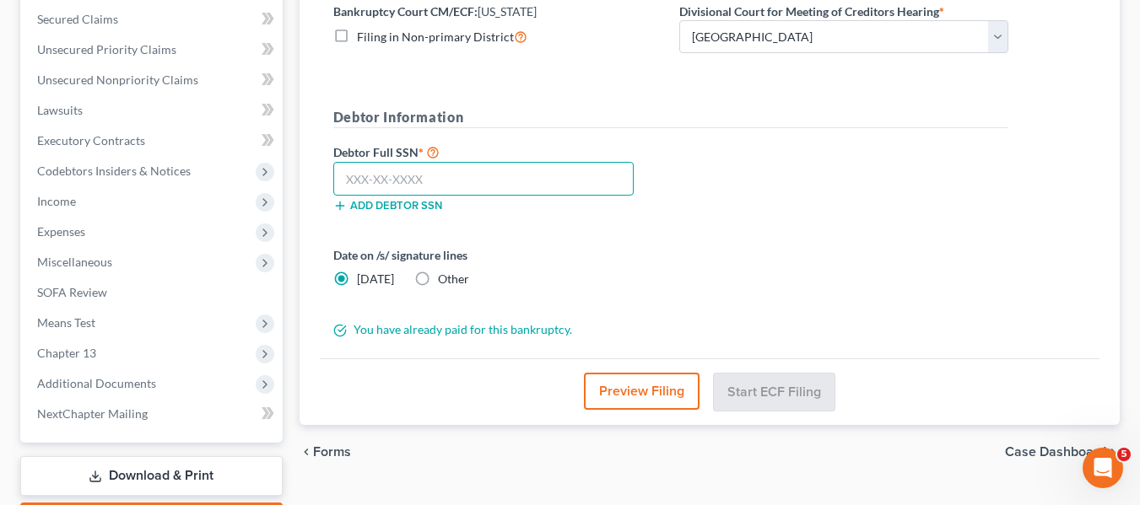
click at [345, 186] on input "text" at bounding box center [483, 179] width 300 height 34
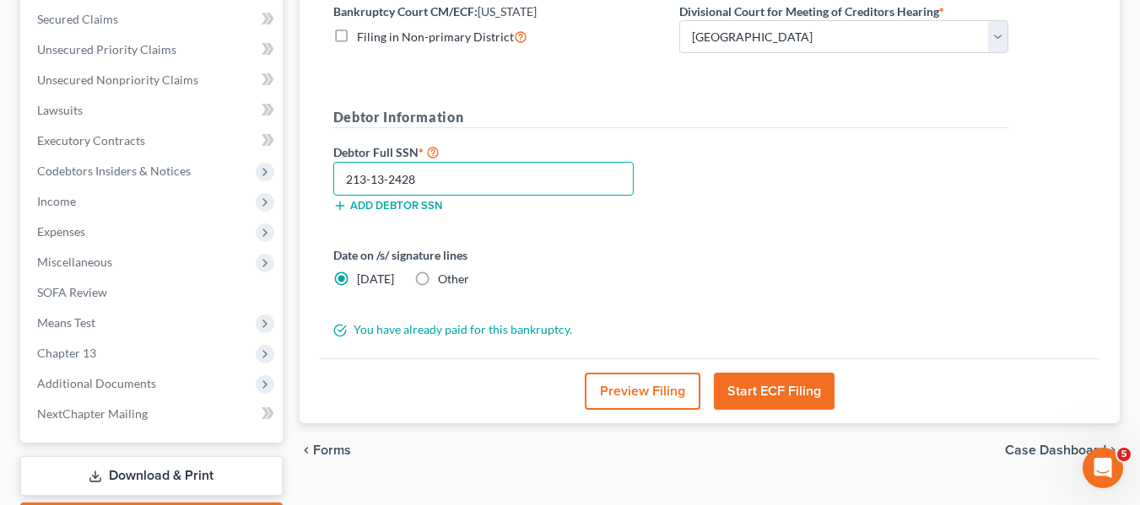
type input "213-13-2428"
click at [732, 386] on button "Start ECF Filing" at bounding box center [774, 391] width 121 height 37
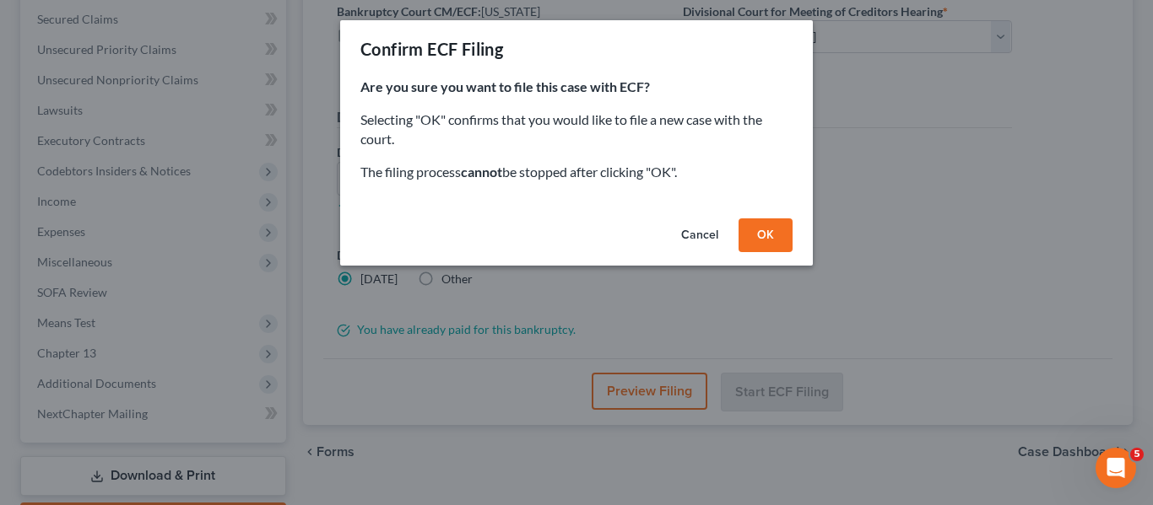
click at [746, 236] on button "OK" at bounding box center [765, 236] width 54 height 34
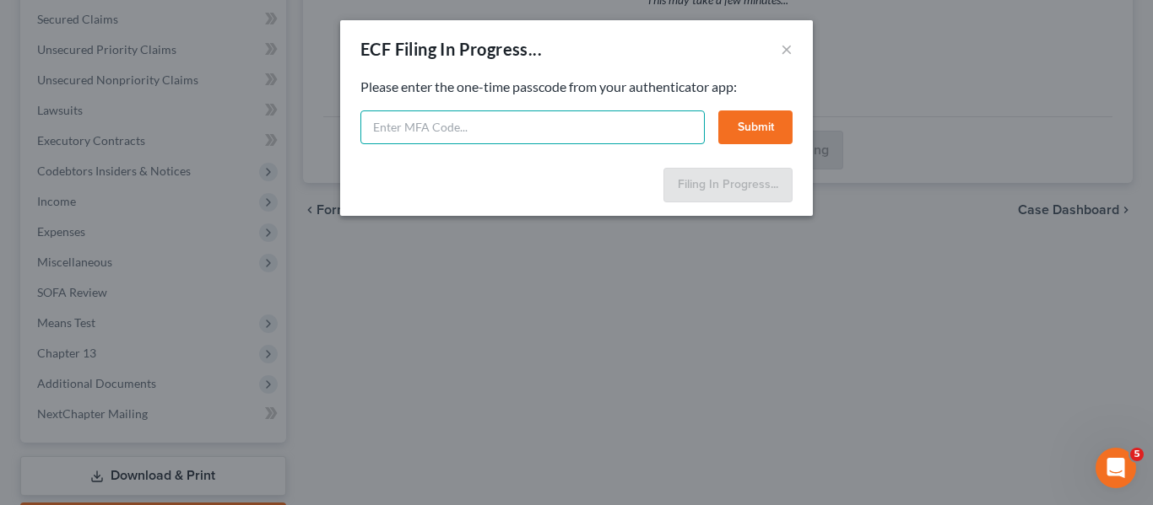
click at [386, 142] on input "text" at bounding box center [532, 128] width 344 height 34
type input "548073"
click at [753, 134] on button "Submit" at bounding box center [755, 128] width 74 height 34
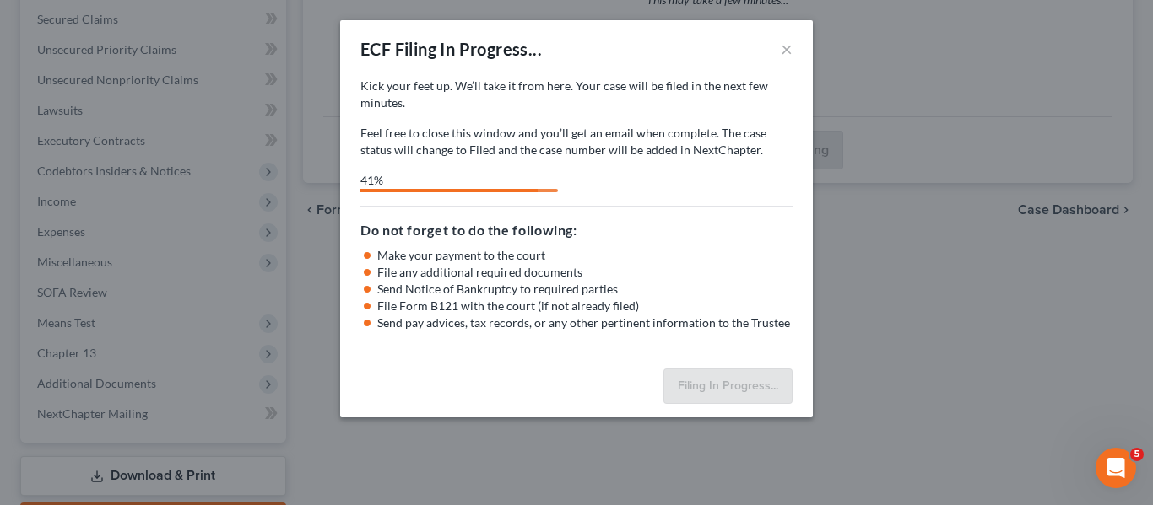
select select "0"
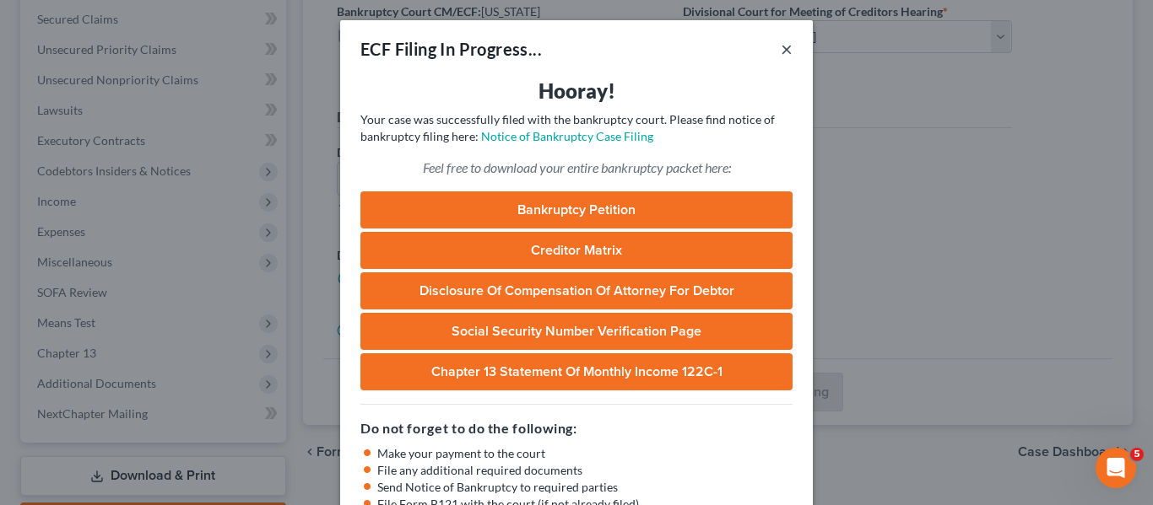
click at [781, 49] on button "×" at bounding box center [787, 49] width 12 height 20
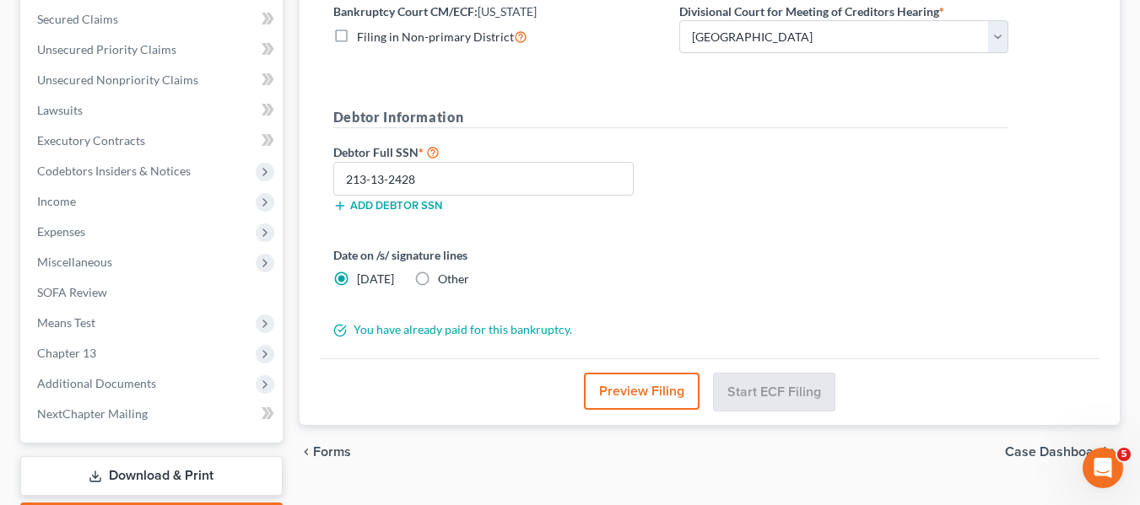
scroll to position [452, 0]
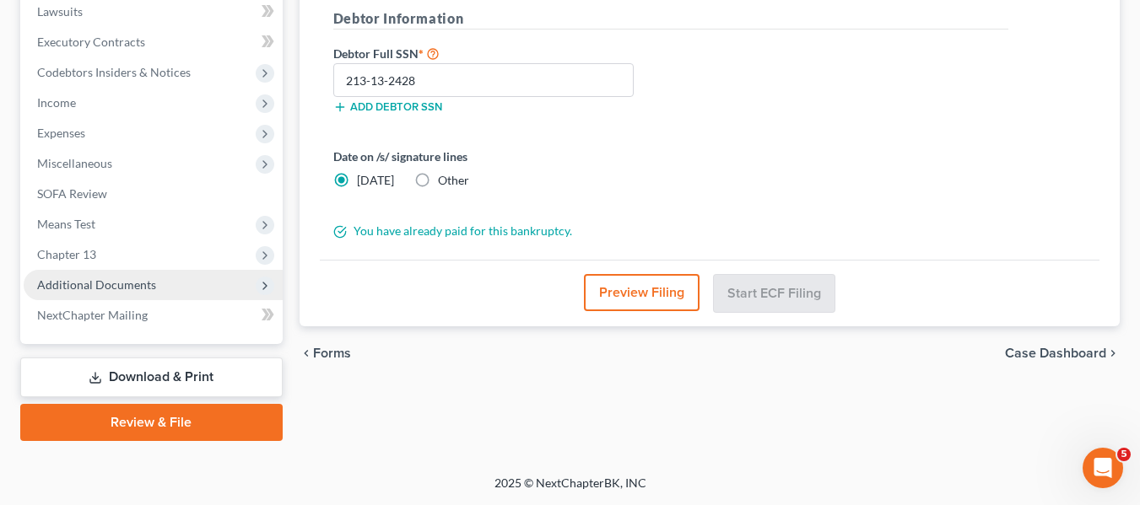
click at [123, 281] on span "Additional Documents" at bounding box center [96, 285] width 119 height 14
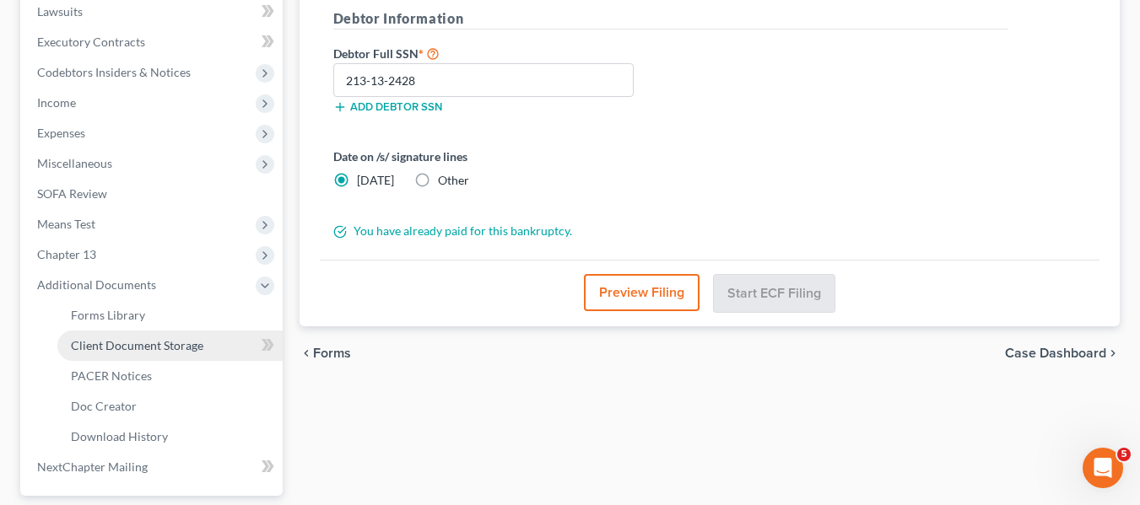
click at [150, 338] on span "Client Document Storage" at bounding box center [137, 345] width 132 height 14
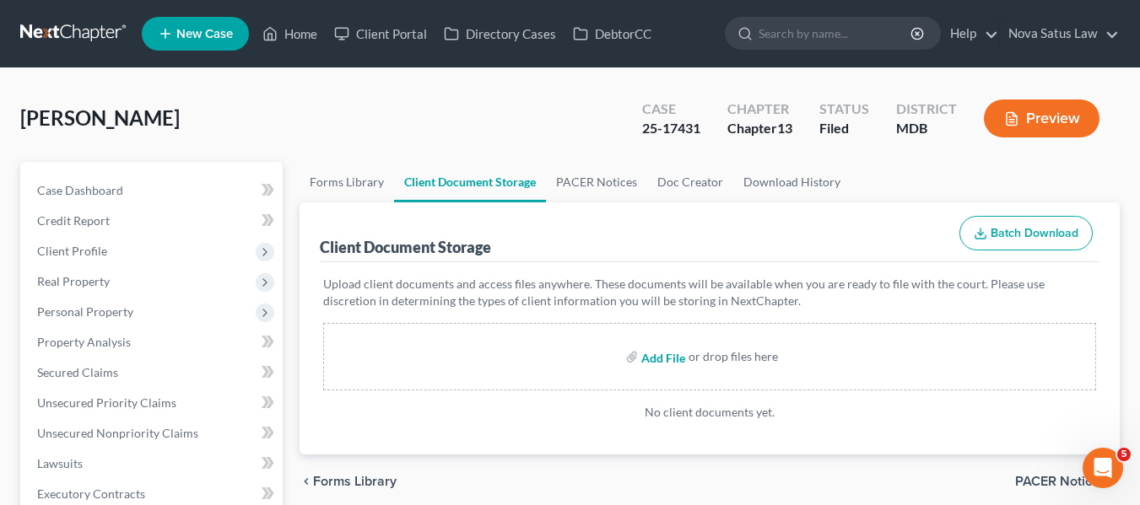
click at [665, 353] on input "file" at bounding box center [661, 357] width 41 height 30
type input "C:\fakepath\[PERSON_NAME] P 15317-MD-CC-039977001.pdf"
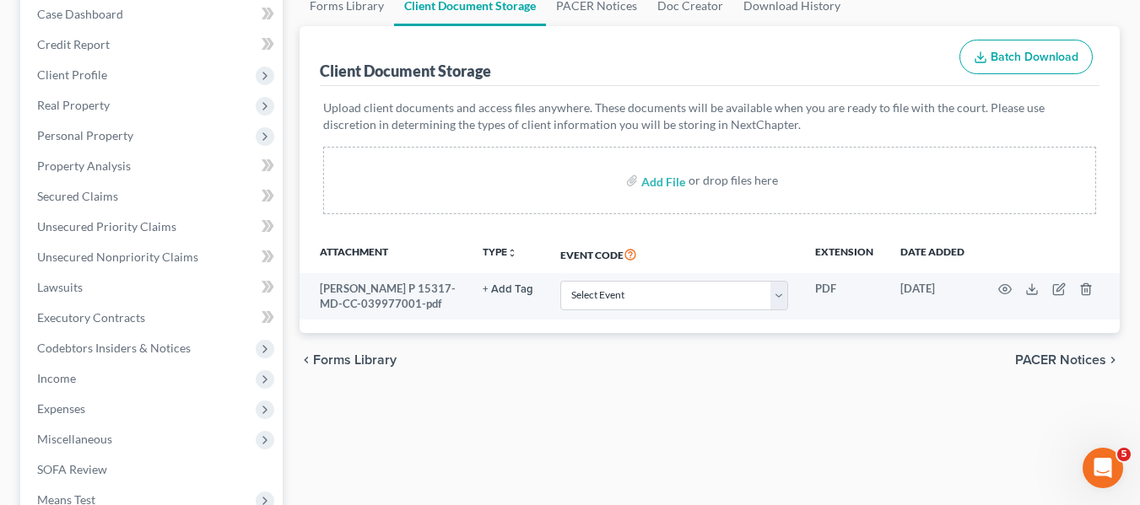
scroll to position [177, 0]
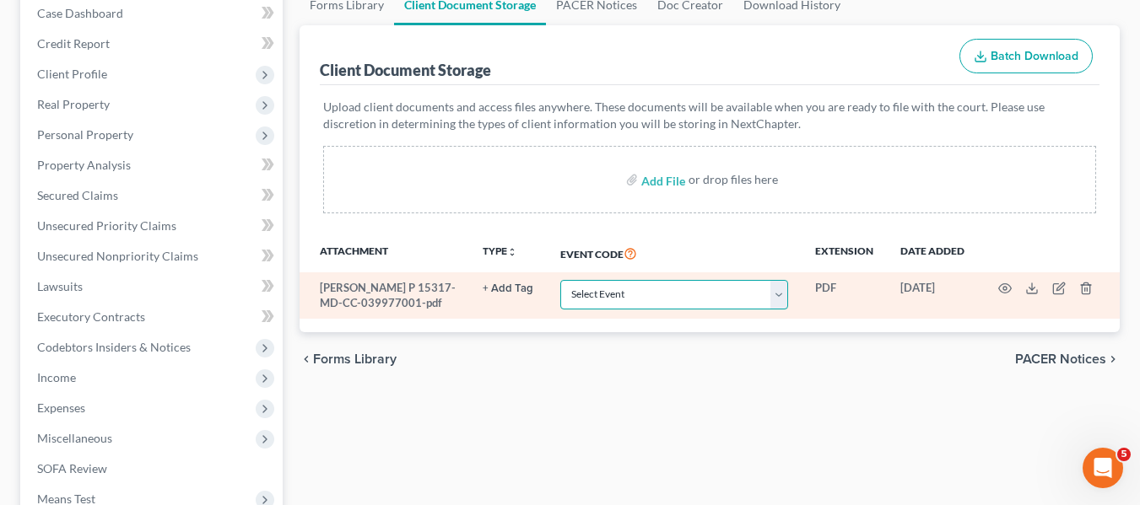
click at [779, 291] on select "Select Event Affidavit Affidavit of Adequate Protection and Lease Payments Affi…" at bounding box center [674, 295] width 228 height 30
select select "14"
click at [560, 280] on select "Select Event Affidavit Affidavit of Adequate Protection and Lease Payments Affi…" at bounding box center [674, 295] width 228 height 30
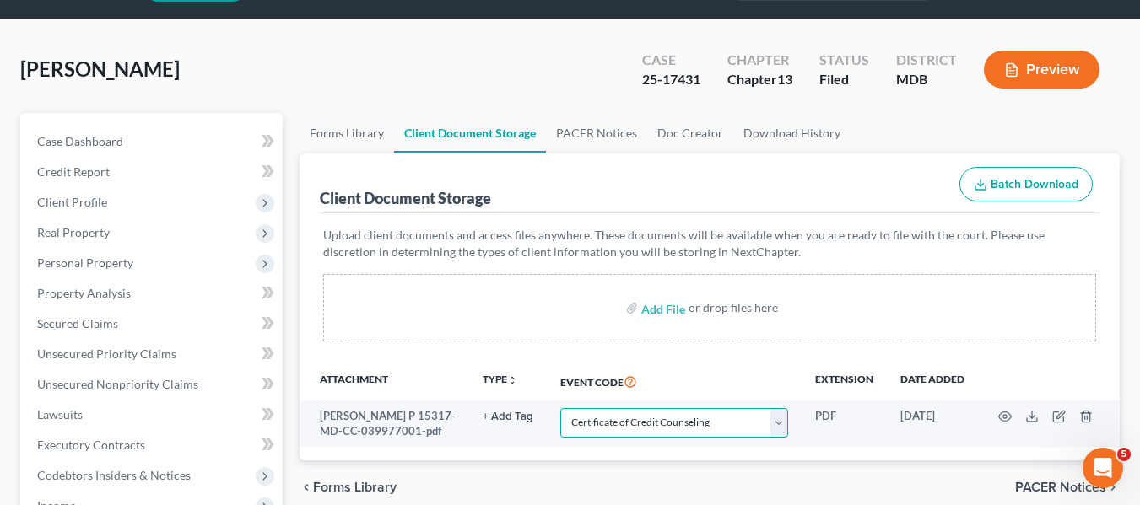
scroll to position [0, 0]
